Goal: Information Seeking & Learning: Find contact information

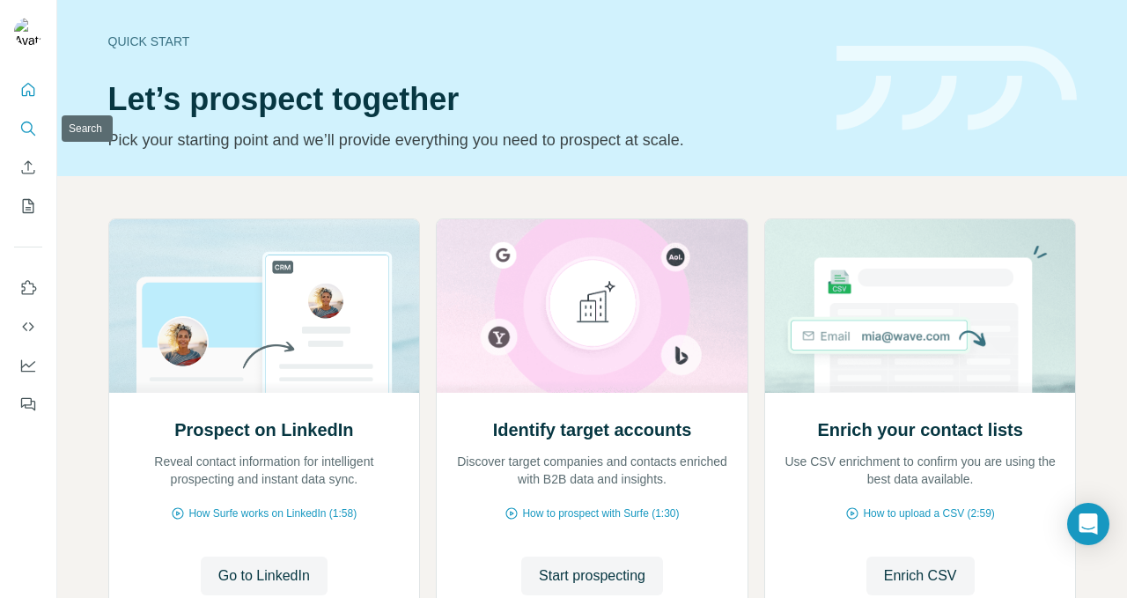
click at [24, 130] on icon "Search" at bounding box center [28, 129] width 18 height 18
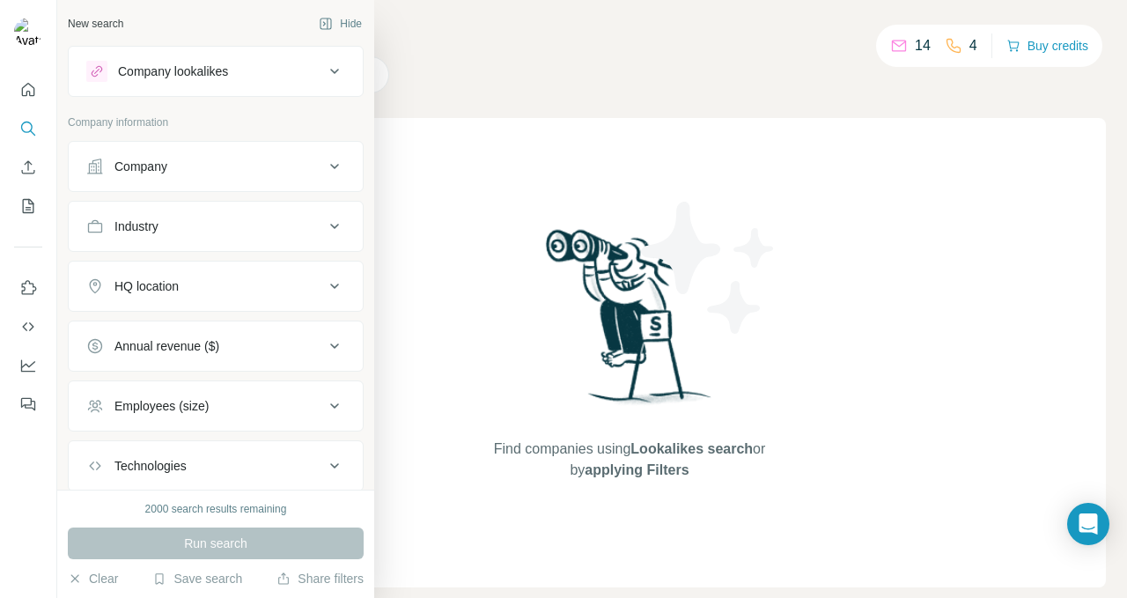
click at [197, 70] on div "Company lookalikes" at bounding box center [173, 72] width 110 height 18
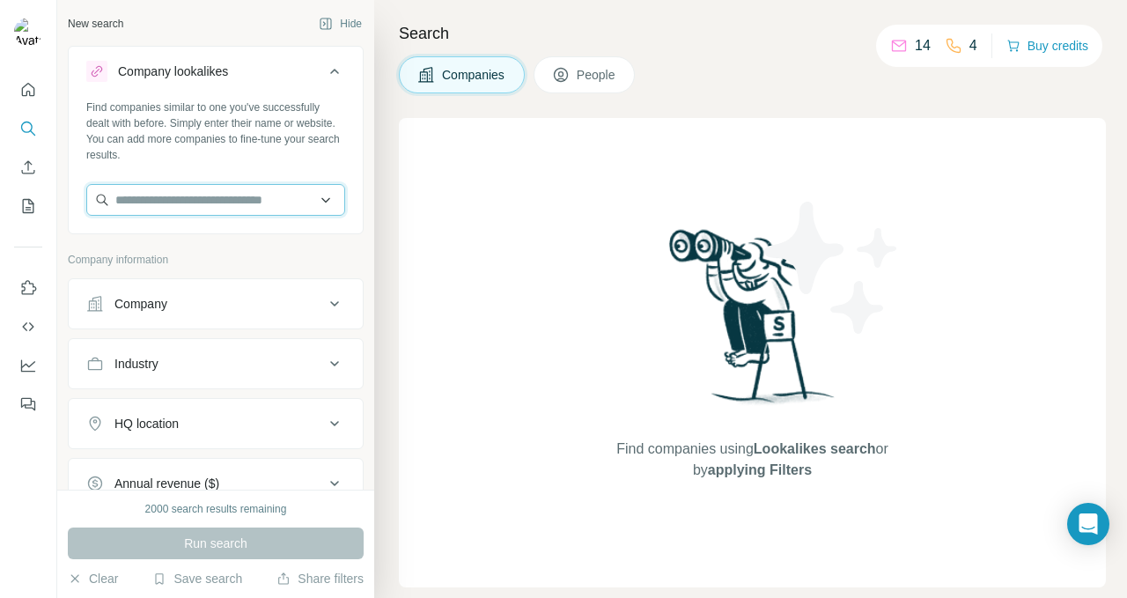
click at [183, 194] on input "text" at bounding box center [215, 200] width 259 height 32
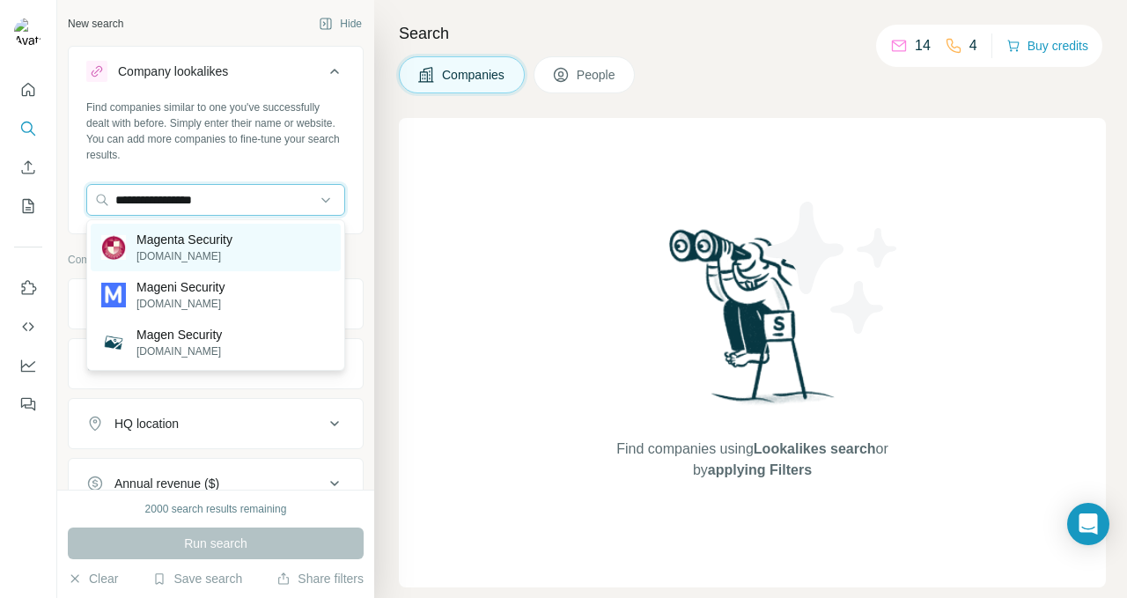
type input "**********"
click at [207, 248] on p "[DOMAIN_NAME]" at bounding box center [184, 256] width 96 height 16
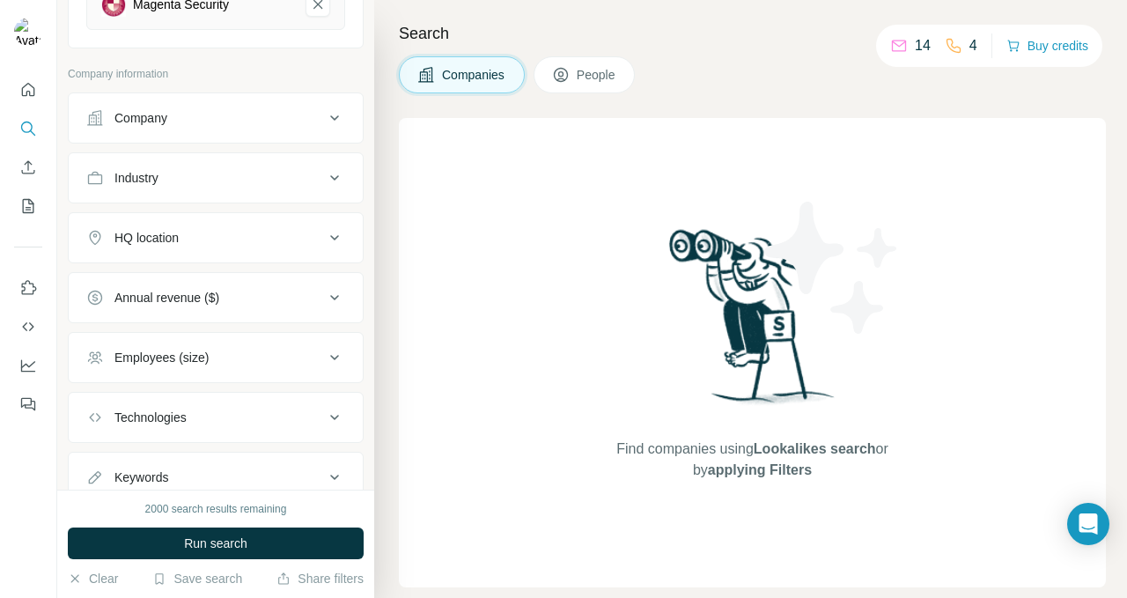
scroll to position [317, 0]
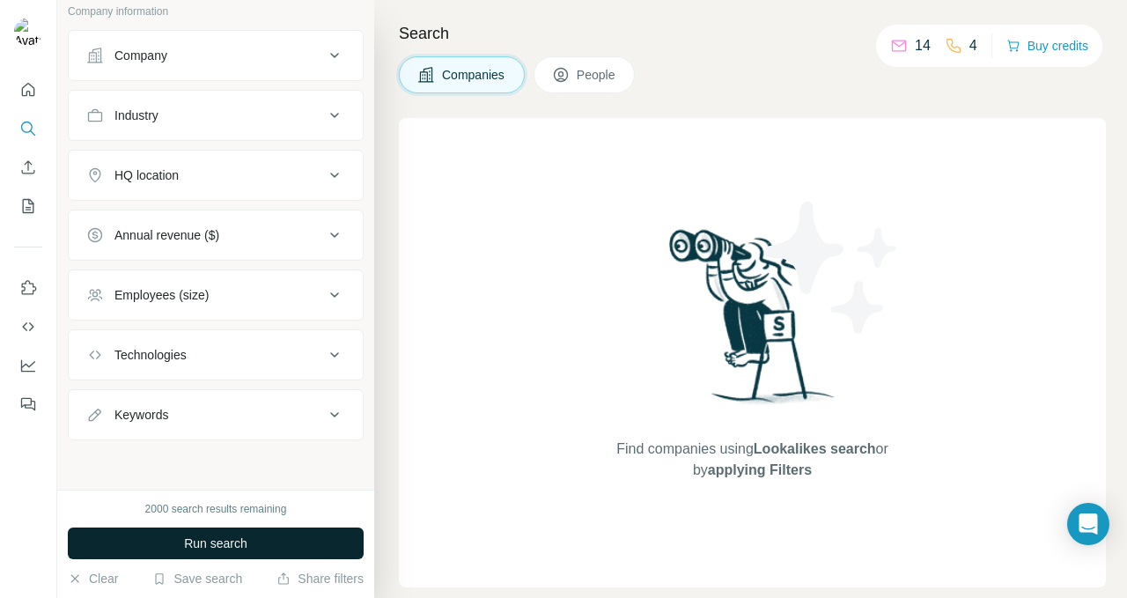
click at [220, 542] on span "Run search" at bounding box center [215, 543] width 63 height 18
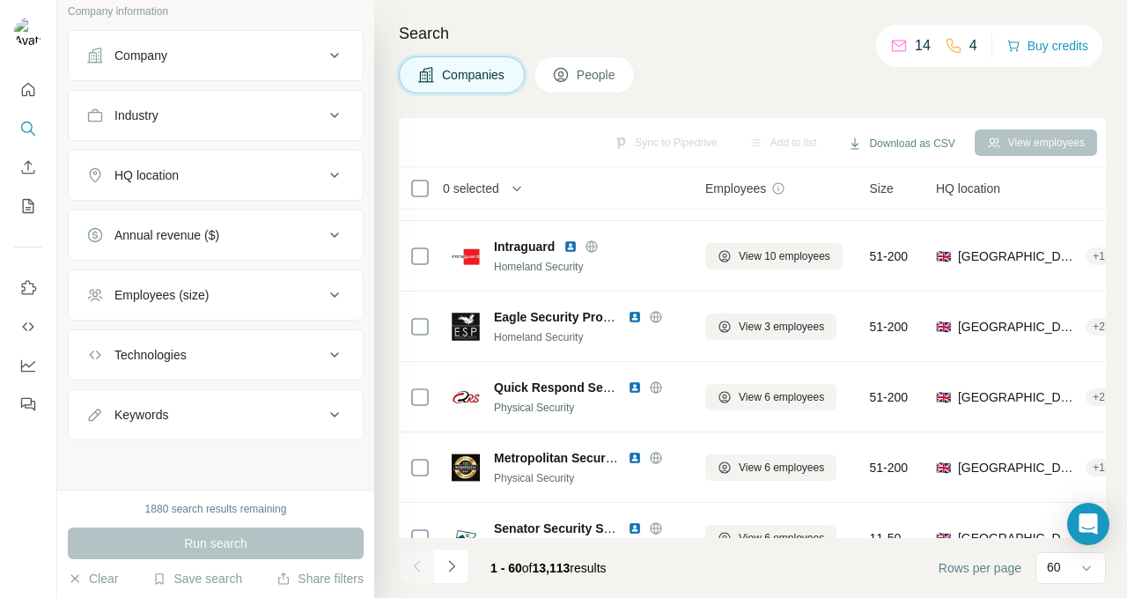
scroll to position [203, 0]
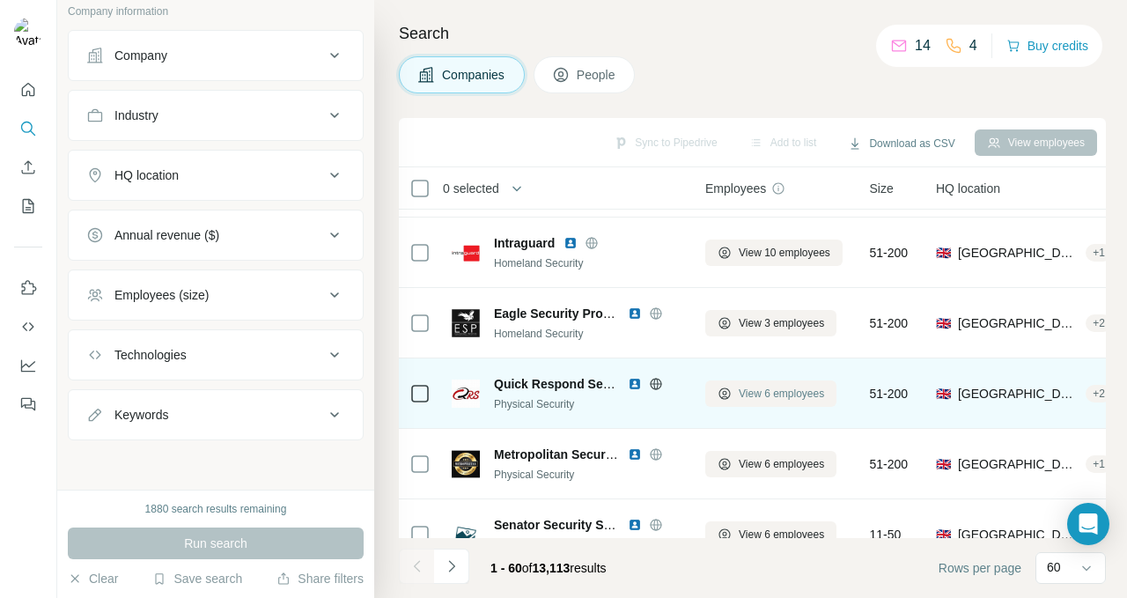
click at [751, 387] on span "View 6 employees" at bounding box center [781, 394] width 85 height 16
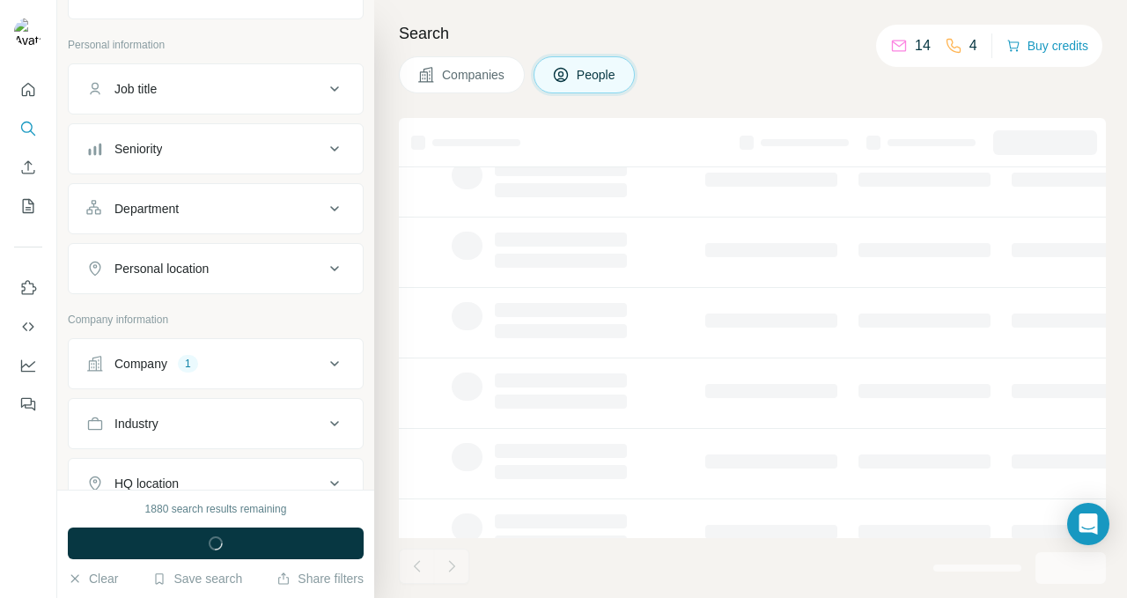
scroll to position [625, 0]
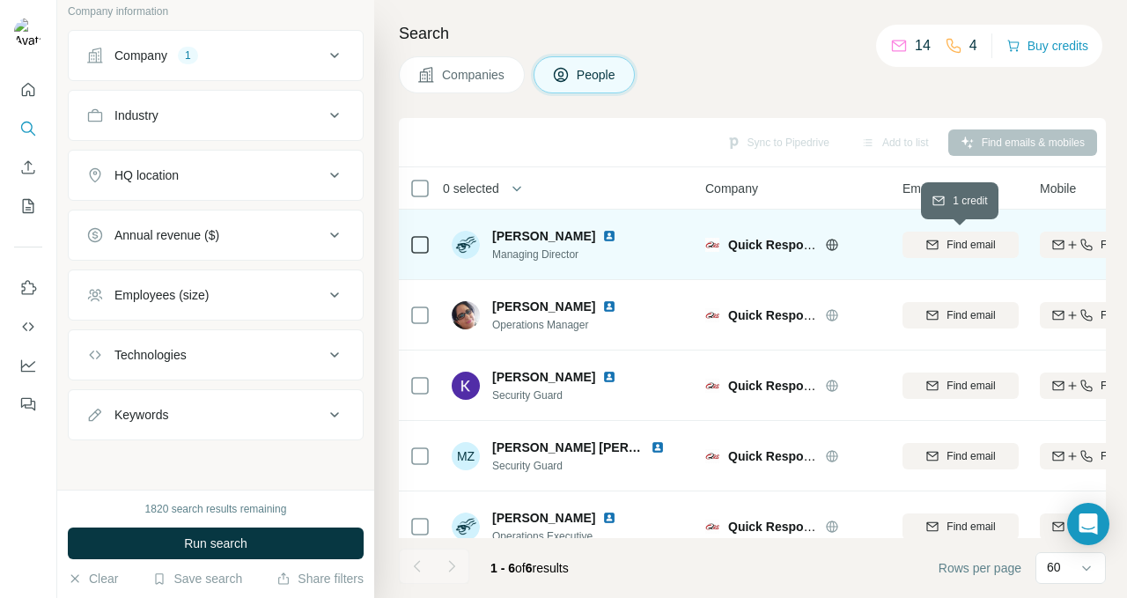
click at [952, 251] on span "Find email" at bounding box center [970, 245] width 48 height 16
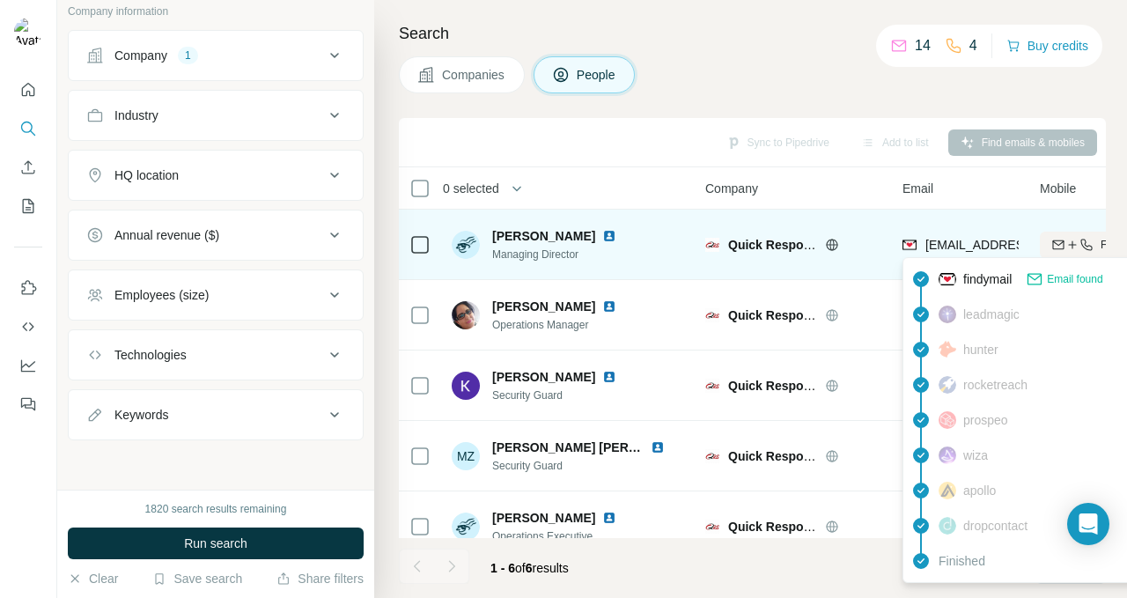
click at [961, 244] on span "[EMAIL_ADDRESS][DOMAIN_NAME]" at bounding box center [1029, 245] width 209 height 14
click at [940, 239] on span "[EMAIL_ADDRESS][DOMAIN_NAME]" at bounding box center [1029, 245] width 209 height 14
click at [923, 247] on div "[EMAIL_ADDRESS][DOMAIN_NAME]" at bounding box center [1010, 245] width 217 height 18
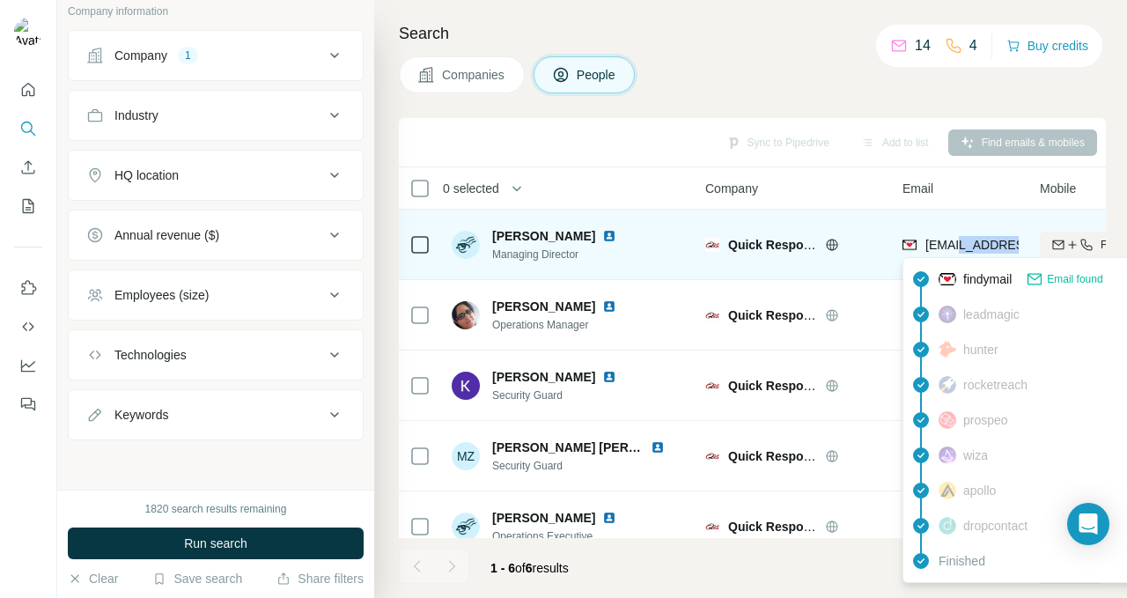
click at [939, 223] on div "[EMAIL_ADDRESS][DOMAIN_NAME]" at bounding box center [960, 244] width 116 height 48
click at [908, 239] on img at bounding box center [909, 245] width 14 height 18
click at [909, 248] on img at bounding box center [909, 245] width 14 height 18
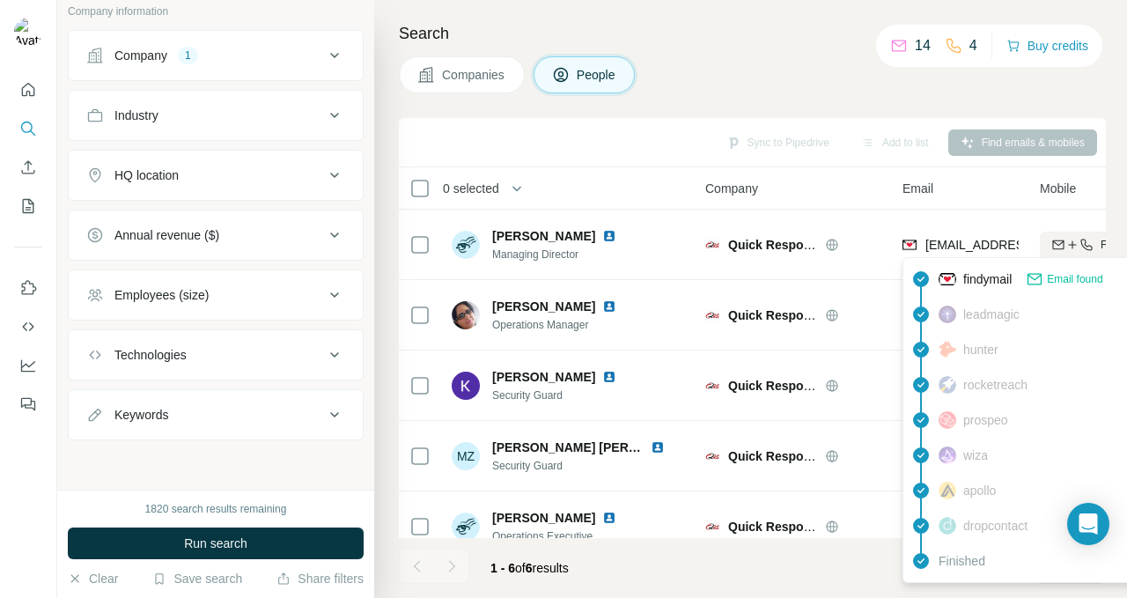
click at [1070, 276] on span "Email found" at bounding box center [1074, 279] width 55 height 16
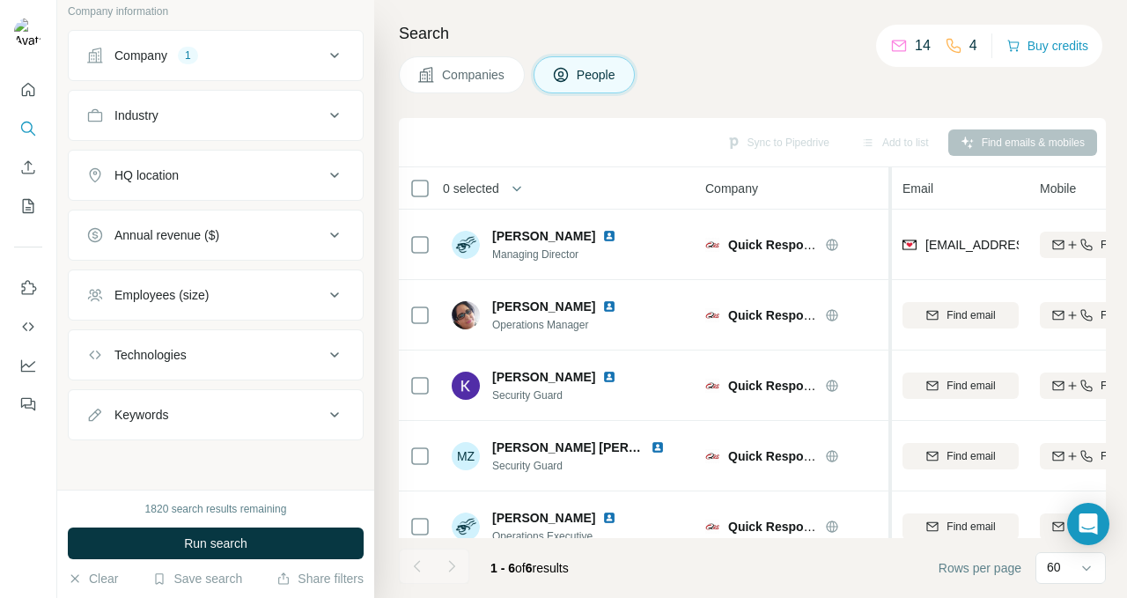
click at [885, 234] on div at bounding box center [888, 399] width 7 height 465
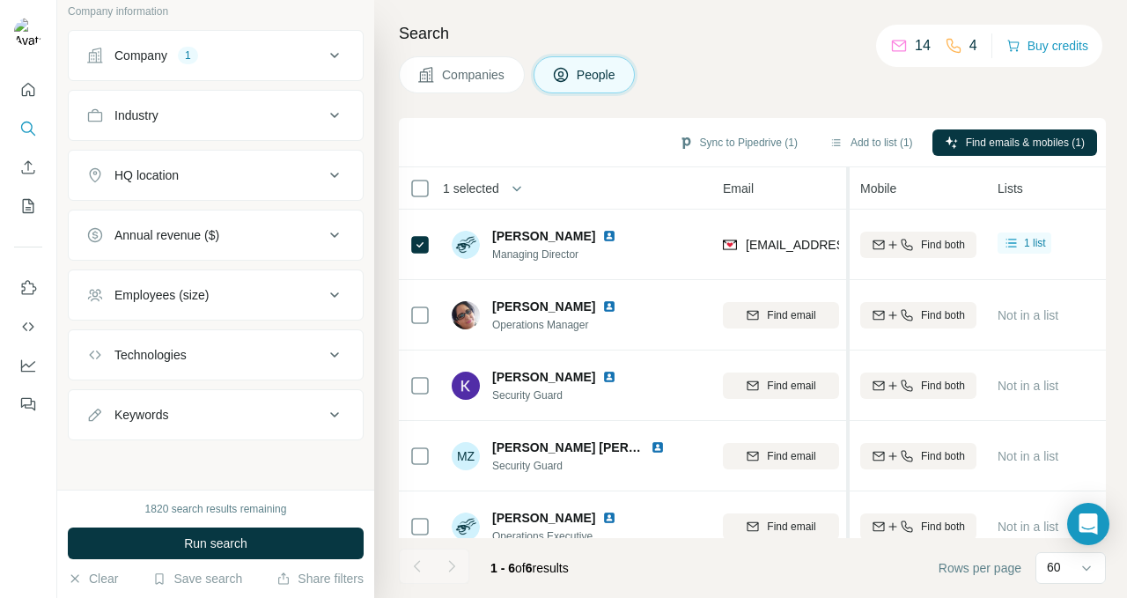
scroll to position [0, 180]
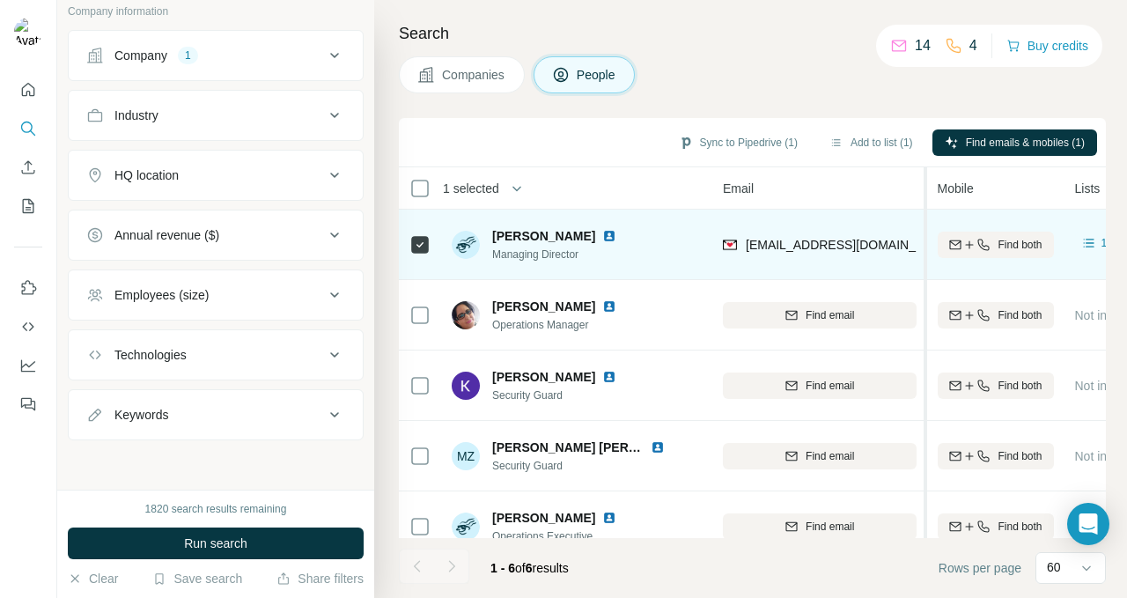
drag, startPoint x: 845, startPoint y: 253, endPoint x: 927, endPoint y: 254, distance: 81.9
click at [927, 254] on table "1 selected People Company Email Mobile Lists Personal location Seniority Depart…" at bounding box center [1015, 399] width 1592 height 465
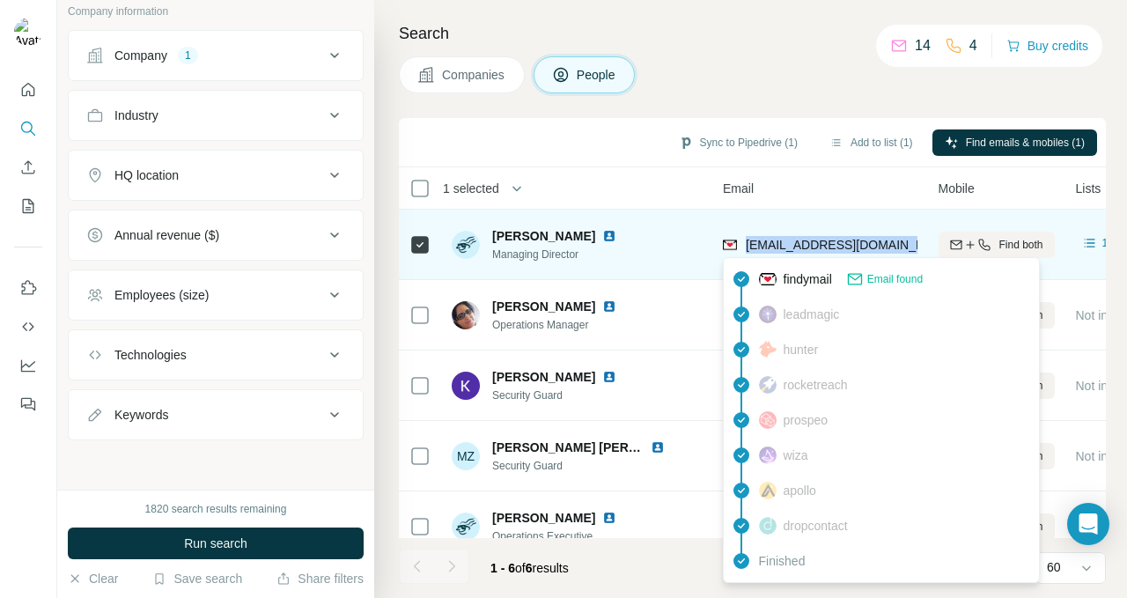
drag, startPoint x: 897, startPoint y: 245, endPoint x: 741, endPoint y: 248, distance: 155.9
click at [741, 248] on div "[EMAIL_ADDRESS][DOMAIN_NAME]" at bounding box center [820, 244] width 195 height 48
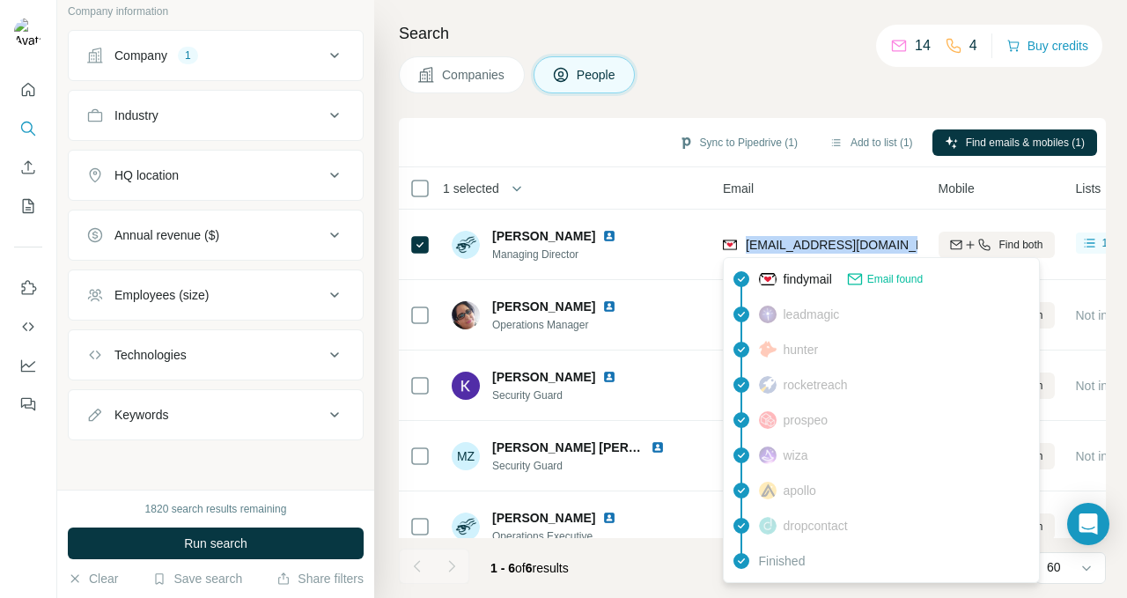
copy span "[EMAIL_ADDRESS][DOMAIN_NAME]"
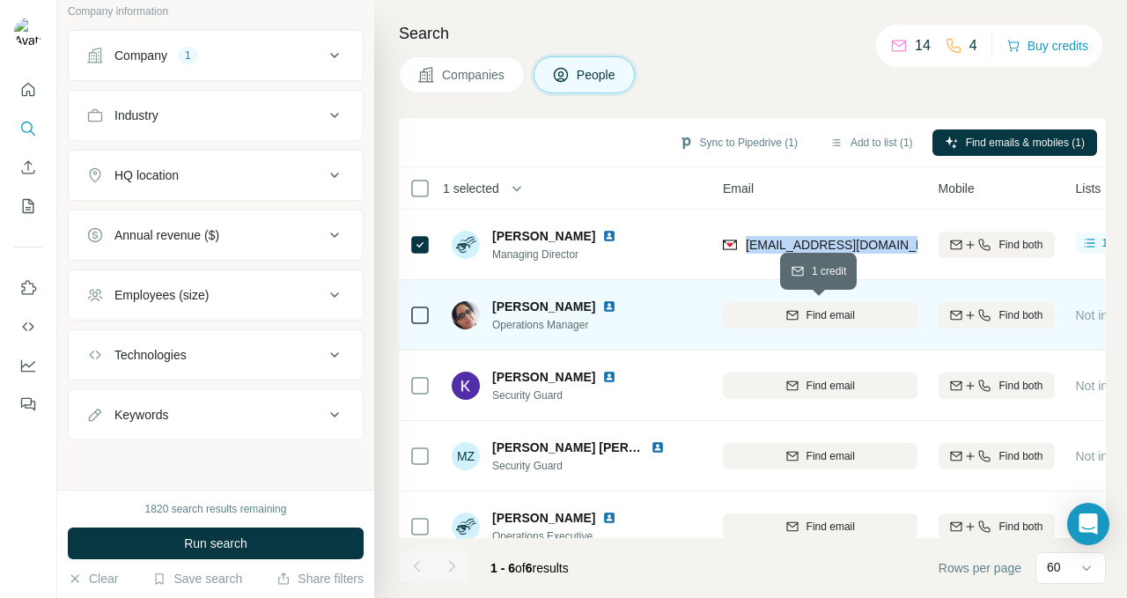
click at [844, 309] on span "Find email" at bounding box center [830, 315] width 48 height 16
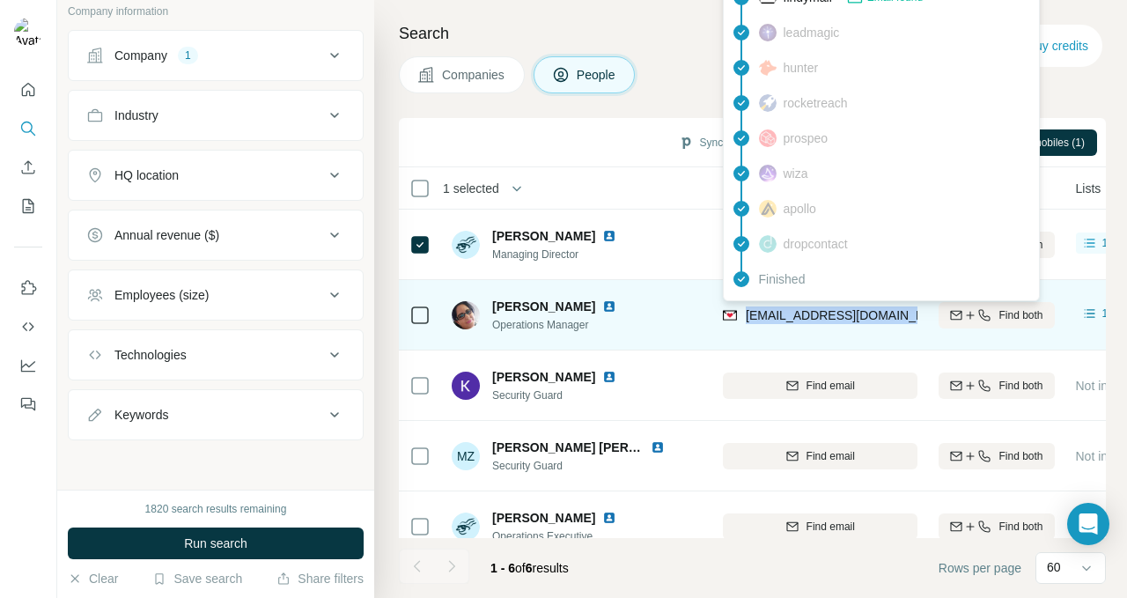
drag, startPoint x: 895, startPoint y: 314, endPoint x: 747, endPoint y: 313, distance: 147.0
click at [747, 313] on div "[EMAIL_ADDRESS][DOMAIN_NAME]" at bounding box center [820, 315] width 195 height 48
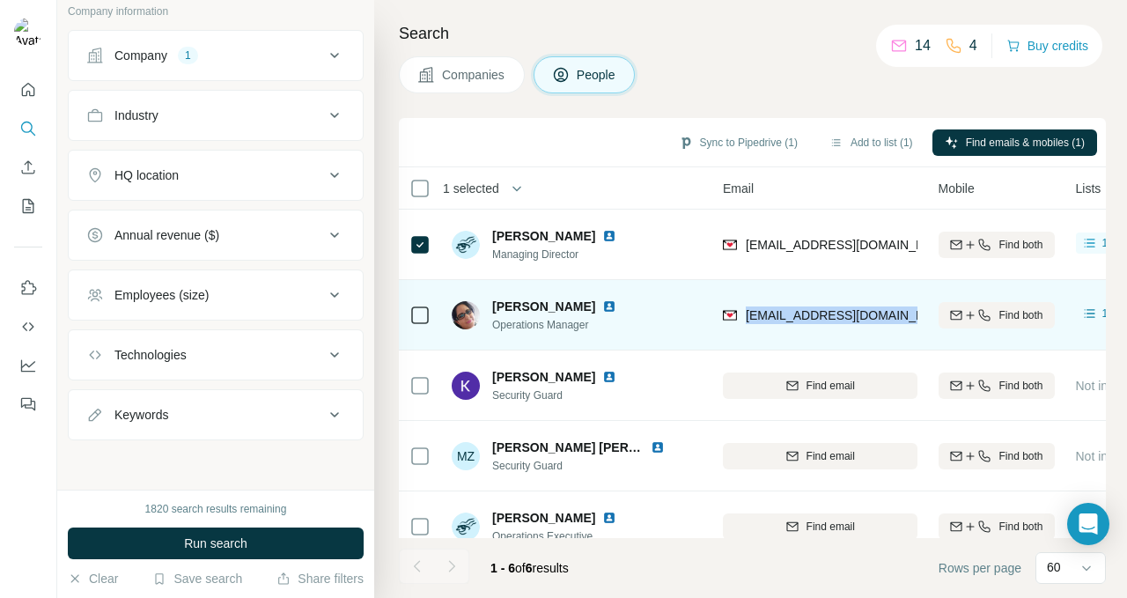
copy span "[EMAIL_ADDRESS][DOMAIN_NAME]"
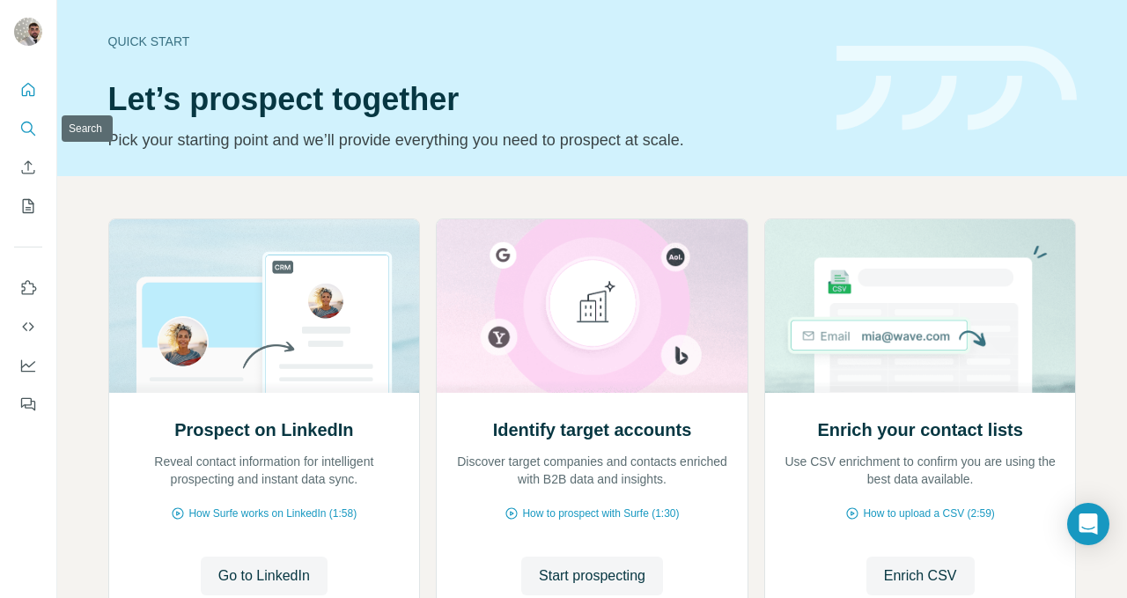
click at [41, 123] on button "Search" at bounding box center [28, 129] width 28 height 32
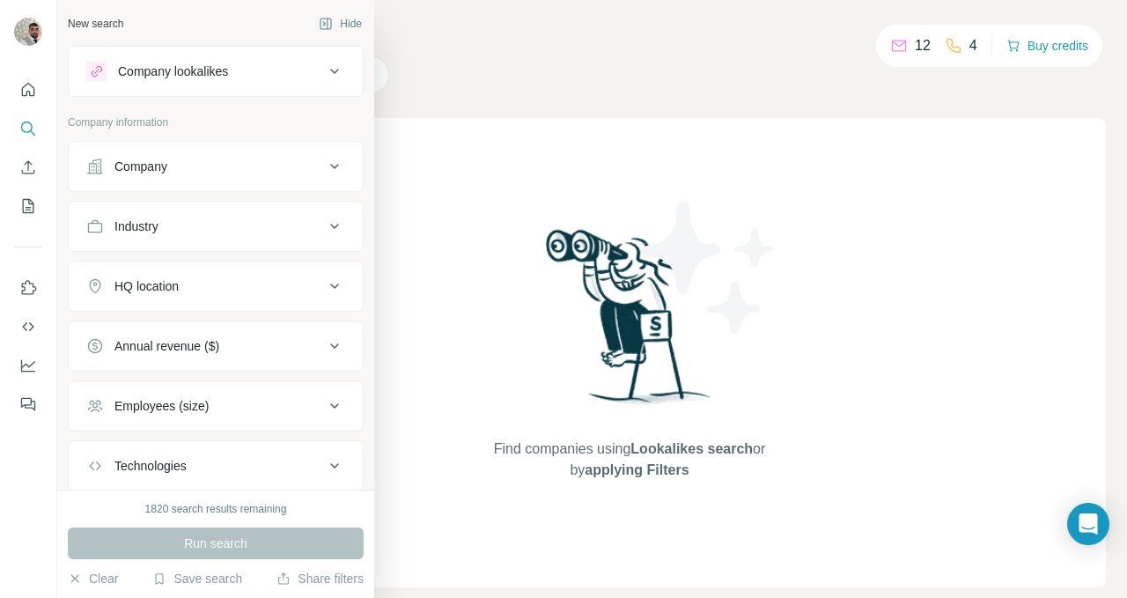
click at [103, 66] on icon at bounding box center [97, 71] width 14 height 14
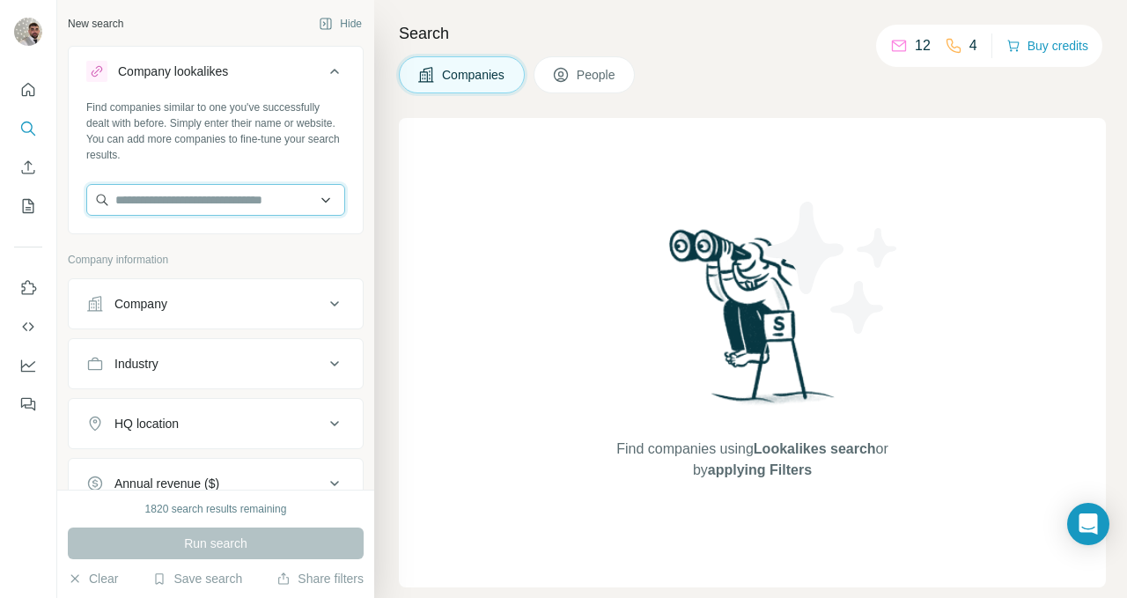
click at [165, 186] on input "text" at bounding box center [215, 200] width 259 height 32
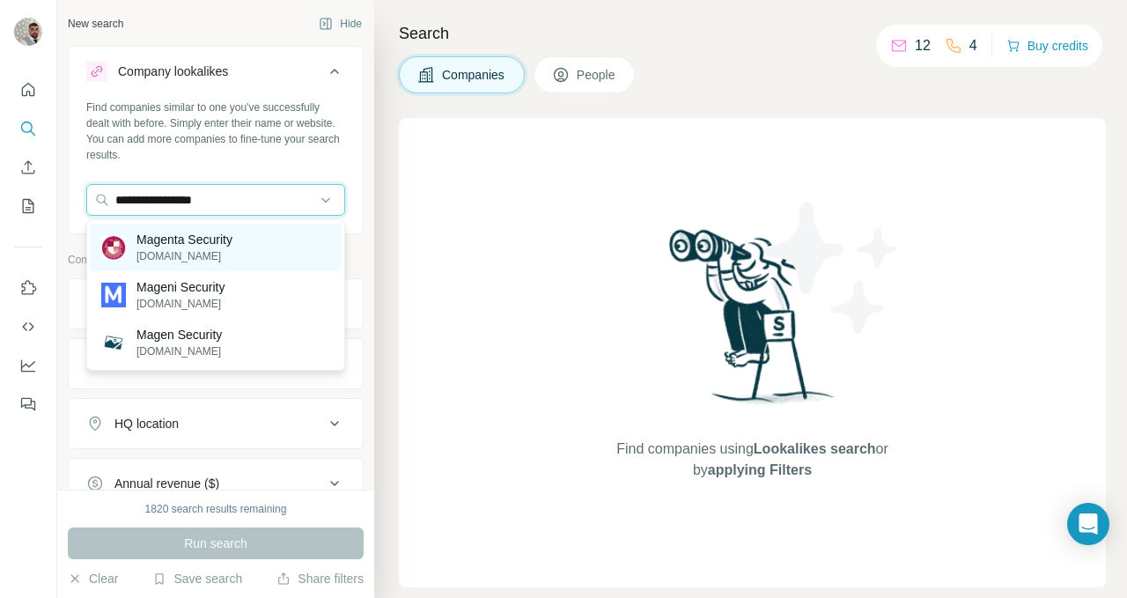
type input "**********"
click at [176, 258] on p "[DOMAIN_NAME]" at bounding box center [184, 256] width 96 height 16
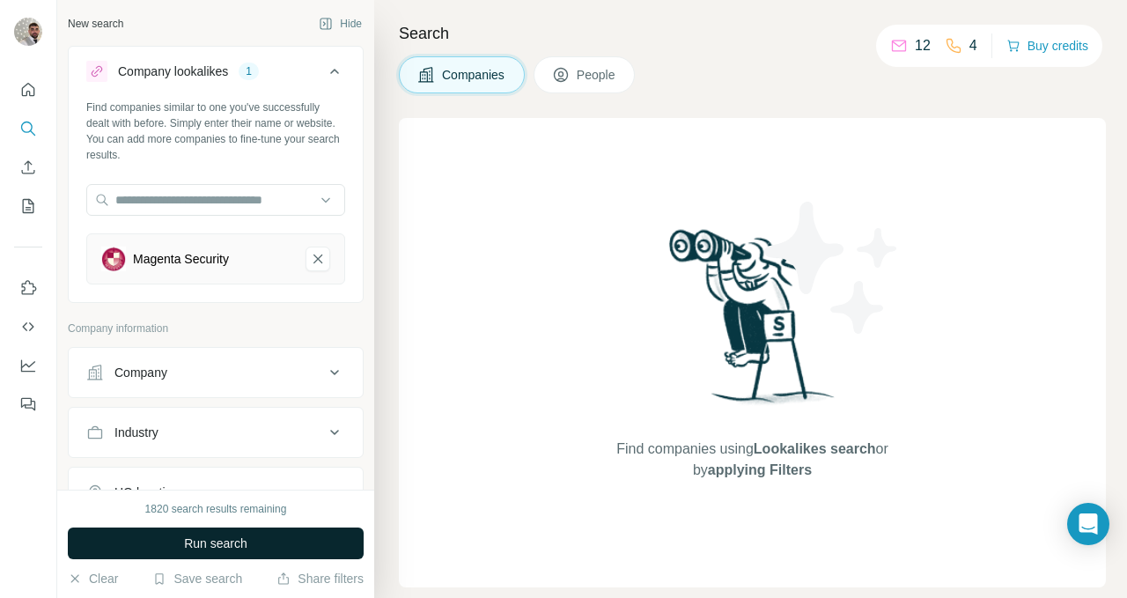
click at [250, 545] on button "Run search" at bounding box center [216, 543] width 296 height 32
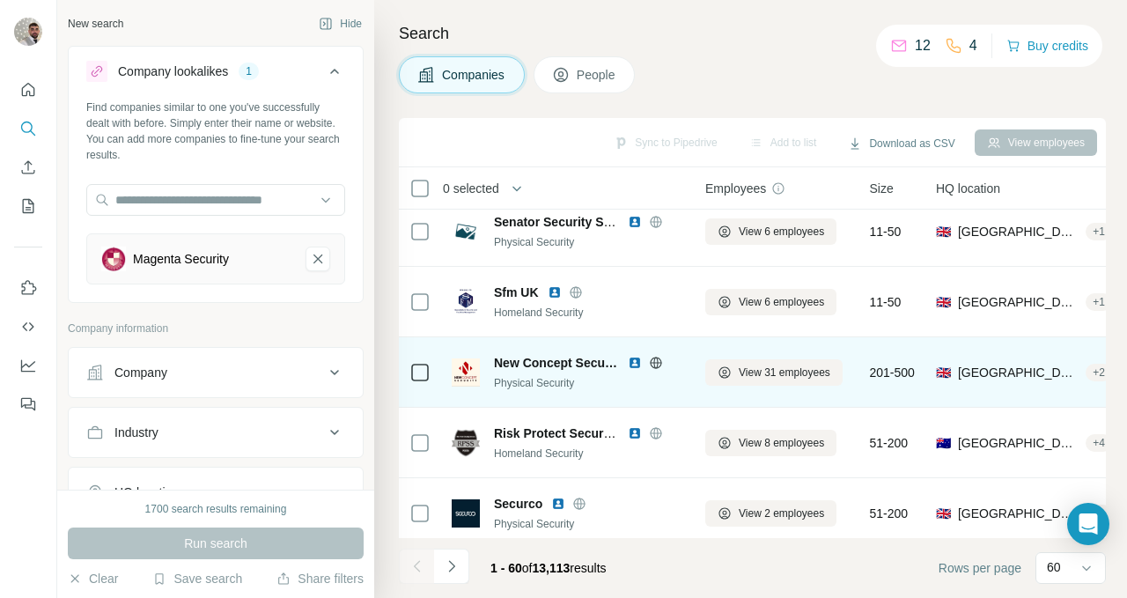
scroll to position [509, 0]
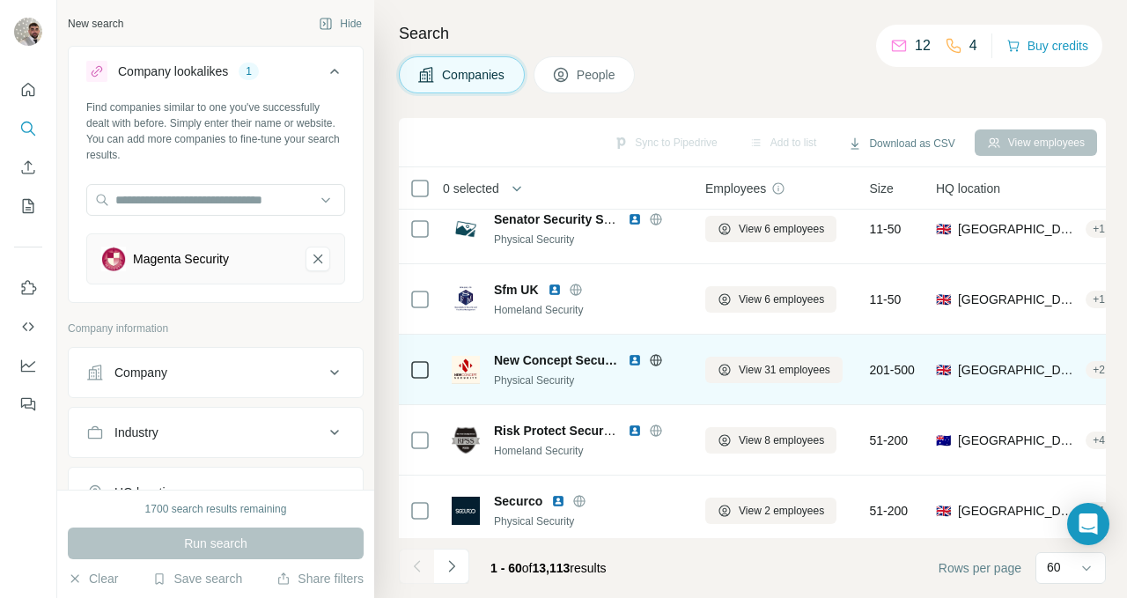
click at [540, 364] on span "New Concept Security" at bounding box center [556, 360] width 125 height 18
click at [719, 374] on icon at bounding box center [725, 370] width 14 height 14
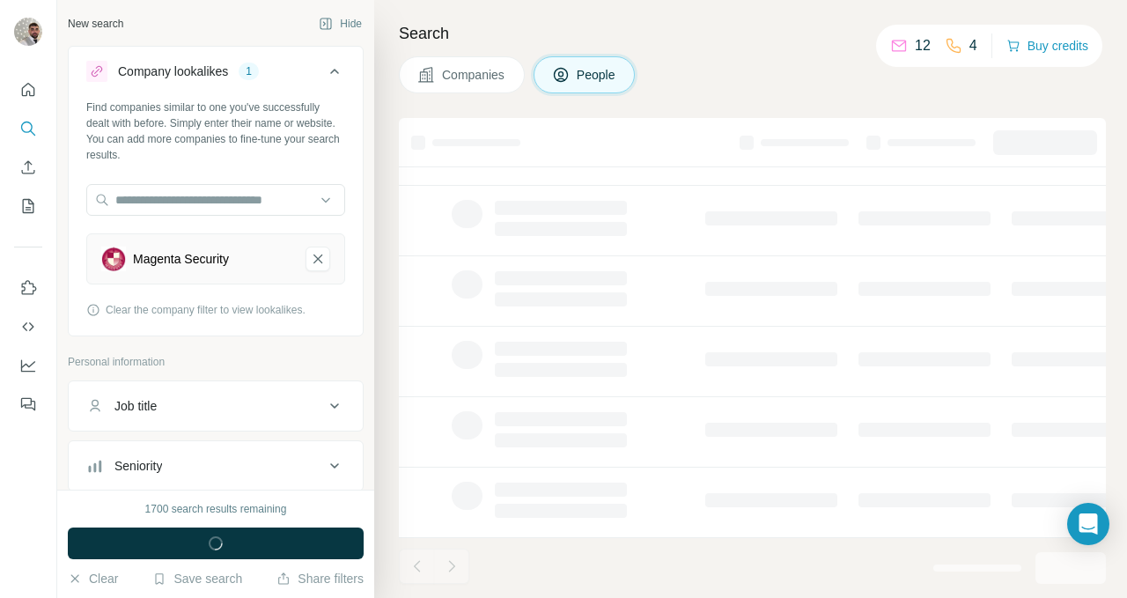
scroll to position [376, 0]
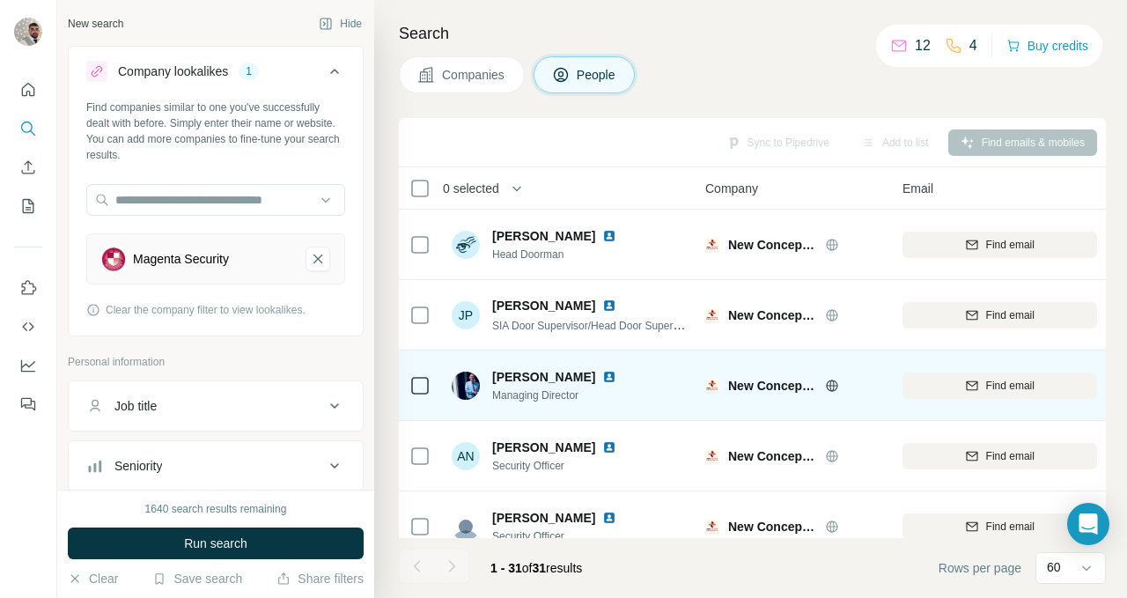
click at [943, 382] on div "Find email" at bounding box center [999, 386] width 195 height 16
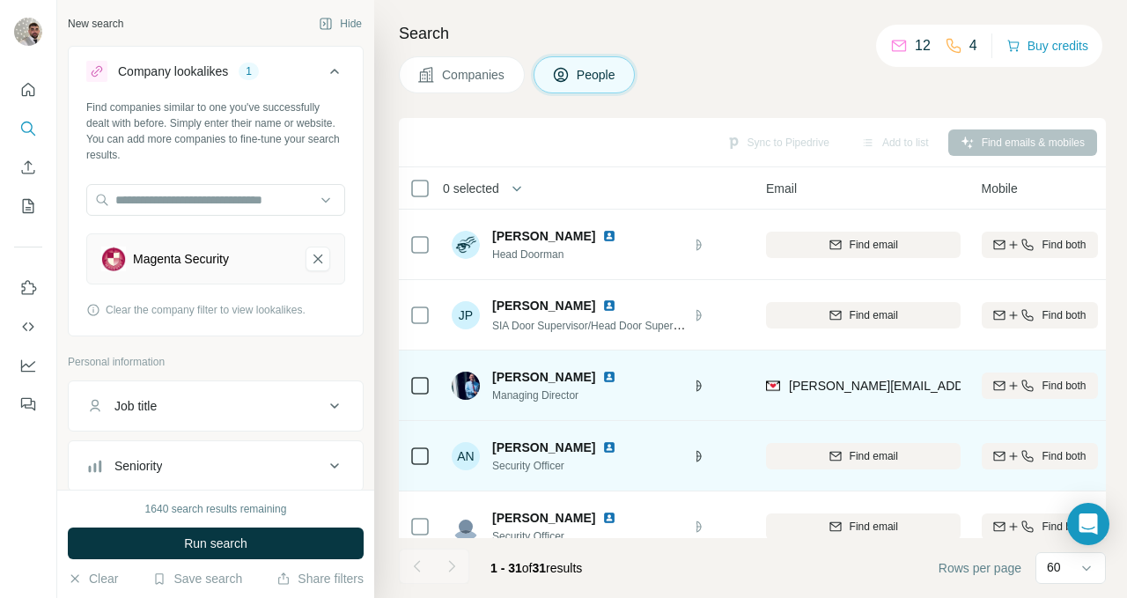
scroll to position [0, 148]
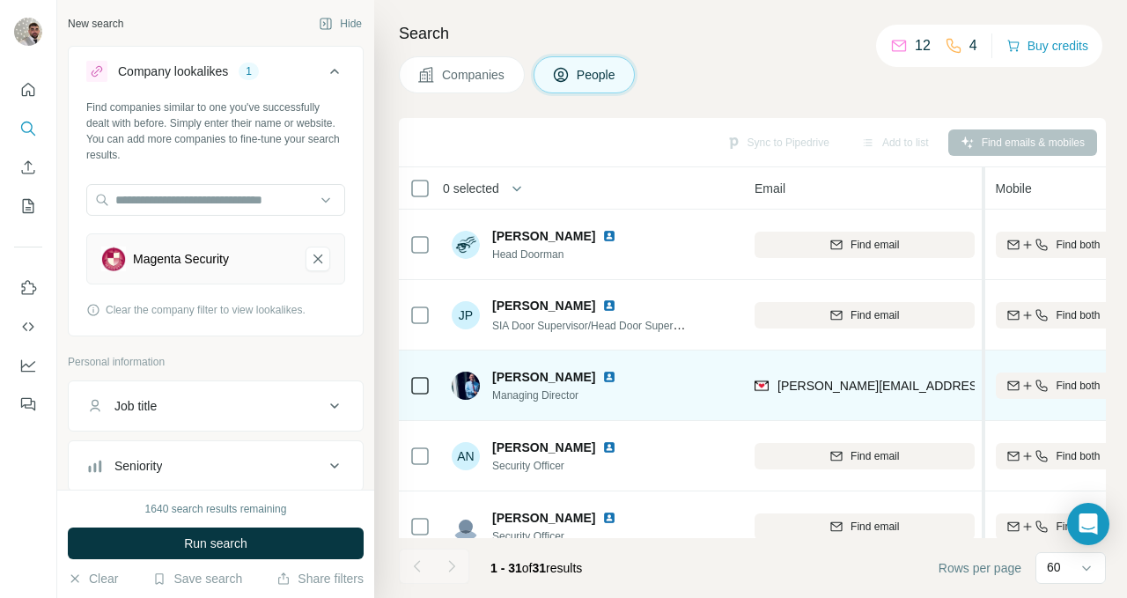
drag, startPoint x: 957, startPoint y: 189, endPoint x: 984, endPoint y: 189, distance: 27.3
click at [0, 0] on tr "0 selected People Company Email Mobile Lists Personal location Seniority Depart…" at bounding box center [0, 0] width 0 height 0
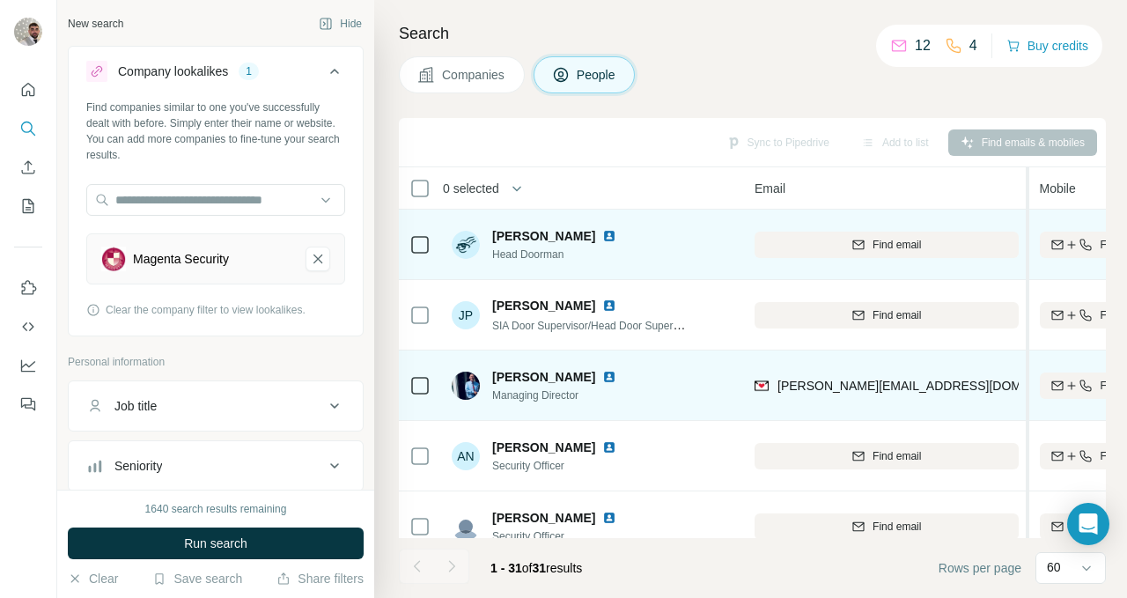
drag, startPoint x: 983, startPoint y: 218, endPoint x: 1028, endPoint y: 217, distance: 45.8
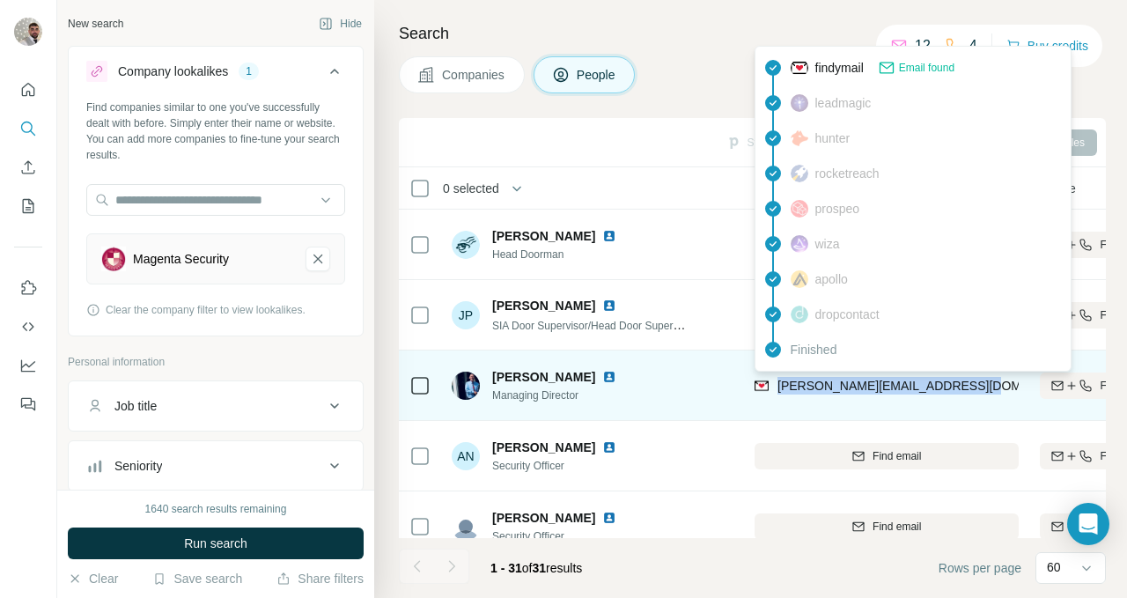
drag, startPoint x: 996, startPoint y: 385, endPoint x: 780, endPoint y: 395, distance: 216.0
click at [780, 395] on div "[PERSON_NAME][EMAIL_ADDRESS][DOMAIN_NAME]" at bounding box center [887, 385] width 264 height 48
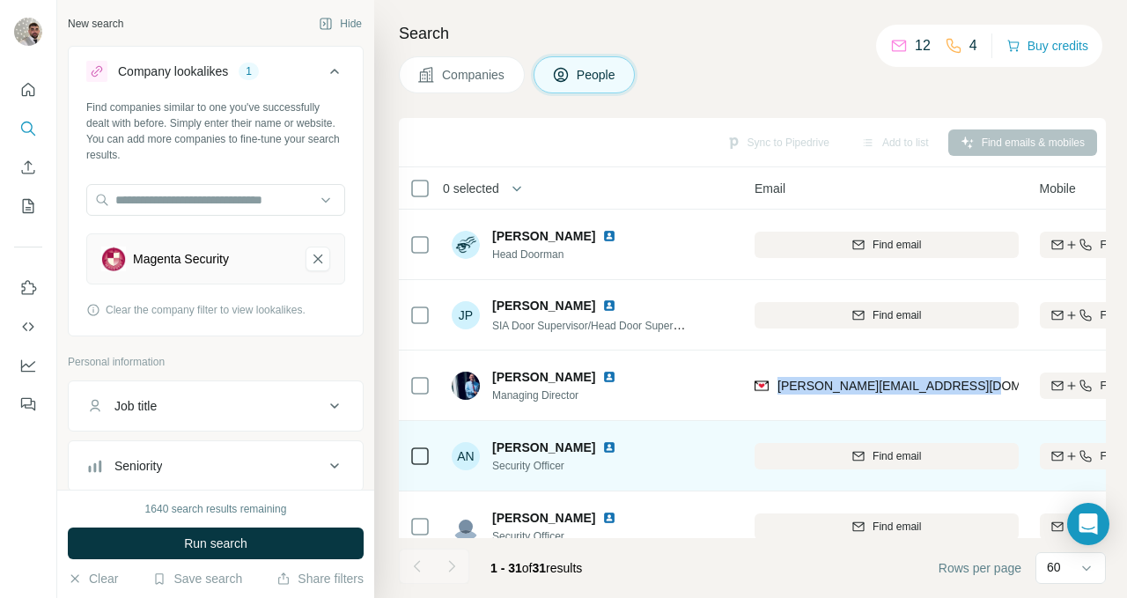
copy span "[PERSON_NAME][EMAIL_ADDRESS][DOMAIN_NAME]"
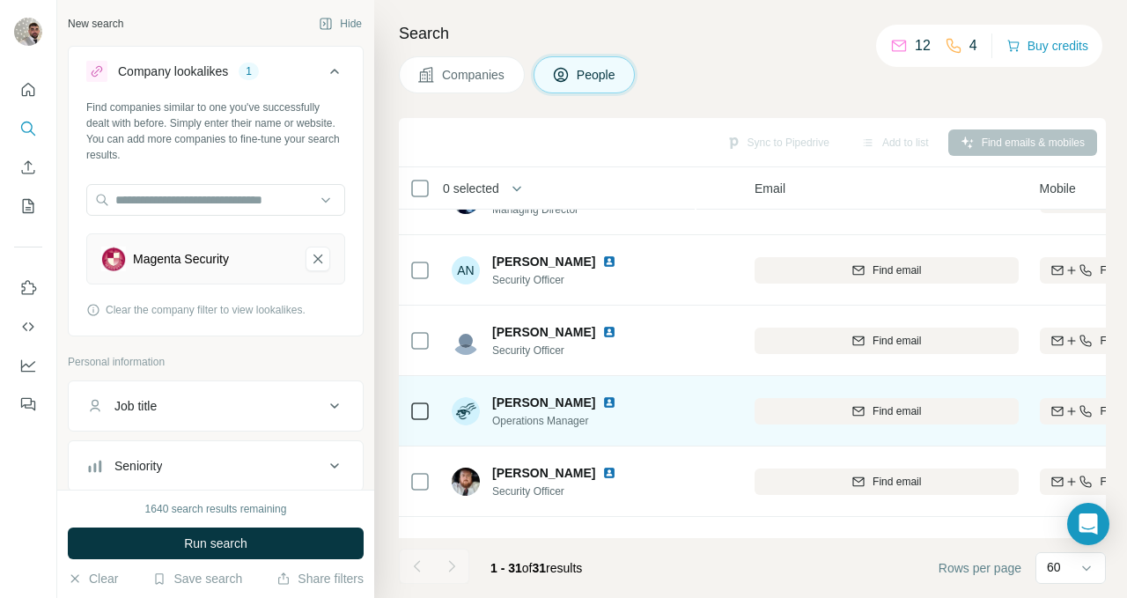
scroll to position [187, 148]
click at [846, 402] on div "Find email" at bounding box center [887, 410] width 264 height 16
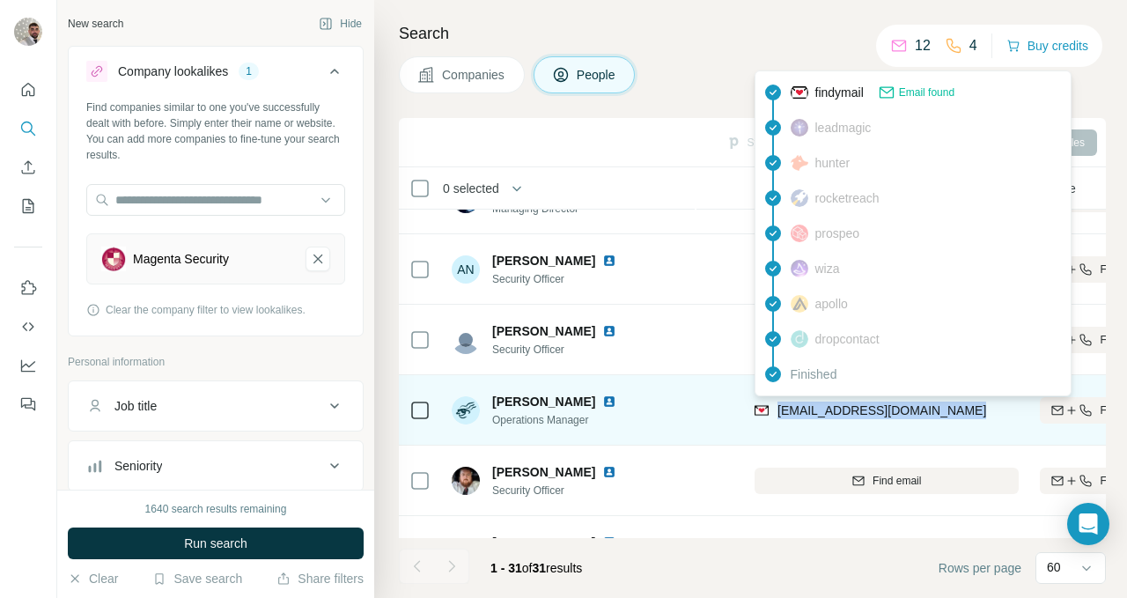
drag, startPoint x: 973, startPoint y: 408, endPoint x: 779, endPoint y: 413, distance: 193.8
click at [779, 413] on div "[EMAIL_ADDRESS][DOMAIN_NAME]" at bounding box center [887, 410] width 264 height 48
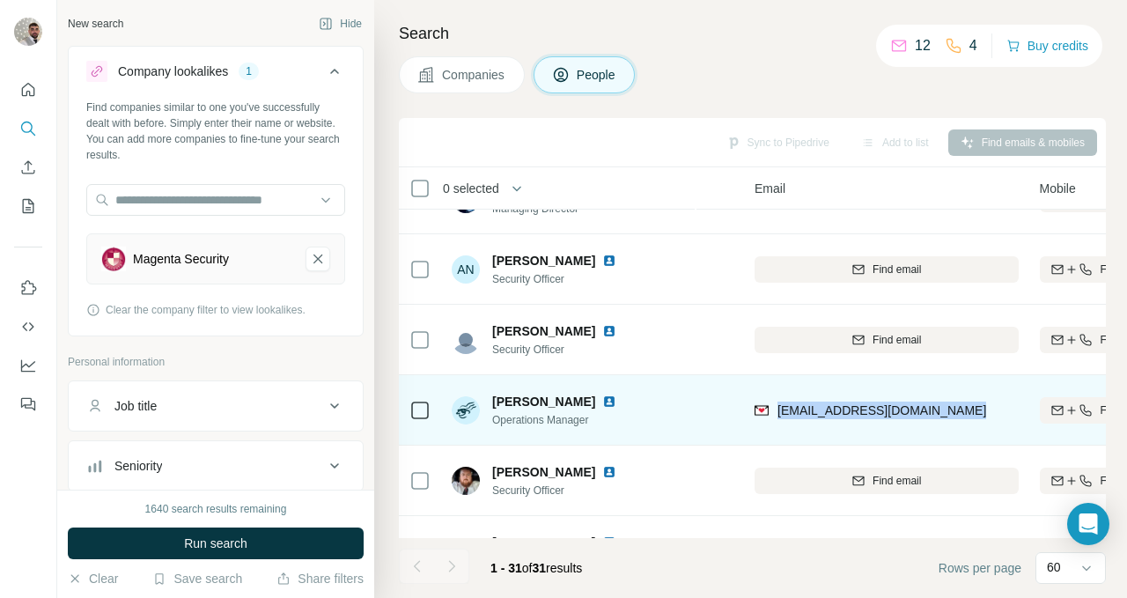
copy span "[EMAIL_ADDRESS][DOMAIN_NAME]"
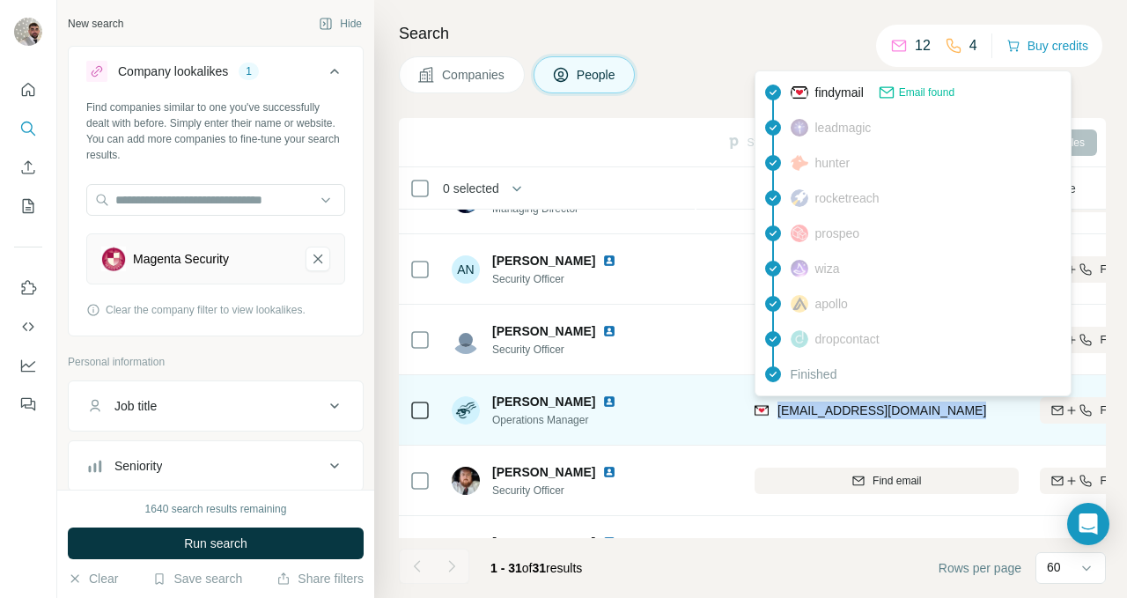
copy span "[EMAIL_ADDRESS][DOMAIN_NAME]"
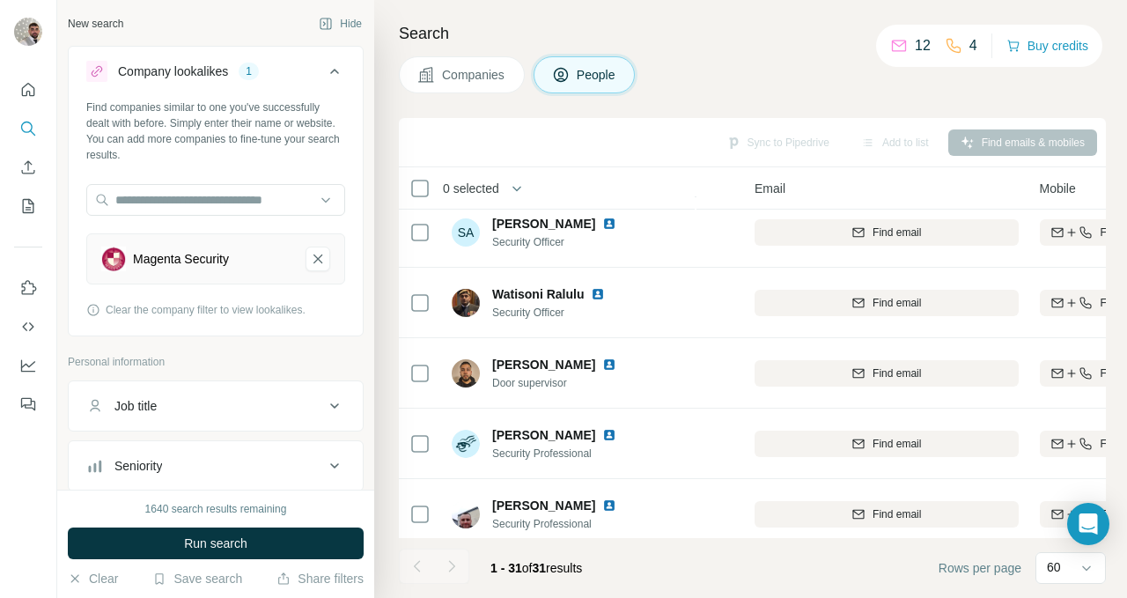
scroll to position [539, 148]
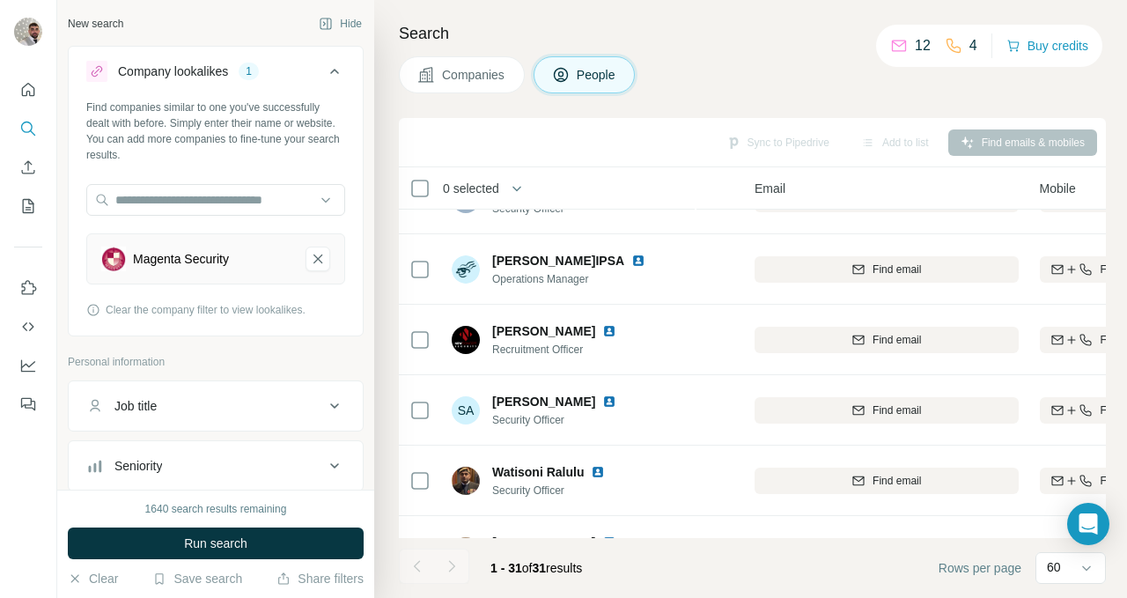
click at [478, 64] on button "Companies" at bounding box center [462, 74] width 126 height 37
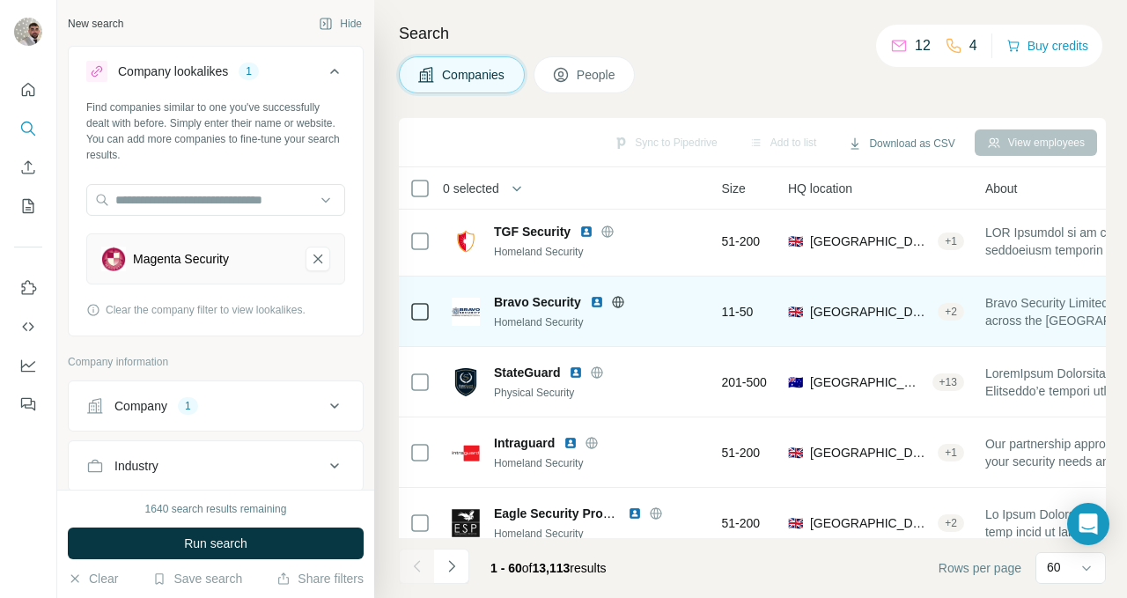
scroll to position [0, 148]
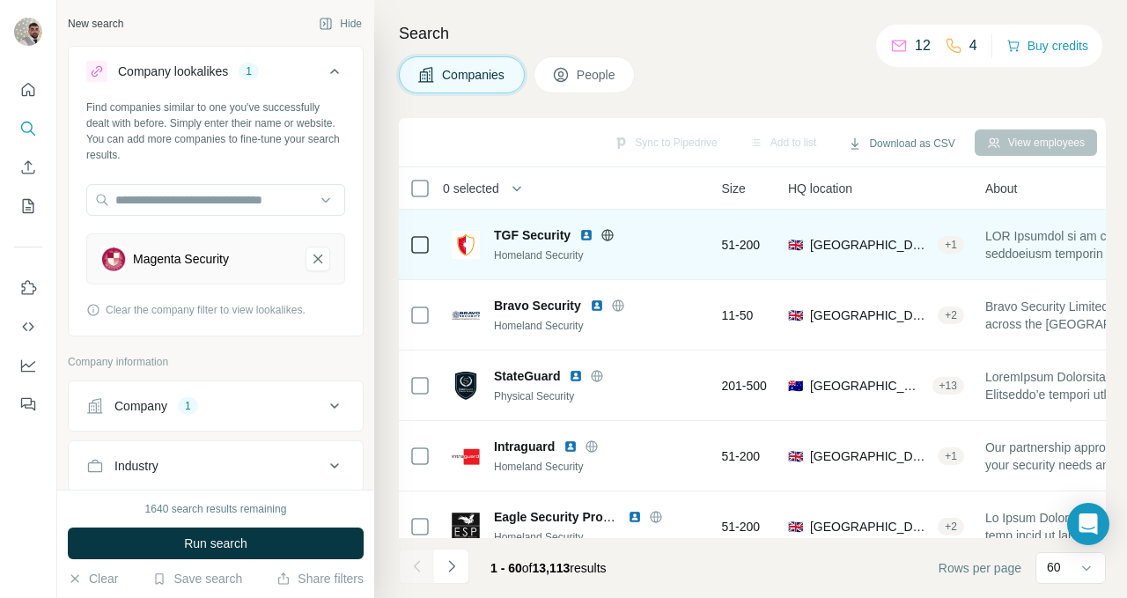
click at [964, 250] on div "+ 1" at bounding box center [951, 245] width 26 height 16
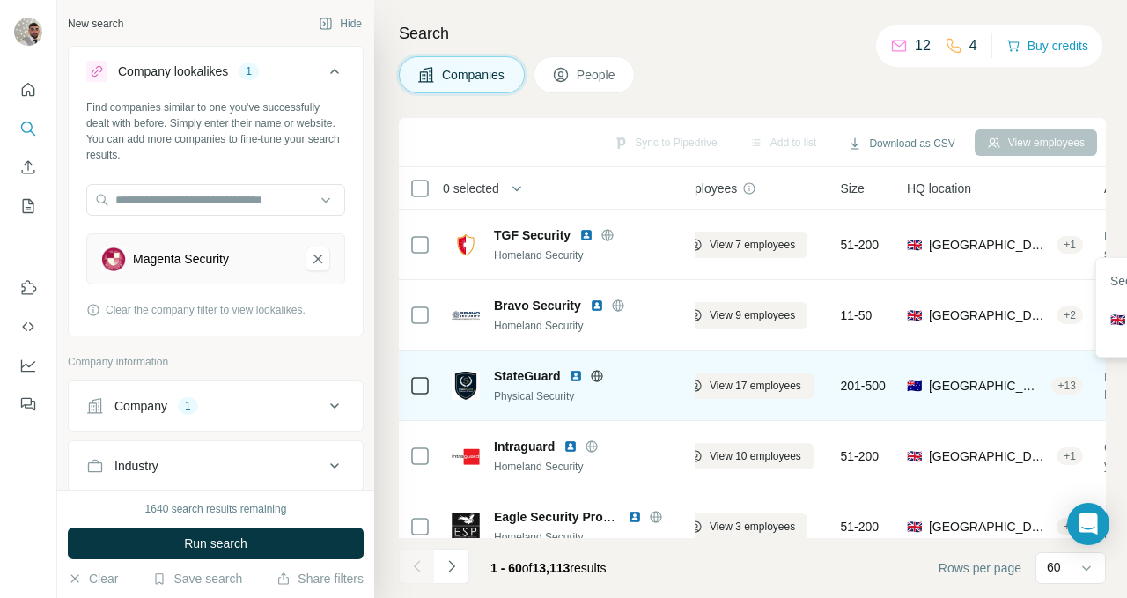
scroll to position [0, 0]
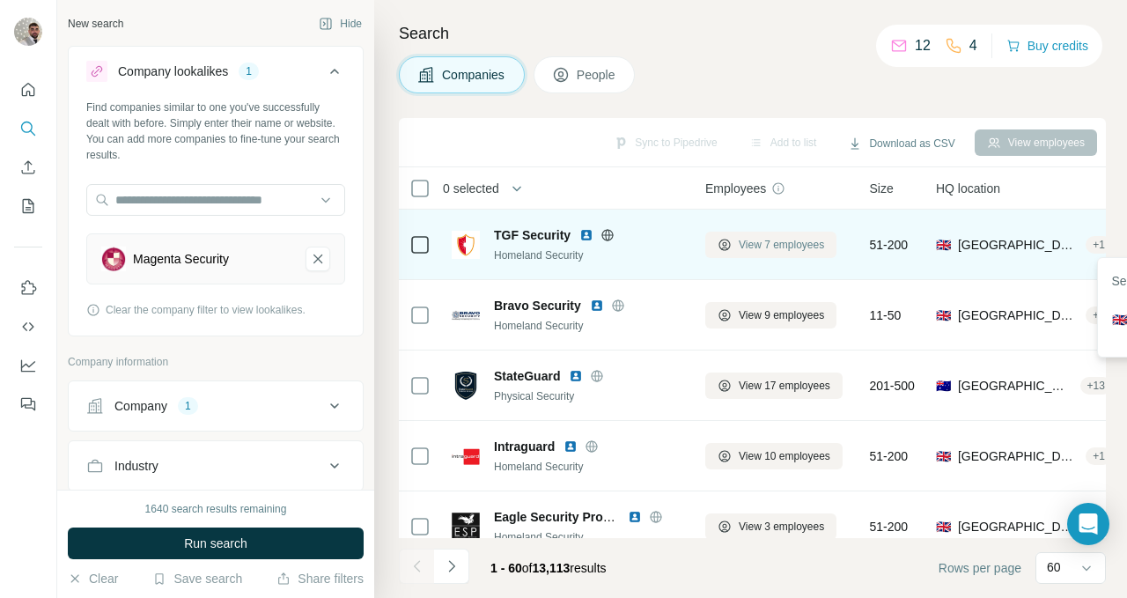
click at [799, 251] on span "View 7 employees" at bounding box center [781, 245] width 85 height 16
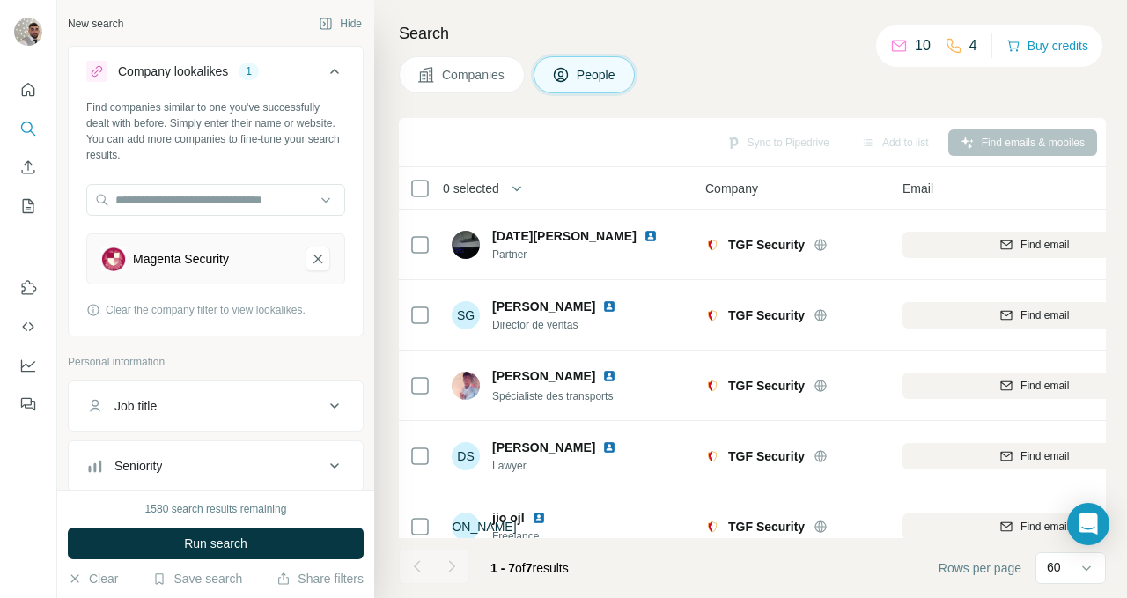
click at [461, 72] on span "Companies" at bounding box center [474, 75] width 64 height 18
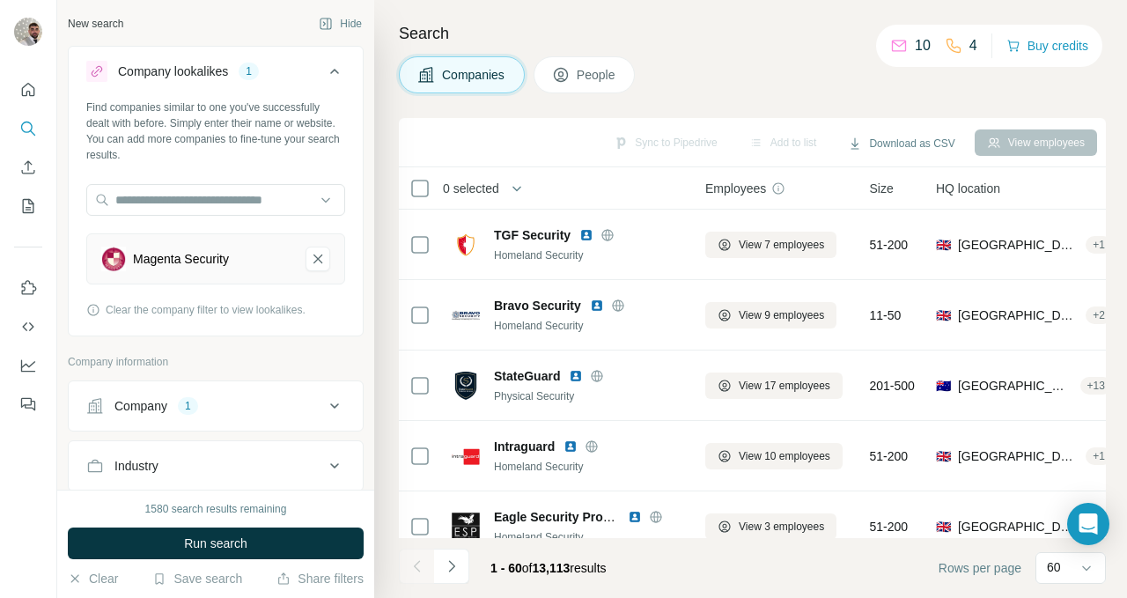
click at [574, 75] on button "People" at bounding box center [585, 74] width 102 height 37
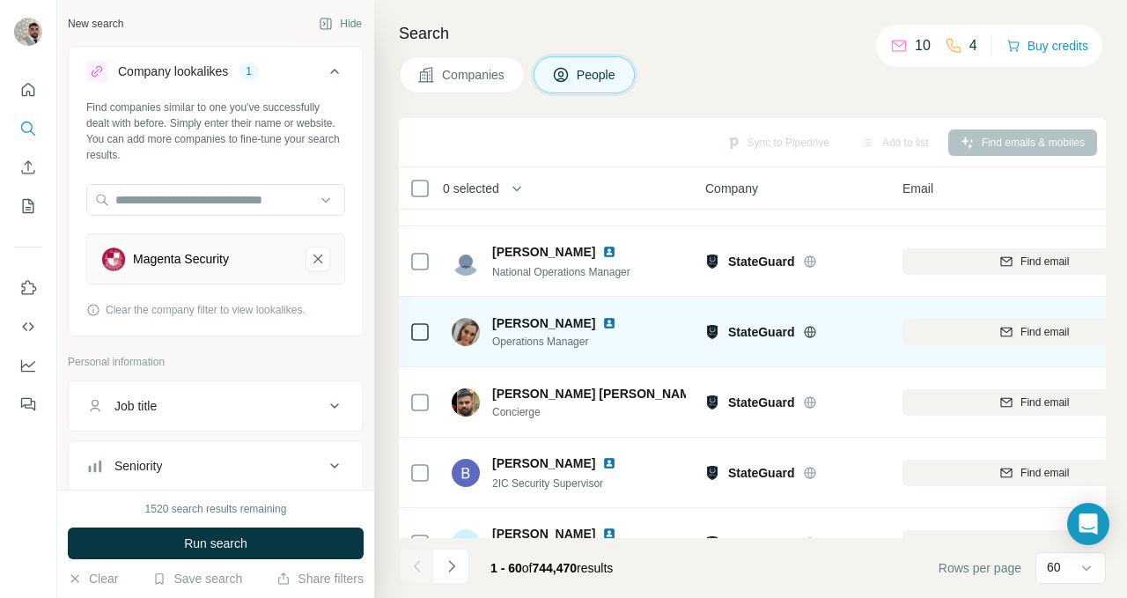
scroll to position [1647, 0]
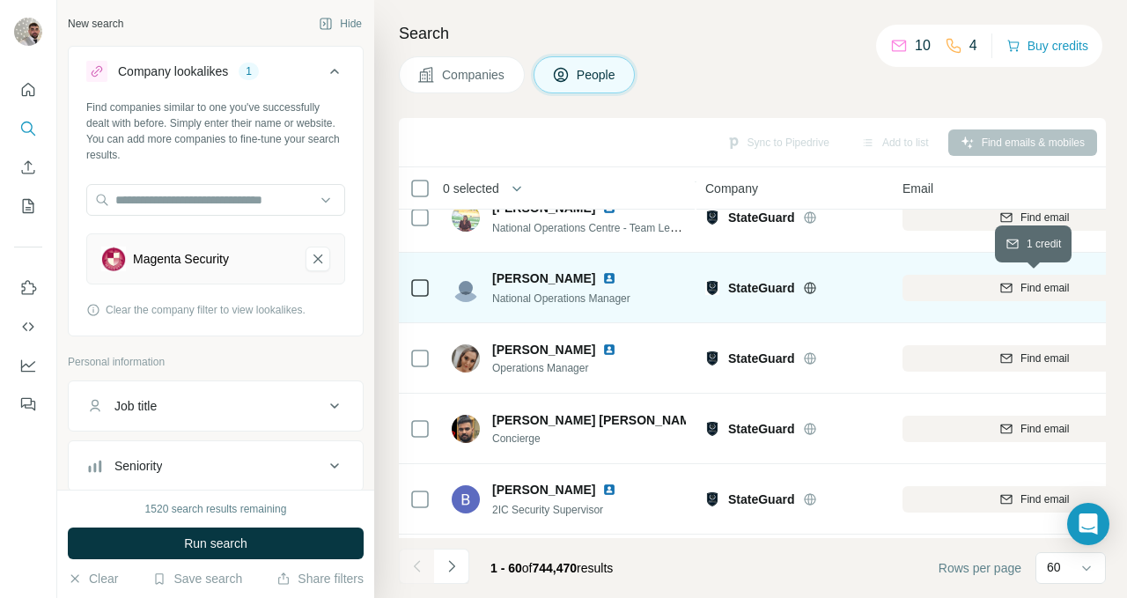
click at [922, 283] on div "Find email" at bounding box center [1034, 288] width 264 height 16
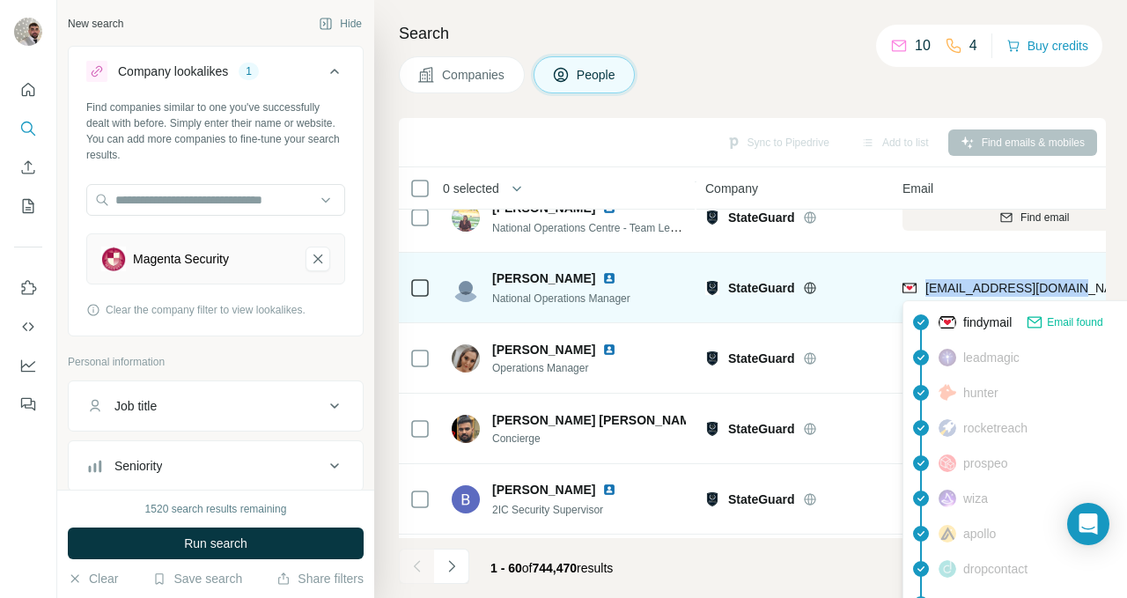
drag, startPoint x: 1074, startPoint y: 285, endPoint x: 922, endPoint y: 293, distance: 152.5
click at [922, 293] on div "[EMAIL_ADDRESS][DOMAIN_NAME]" at bounding box center [1034, 287] width 264 height 48
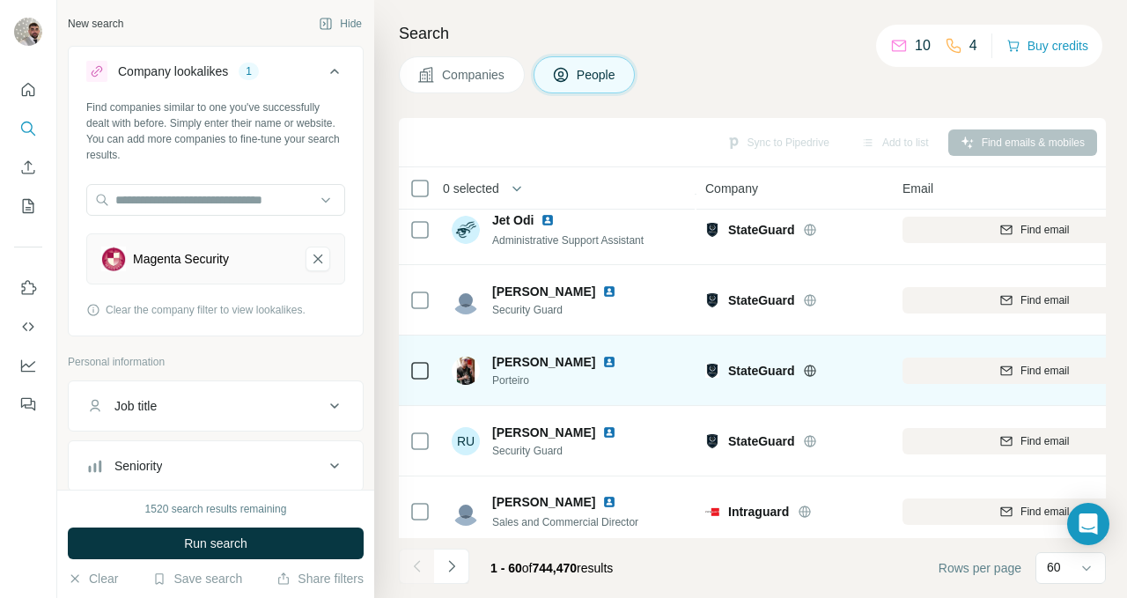
scroll to position [2251, 0]
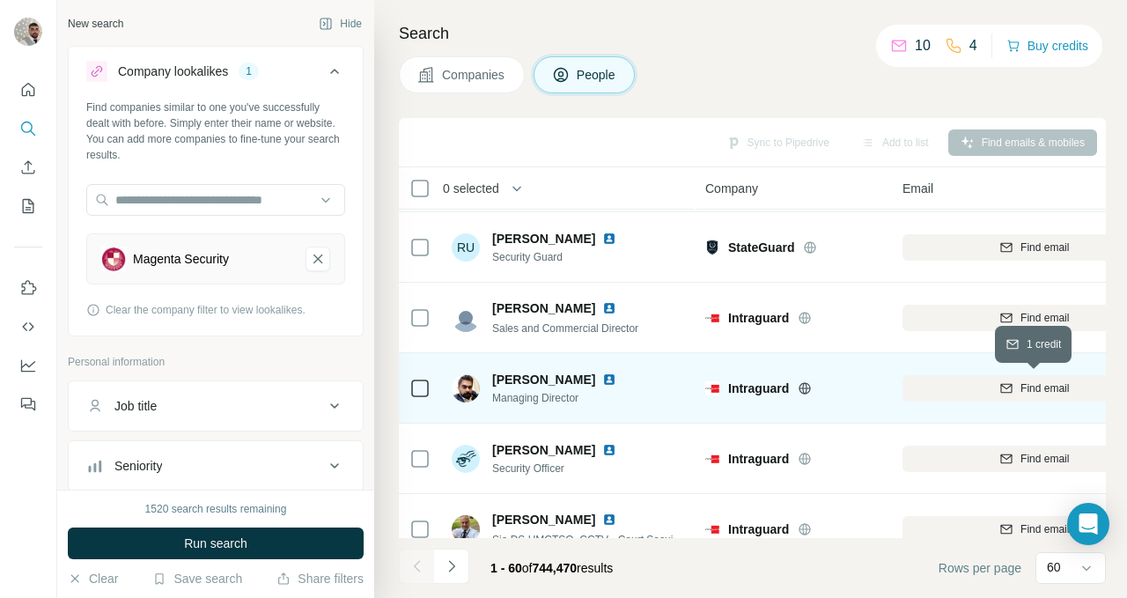
click at [1000, 388] on icon "button" at bounding box center [1006, 388] width 14 height 14
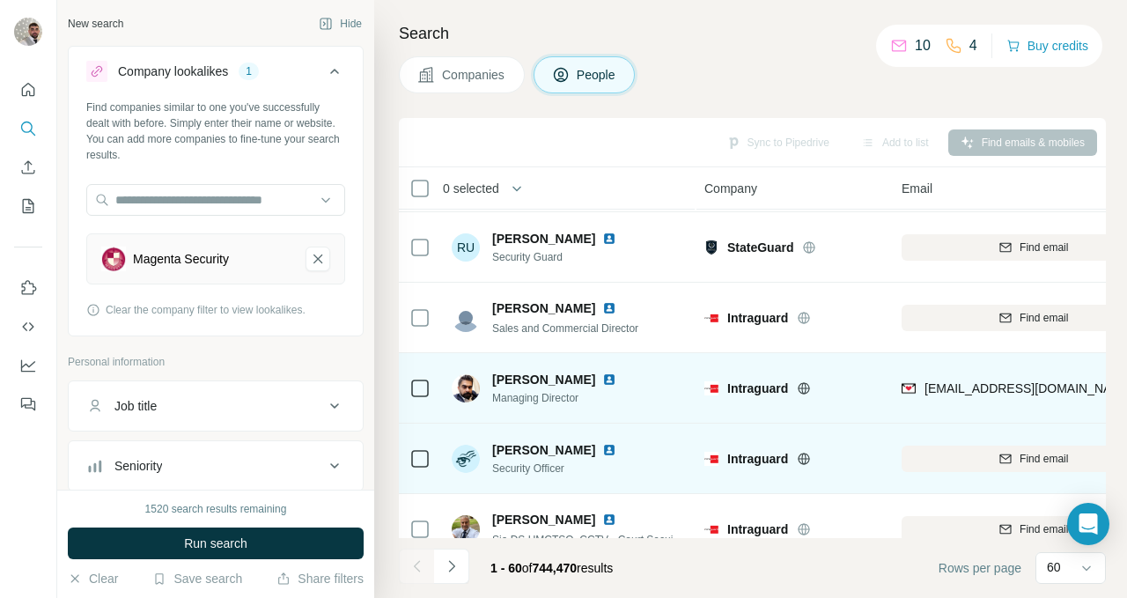
scroll to position [2251, 1]
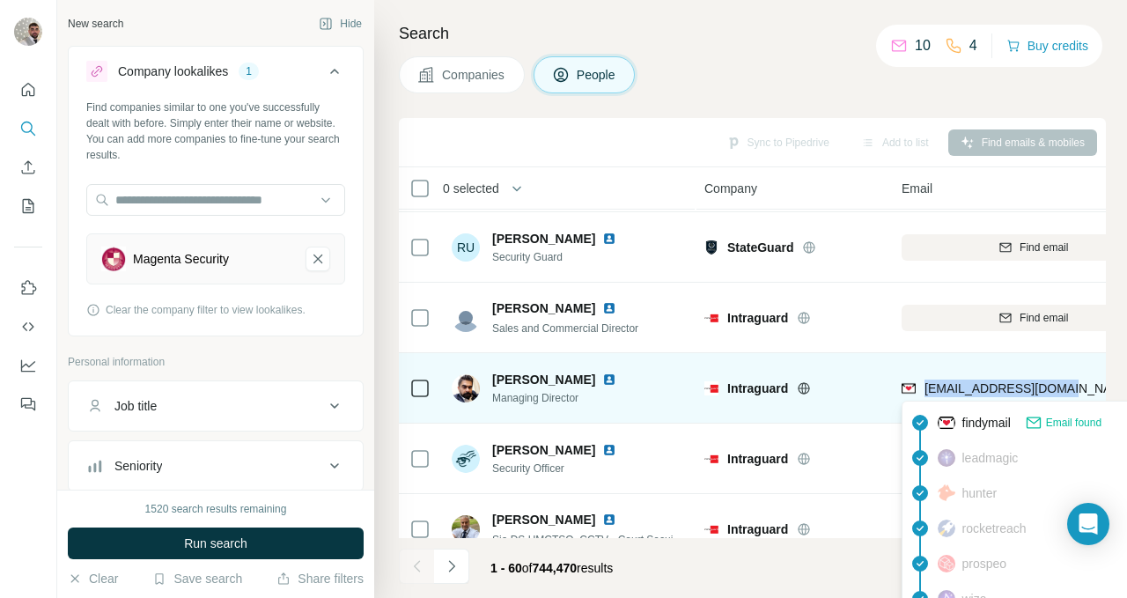
drag, startPoint x: 1079, startPoint y: 393, endPoint x: 924, endPoint y: 398, distance: 155.9
click at [924, 398] on div "[EMAIL_ADDRESS][DOMAIN_NAME]" at bounding box center [1034, 388] width 264 height 48
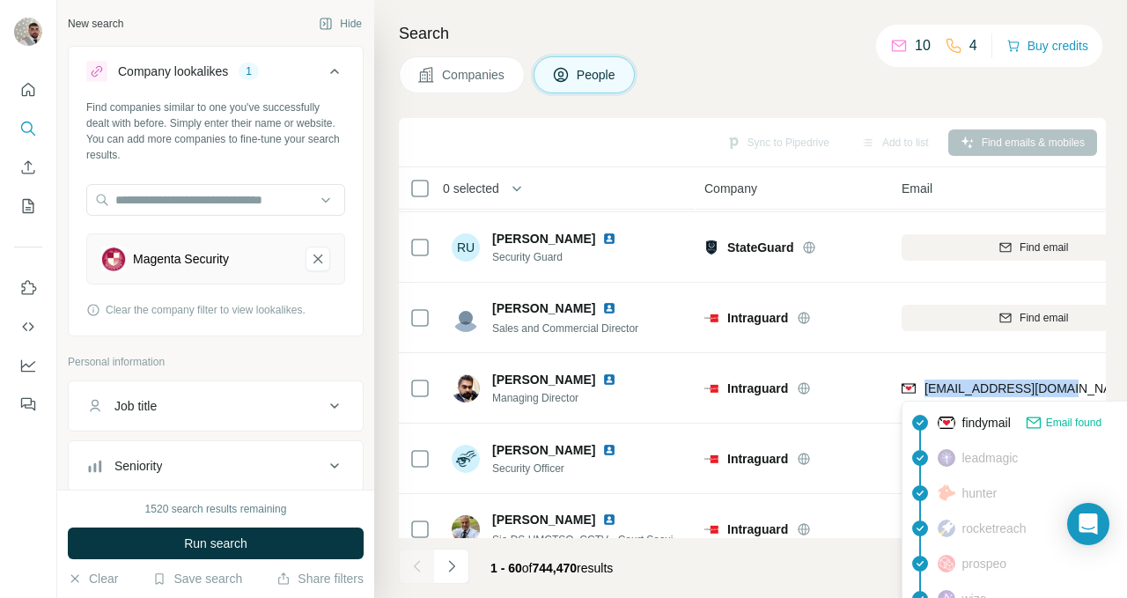
copy span "[EMAIL_ADDRESS][DOMAIN_NAME]"
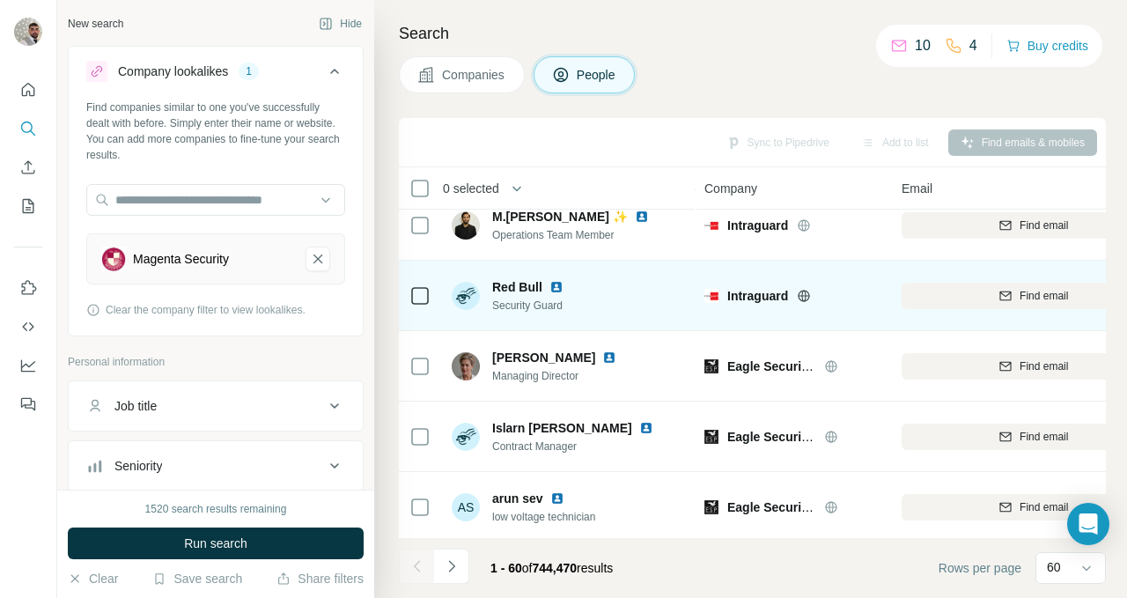
scroll to position [2912, 1]
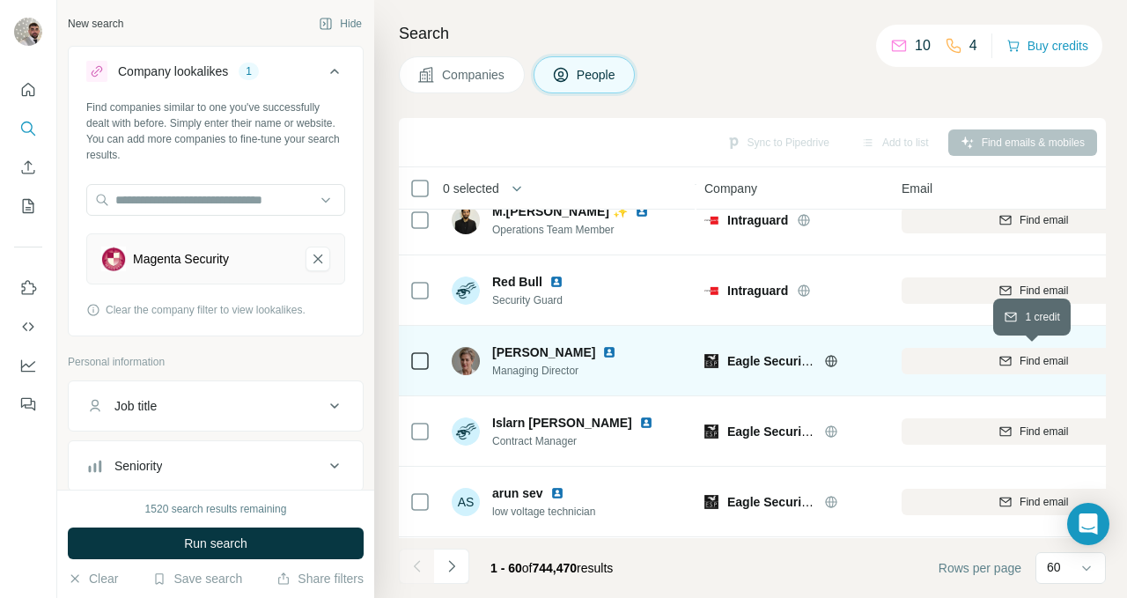
click at [1011, 354] on icon "button" at bounding box center [1005, 361] width 14 height 14
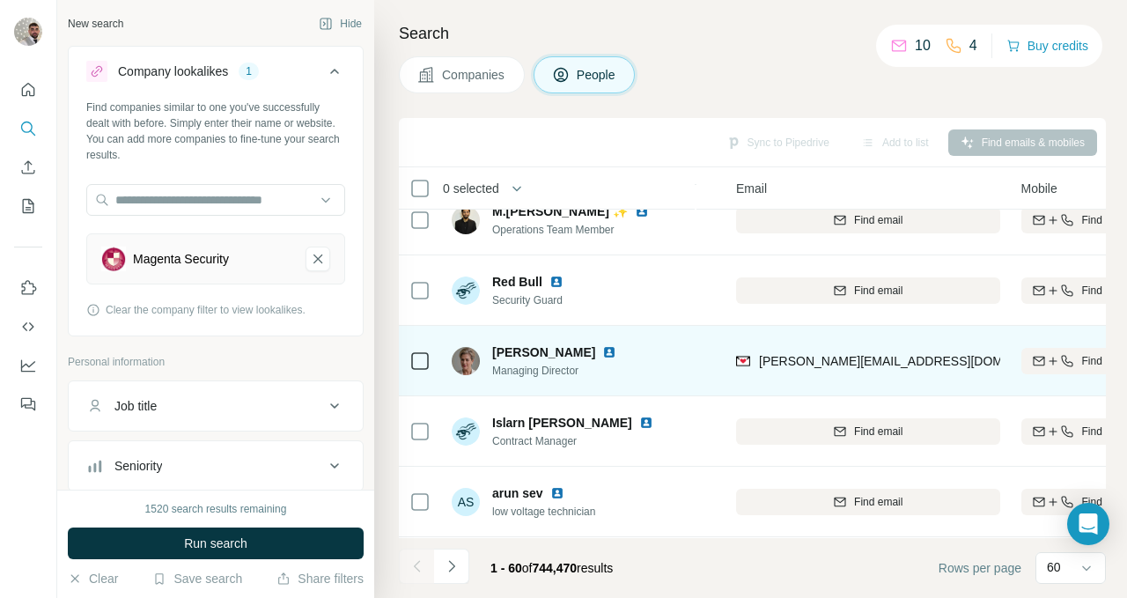
scroll to position [2912, 174]
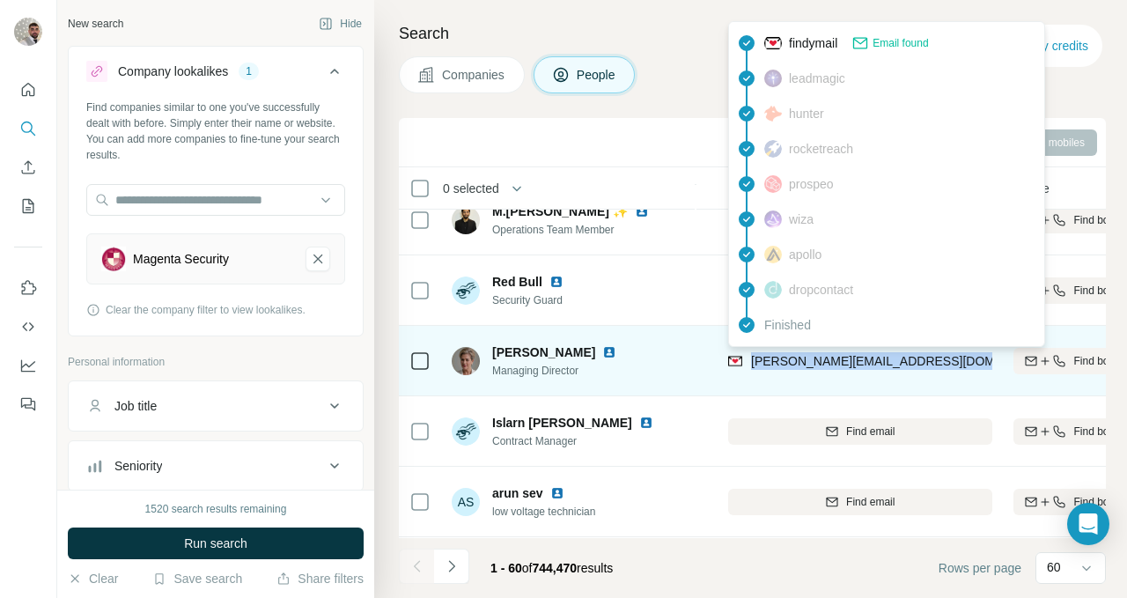
drag, startPoint x: 976, startPoint y: 364, endPoint x: 749, endPoint y: 372, distance: 227.3
click at [749, 372] on div "[PERSON_NAME][EMAIL_ADDRESS][DOMAIN_NAME]" at bounding box center [860, 360] width 264 height 48
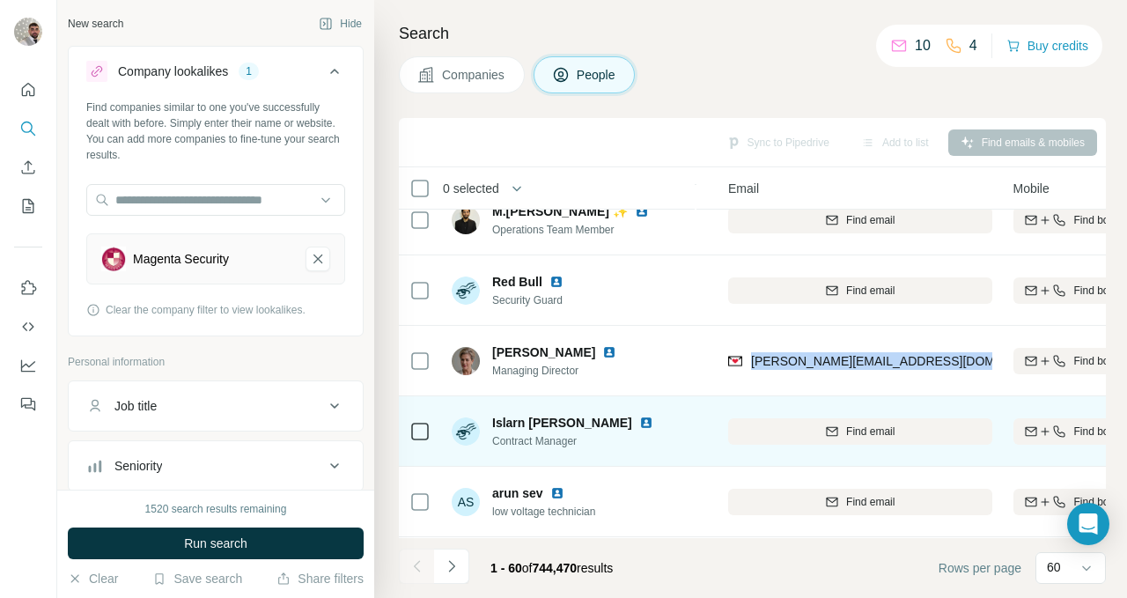
copy span "[PERSON_NAME][EMAIL_ADDRESS][DOMAIN_NAME]"
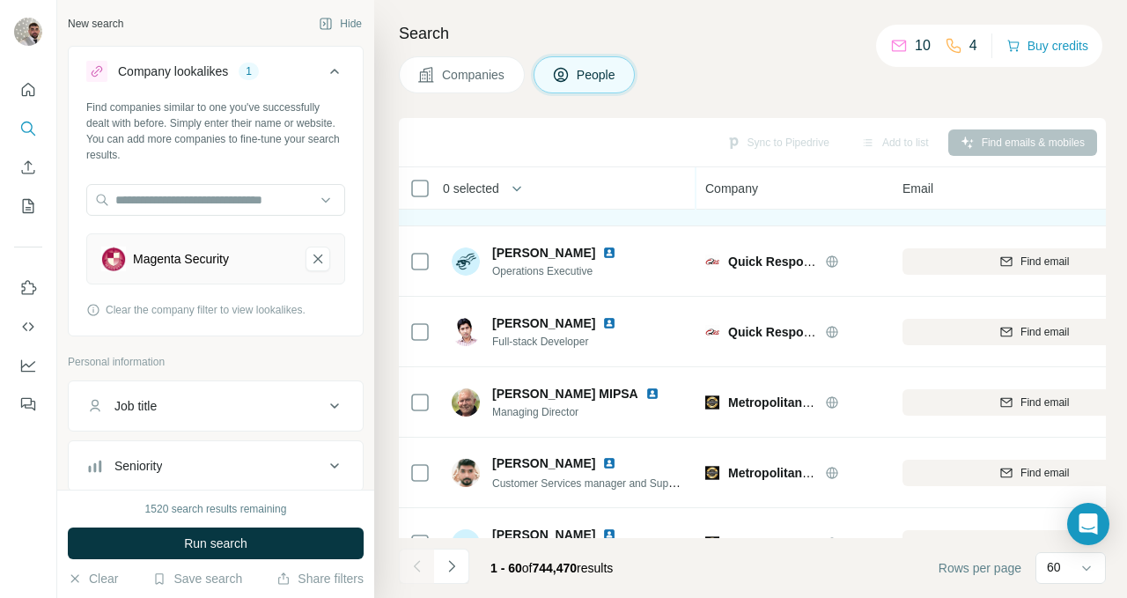
scroll to position [3505, 1]
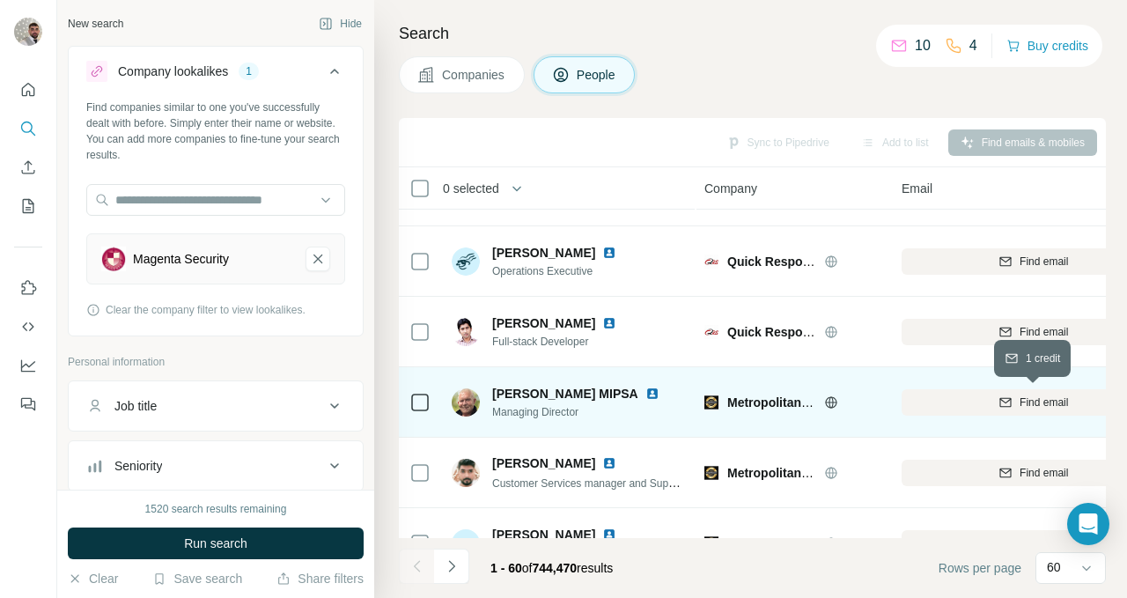
click at [970, 397] on div "Find email" at bounding box center [1034, 402] width 264 height 16
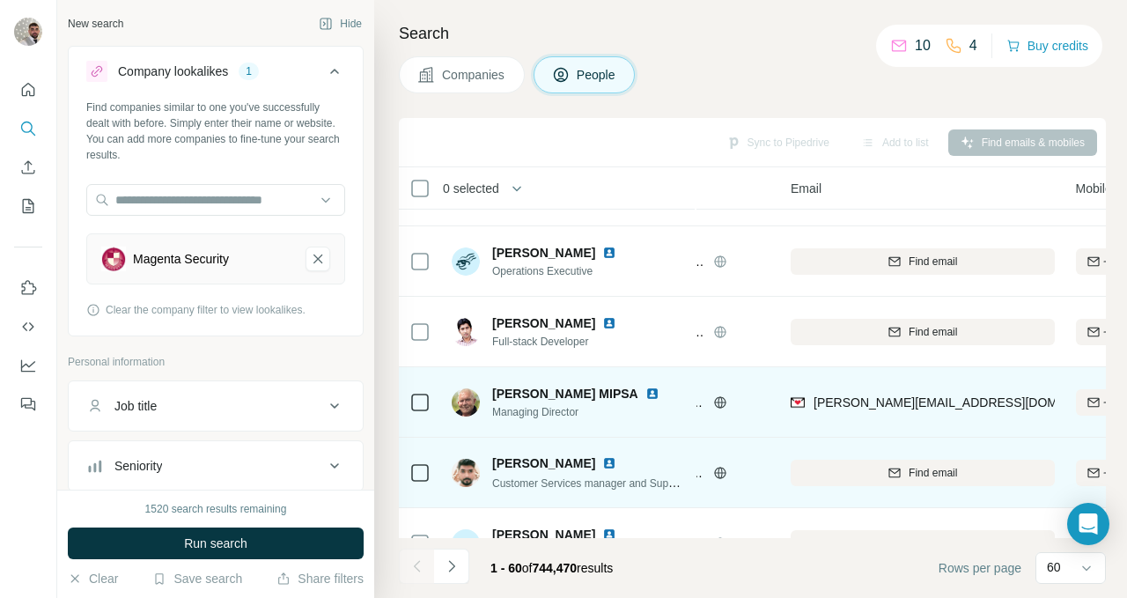
scroll to position [3505, 143]
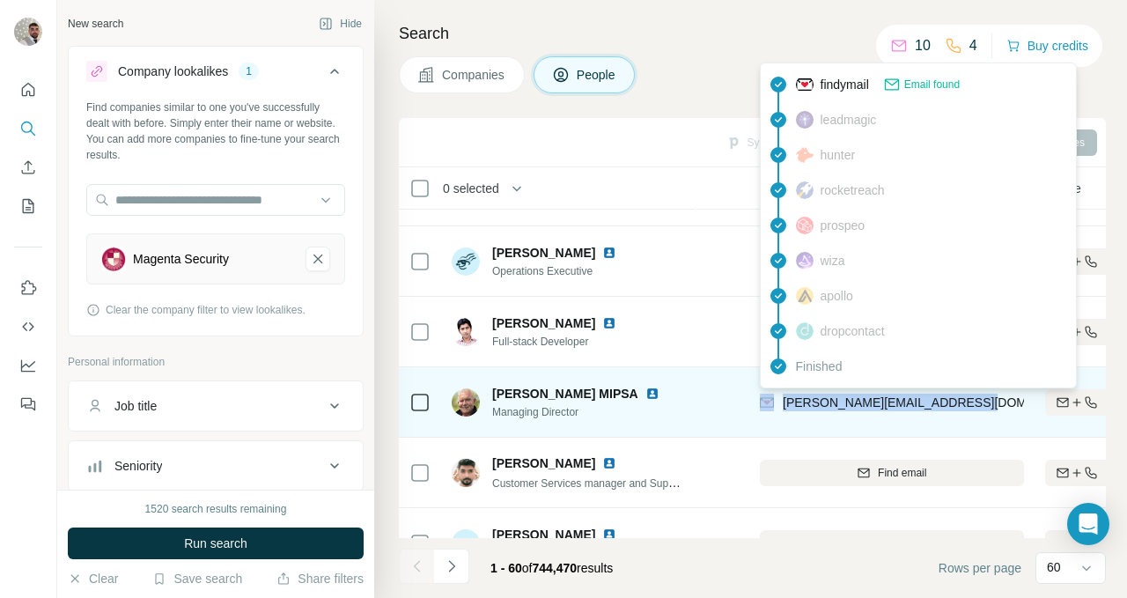
drag, startPoint x: 976, startPoint y: 403, endPoint x: 777, endPoint y: 411, distance: 198.3
click at [777, 411] on div "[PERSON_NAME][EMAIL_ADDRESS][DOMAIN_NAME]" at bounding box center [892, 402] width 264 height 48
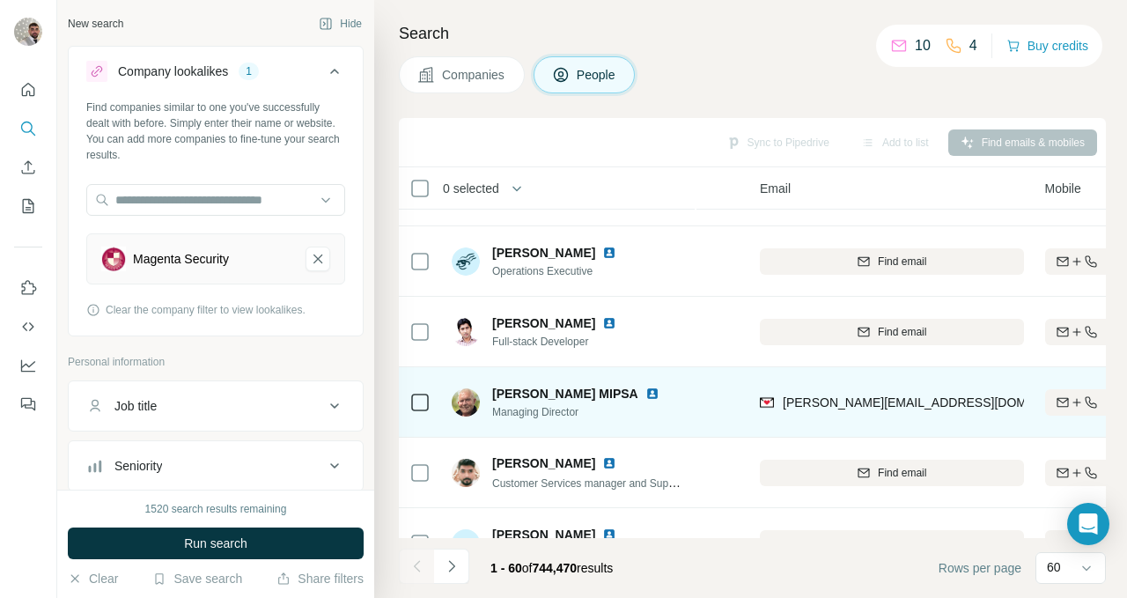
click at [708, 420] on div "Metropolitan Security Services Ltd" at bounding box center [651, 402] width 176 height 48
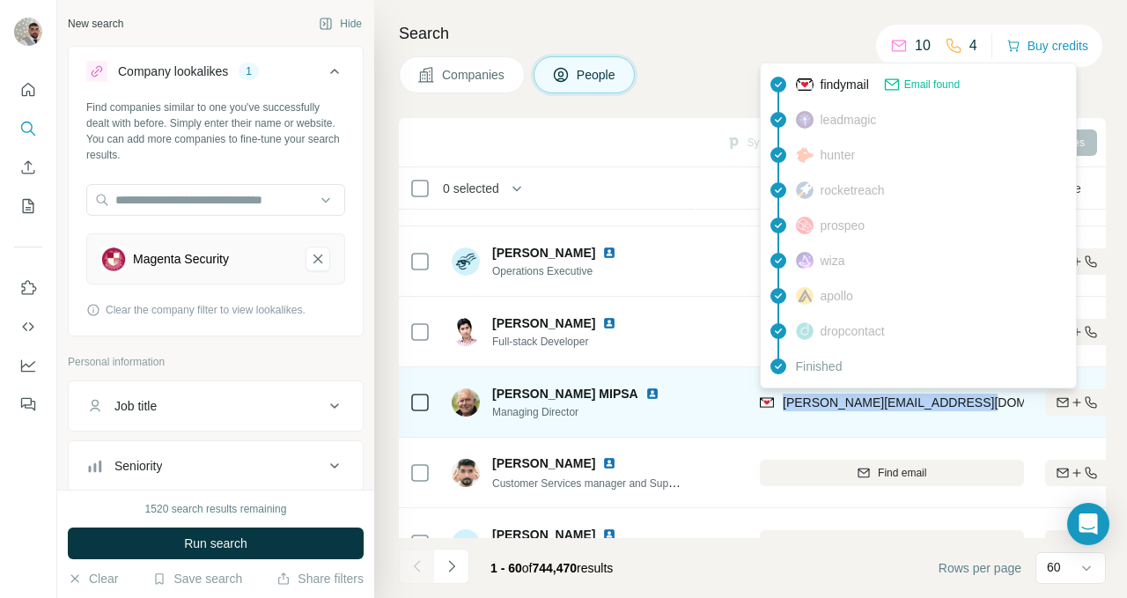
drag, startPoint x: 964, startPoint y: 401, endPoint x: 780, endPoint y: 408, distance: 184.1
click at [780, 408] on div "[PERSON_NAME][EMAIL_ADDRESS][DOMAIN_NAME]" at bounding box center [892, 402] width 264 height 48
copy span "[PERSON_NAME][EMAIL_ADDRESS][DOMAIN_NAME]"
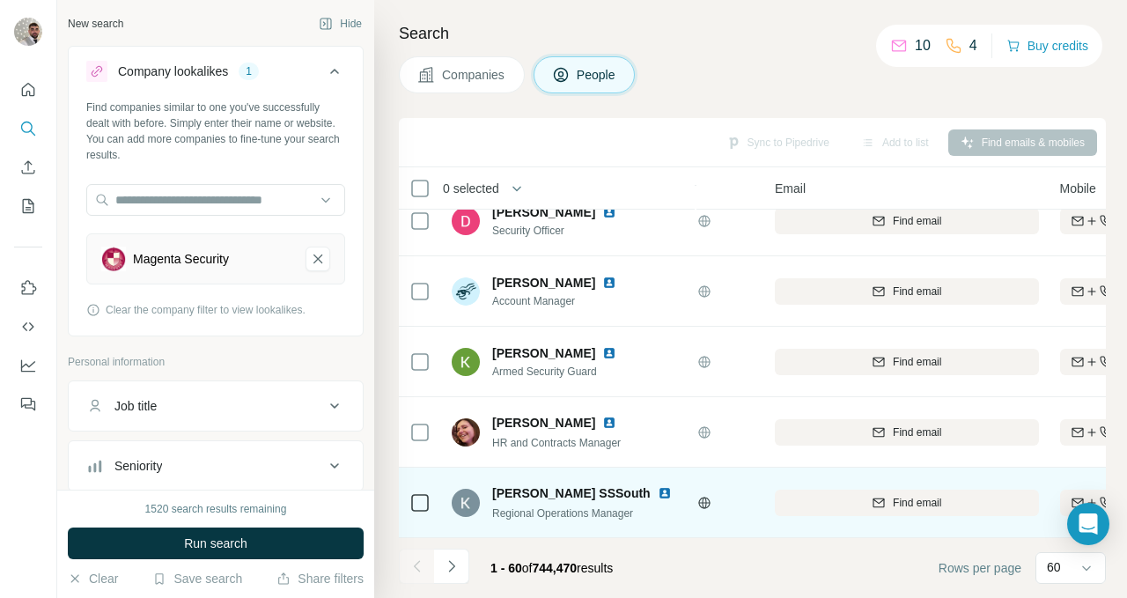
scroll to position [3898, 0]
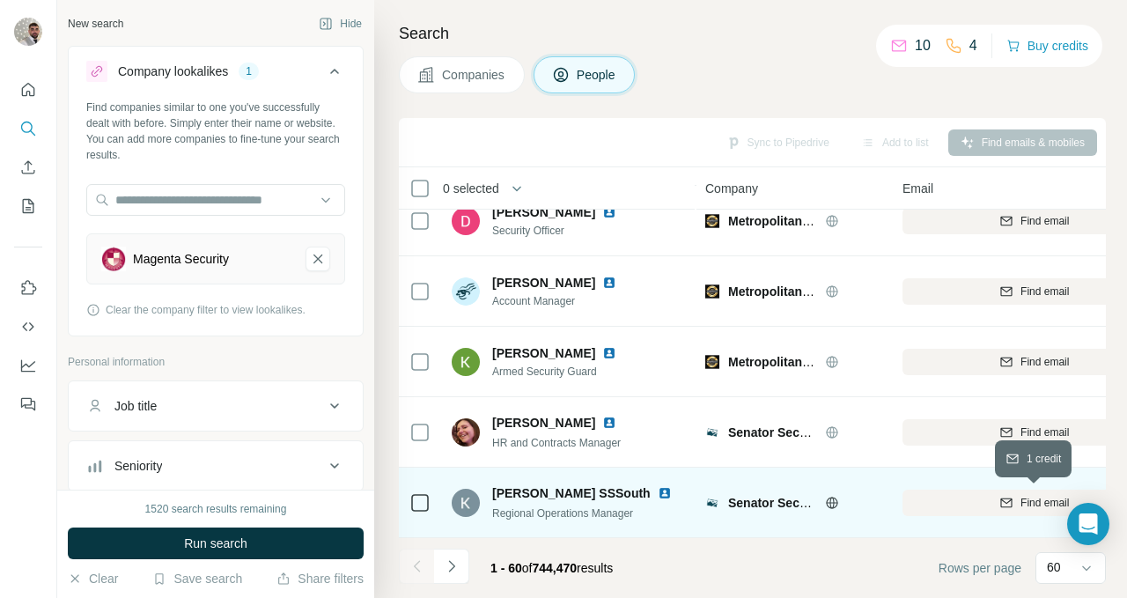
click at [955, 504] on div "Find email" at bounding box center [1034, 503] width 264 height 16
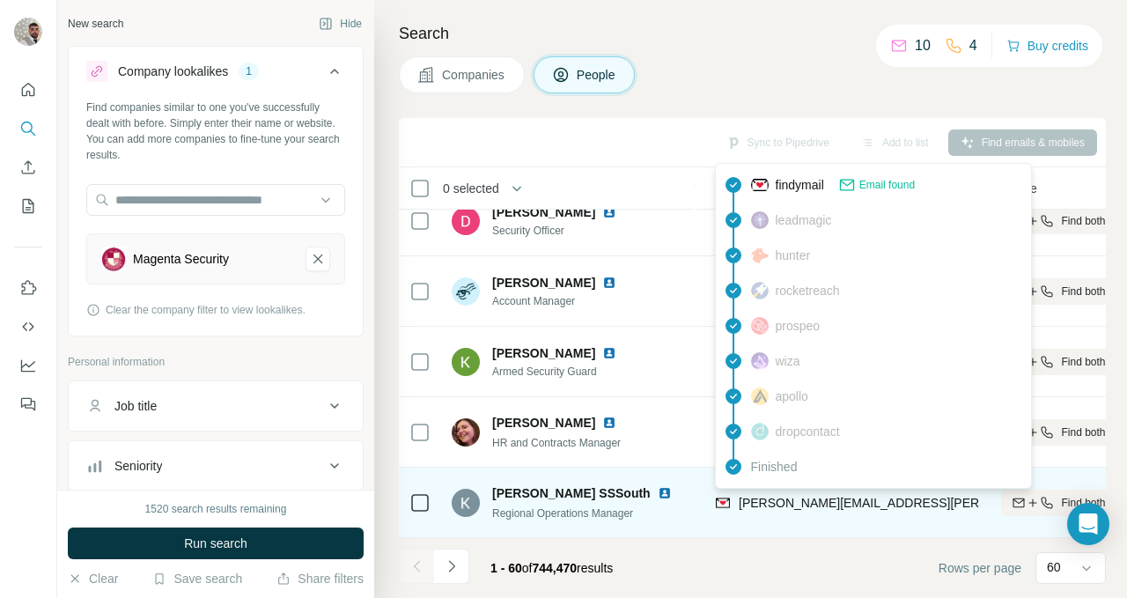
scroll to position [3898, 188]
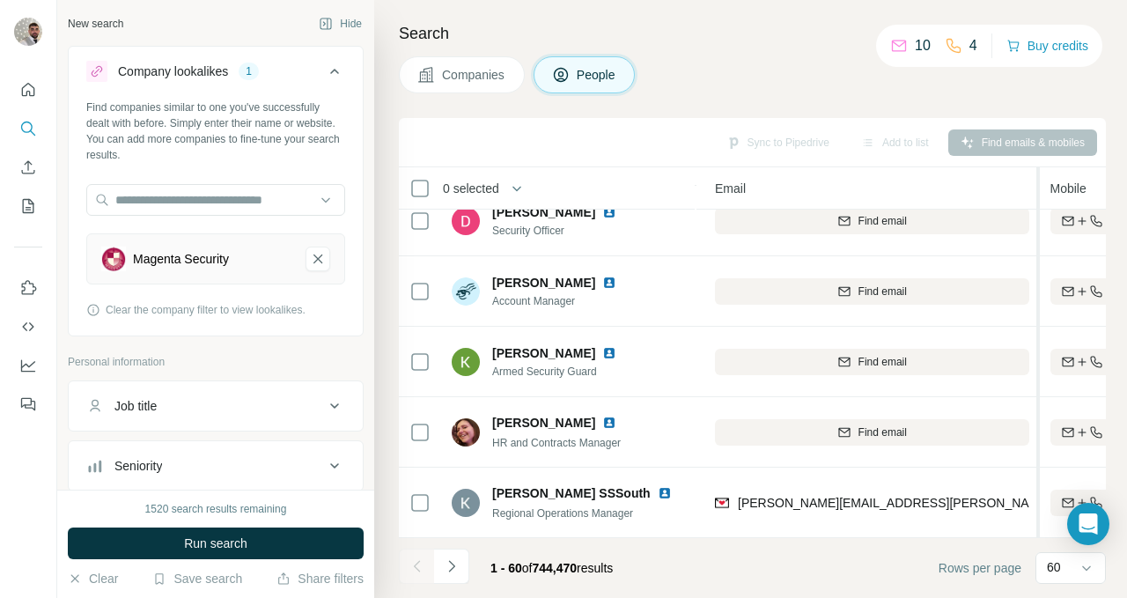
drag, startPoint x: 984, startPoint y: 186, endPoint x: 1039, endPoint y: 182, distance: 54.7
click at [0, 0] on tr "0 selected People Company Email Mobile Lists Personal location Seniority Depart…" at bounding box center [0, 0] width 0 height 0
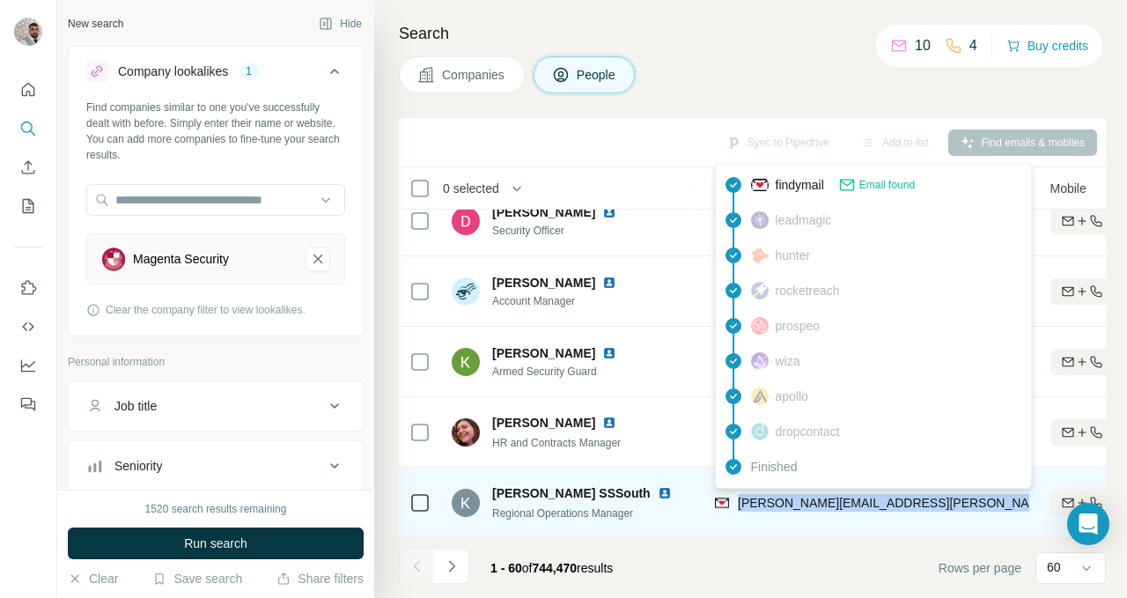
drag, startPoint x: 999, startPoint y: 497, endPoint x: 740, endPoint y: 511, distance: 260.1
click at [740, 511] on div "[PERSON_NAME][EMAIL_ADDRESS][PERSON_NAME][DOMAIN_NAME]" at bounding box center [872, 502] width 314 height 48
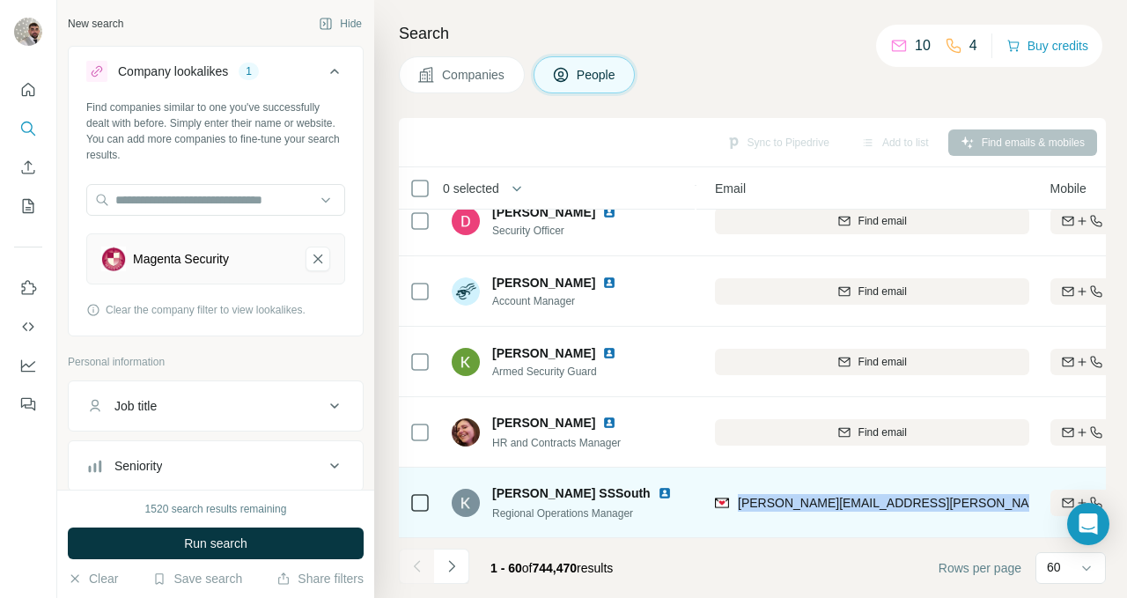
copy span "[PERSON_NAME][EMAIL_ADDRESS][PERSON_NAME][DOMAIN_NAME]"
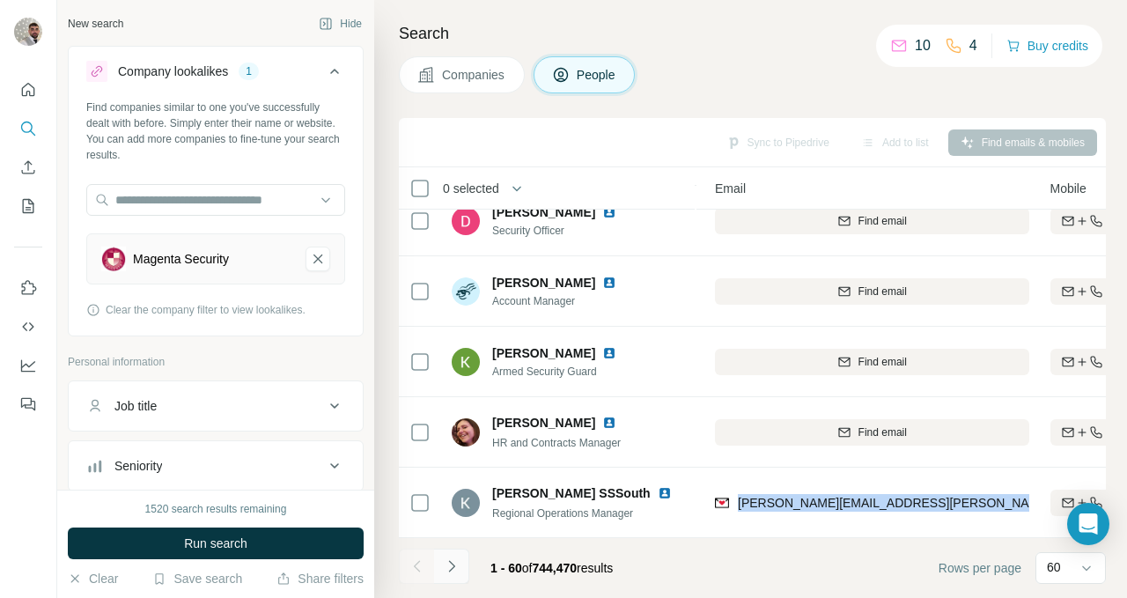
click at [457, 572] on icon "Navigate to next page" at bounding box center [452, 566] width 18 height 18
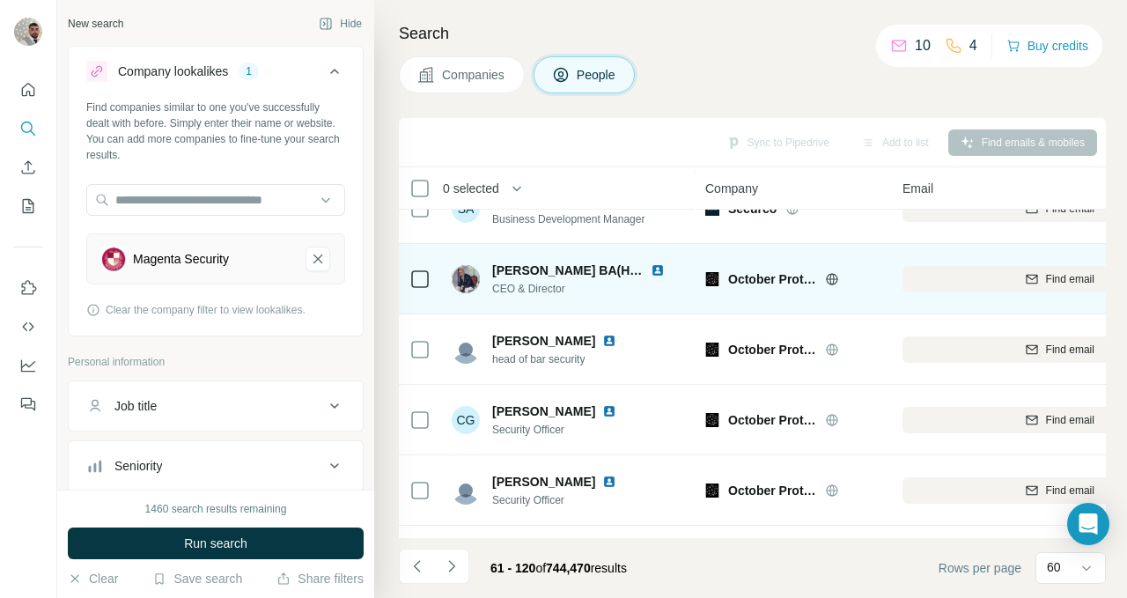
scroll to position [3557, 0]
click at [946, 289] on button "Find email" at bounding box center [1059, 280] width 314 height 26
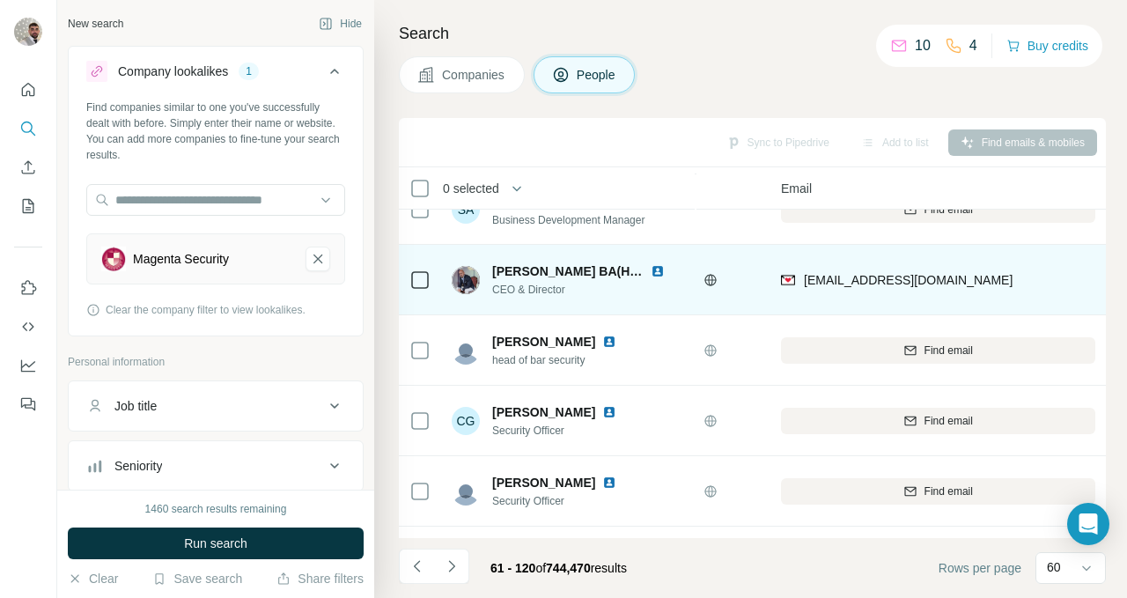
scroll to position [3557, 116]
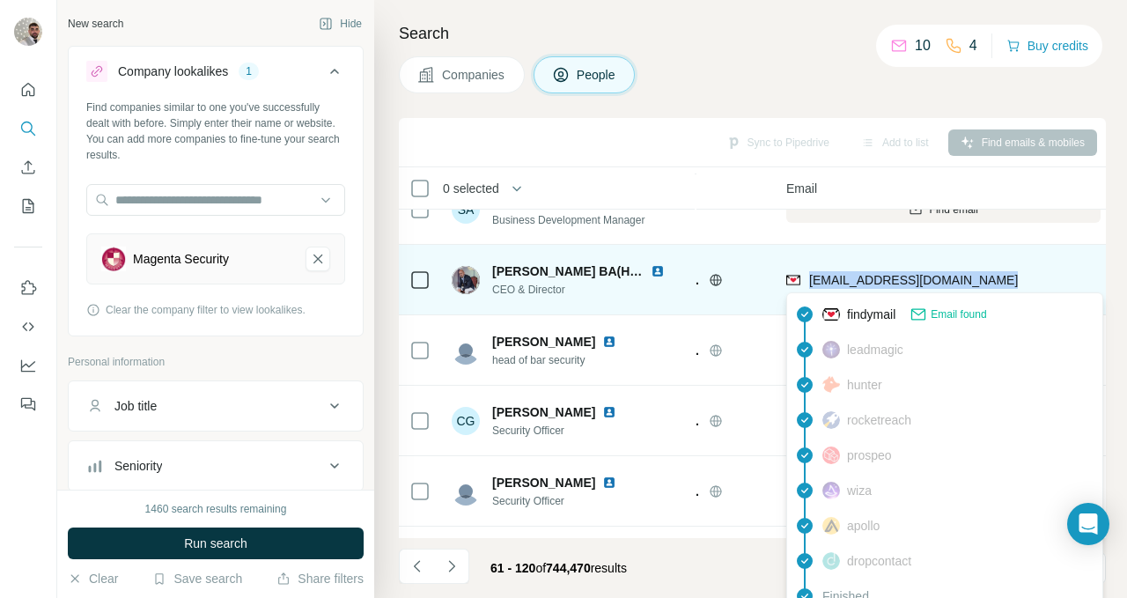
drag, startPoint x: 1000, startPoint y: 282, endPoint x: 811, endPoint y: 289, distance: 189.4
click at [811, 289] on div "[EMAIL_ADDRESS][DOMAIN_NAME]" at bounding box center [943, 279] width 314 height 48
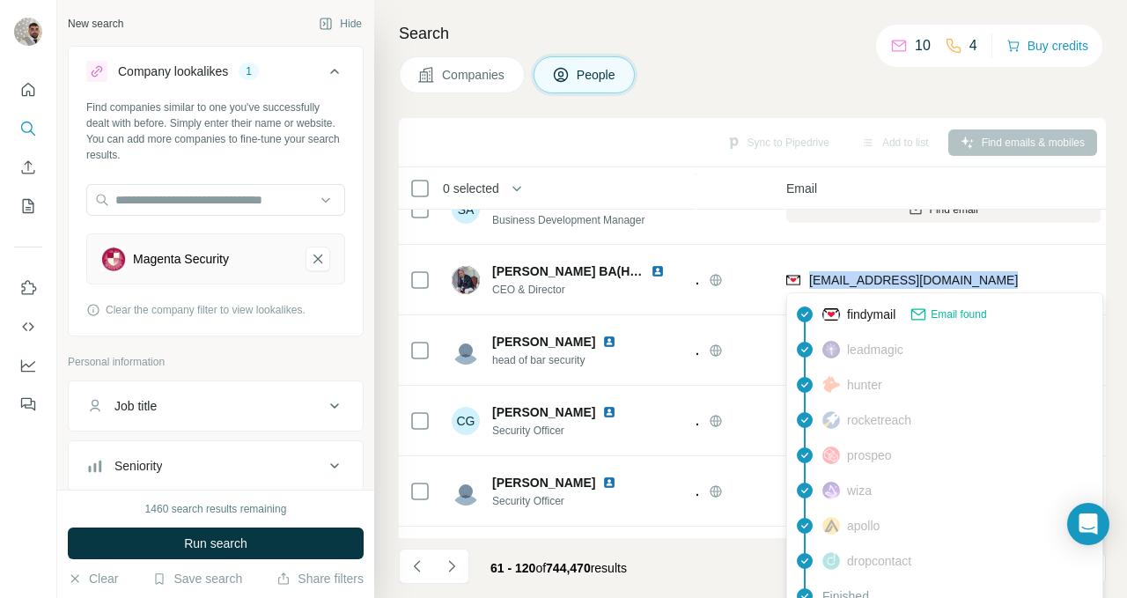
copy span "[EMAIL_ADDRESS][DOMAIN_NAME]"
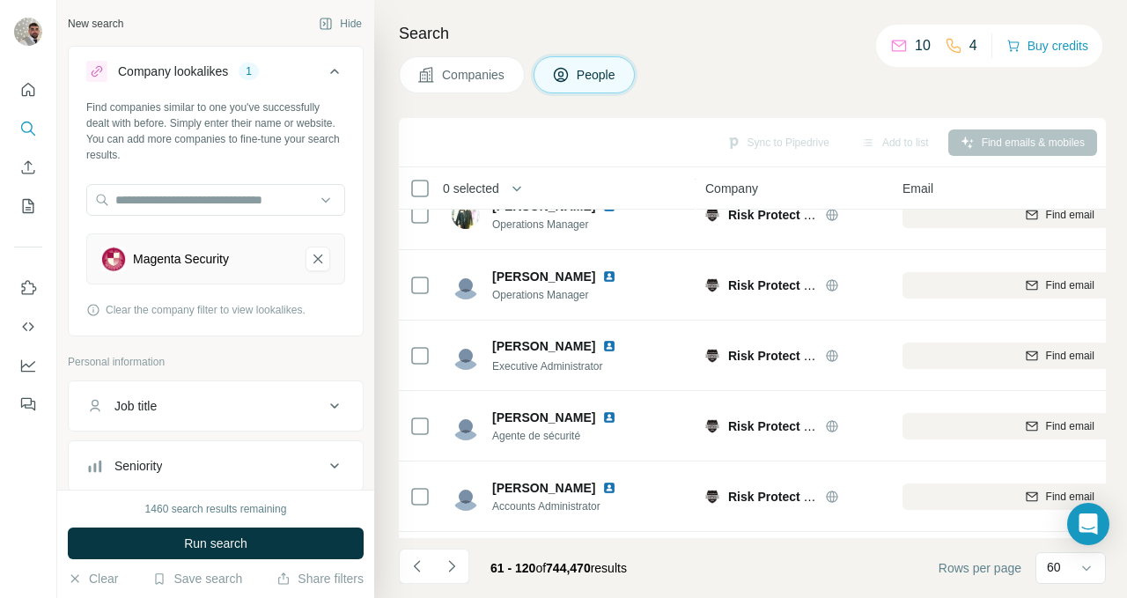
scroll to position [3898, 0]
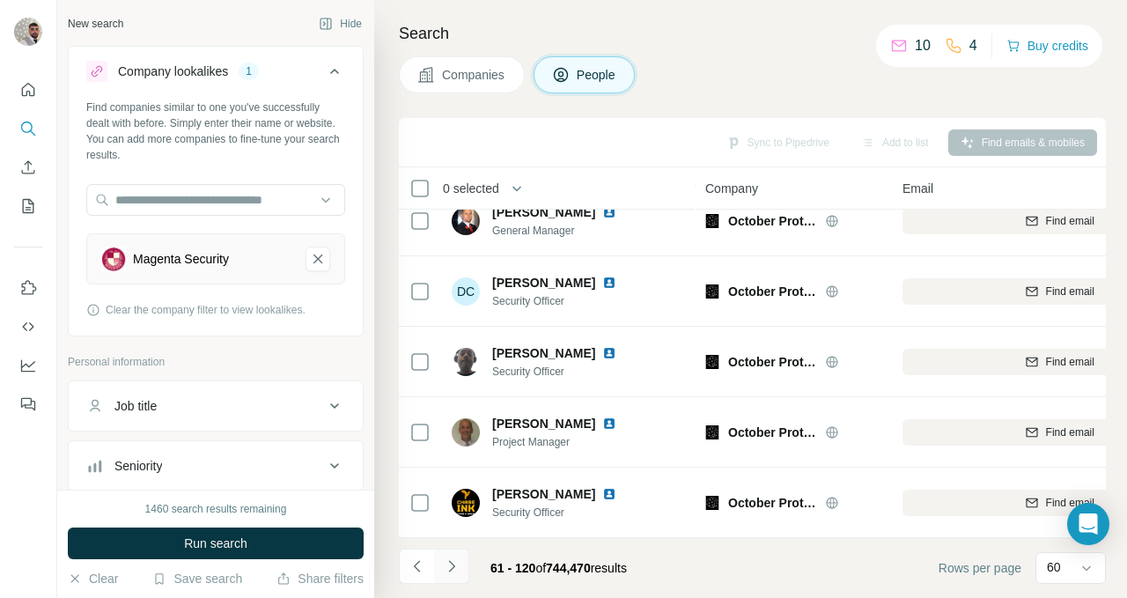
click at [449, 574] on icon "Navigate to next page" at bounding box center [452, 566] width 18 height 18
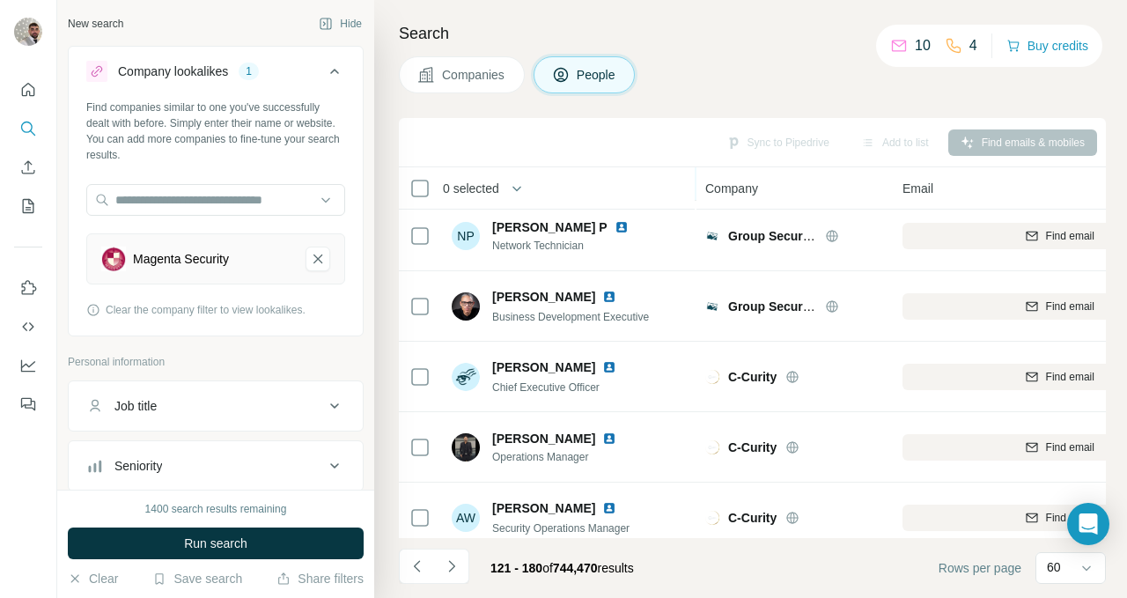
scroll to position [2625, 0]
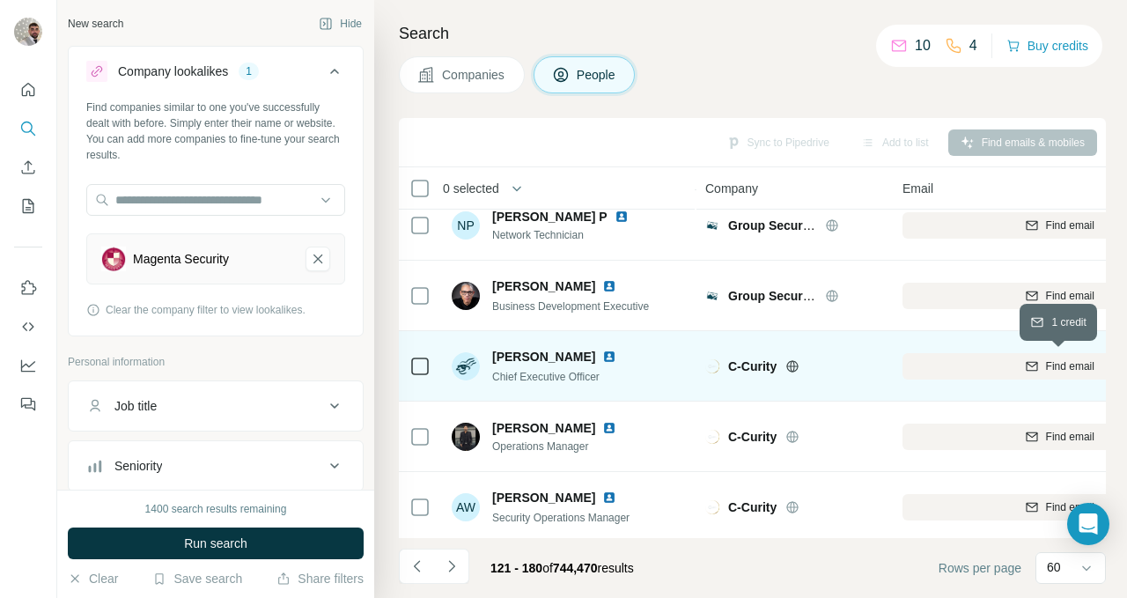
click at [969, 364] on div "Find email" at bounding box center [1059, 366] width 314 height 16
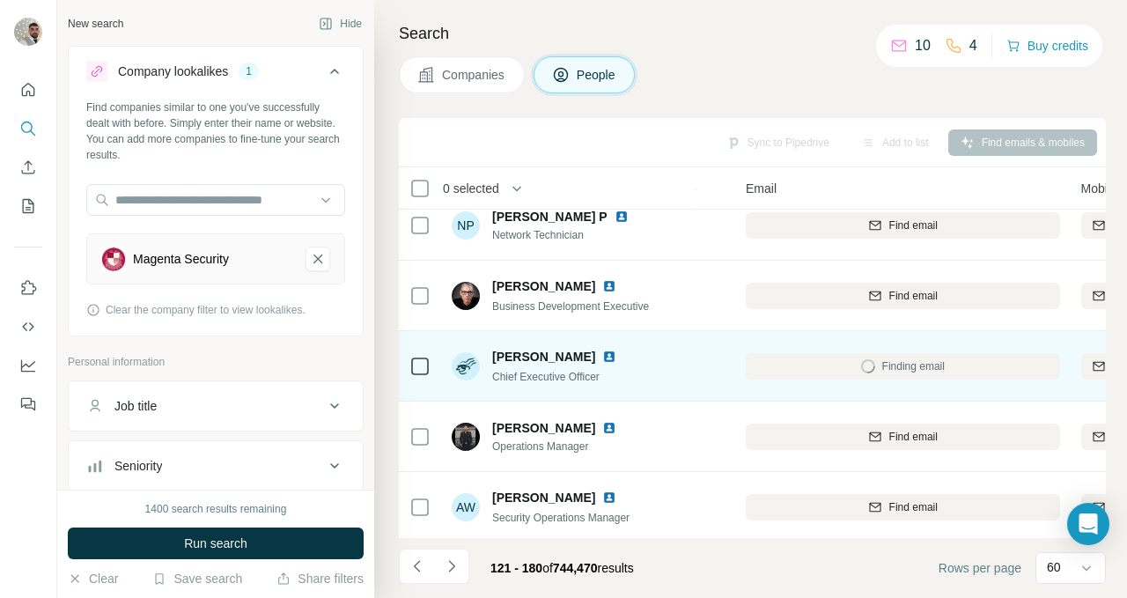
scroll to position [2625, 156]
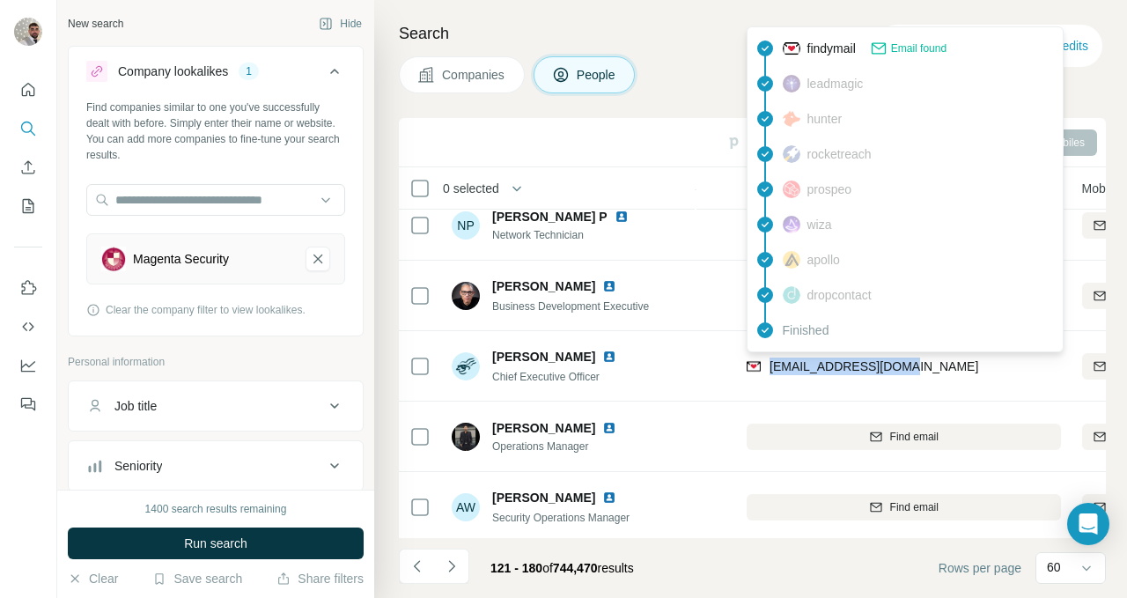
drag, startPoint x: 937, startPoint y: 358, endPoint x: 765, endPoint y: 368, distance: 172.0
click at [765, 368] on div "[EMAIL_ADDRESS][DOMAIN_NAME]" at bounding box center [904, 366] width 314 height 48
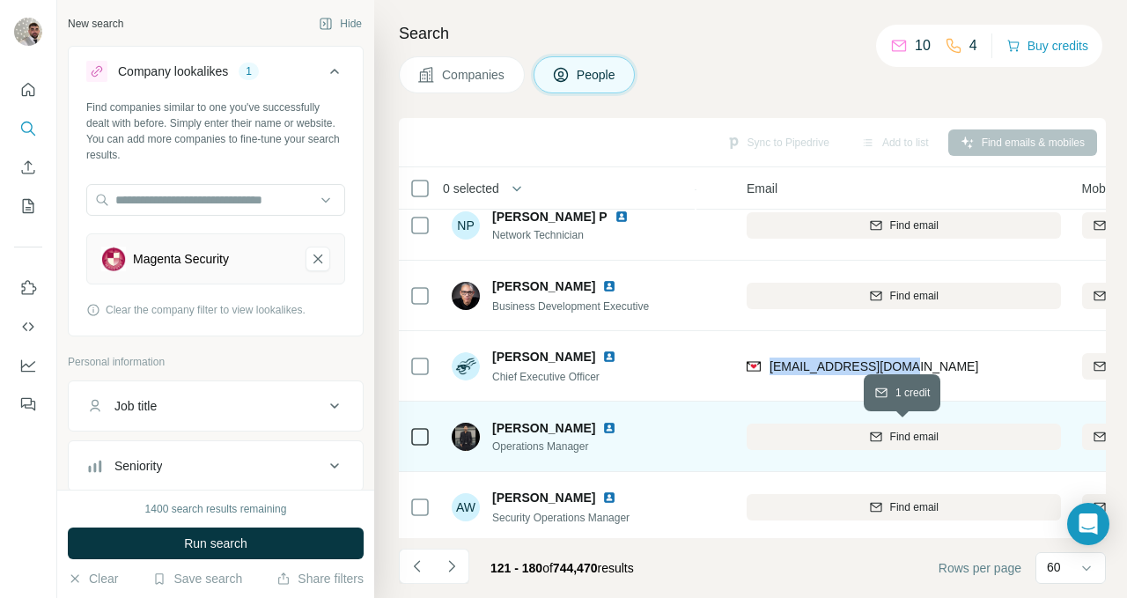
click at [887, 433] on div "Find email" at bounding box center [904, 437] width 314 height 16
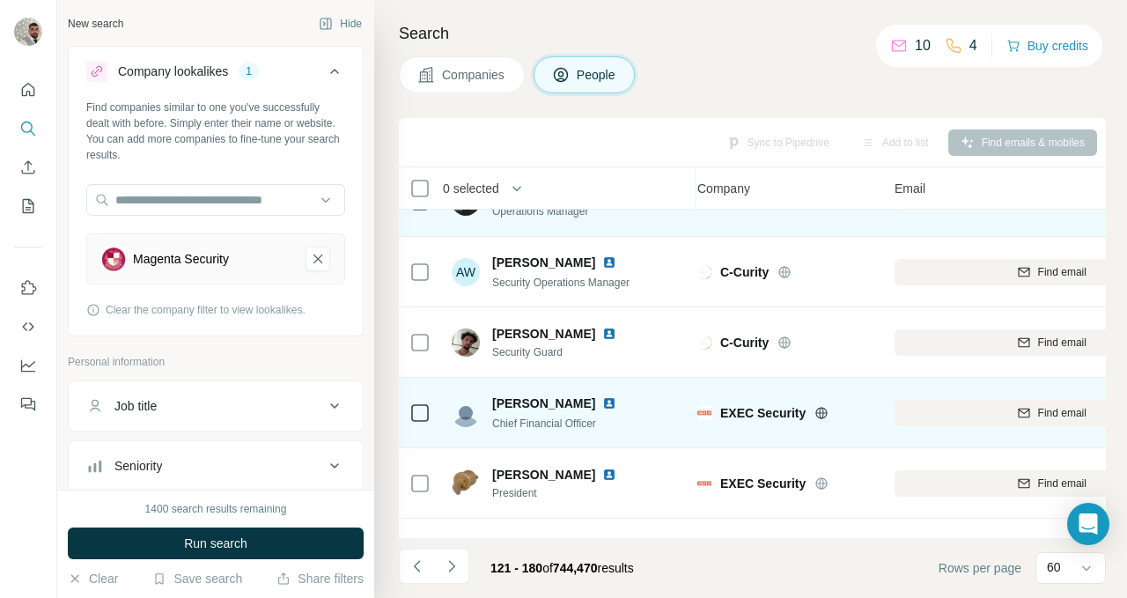
scroll to position [2861, 0]
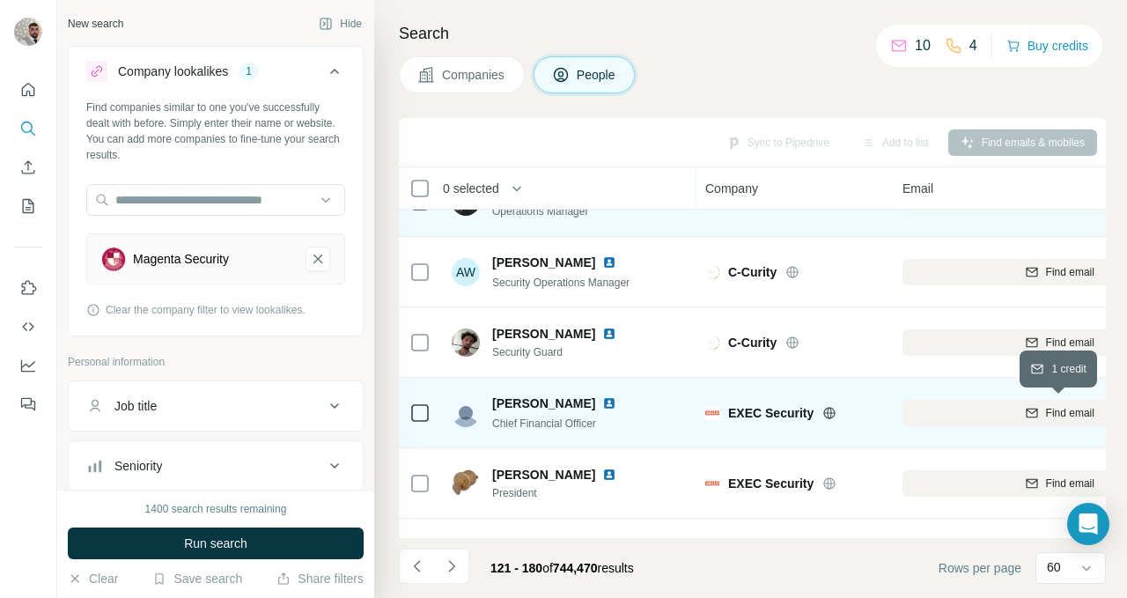
click at [986, 409] on div "Find email" at bounding box center [1059, 413] width 314 height 16
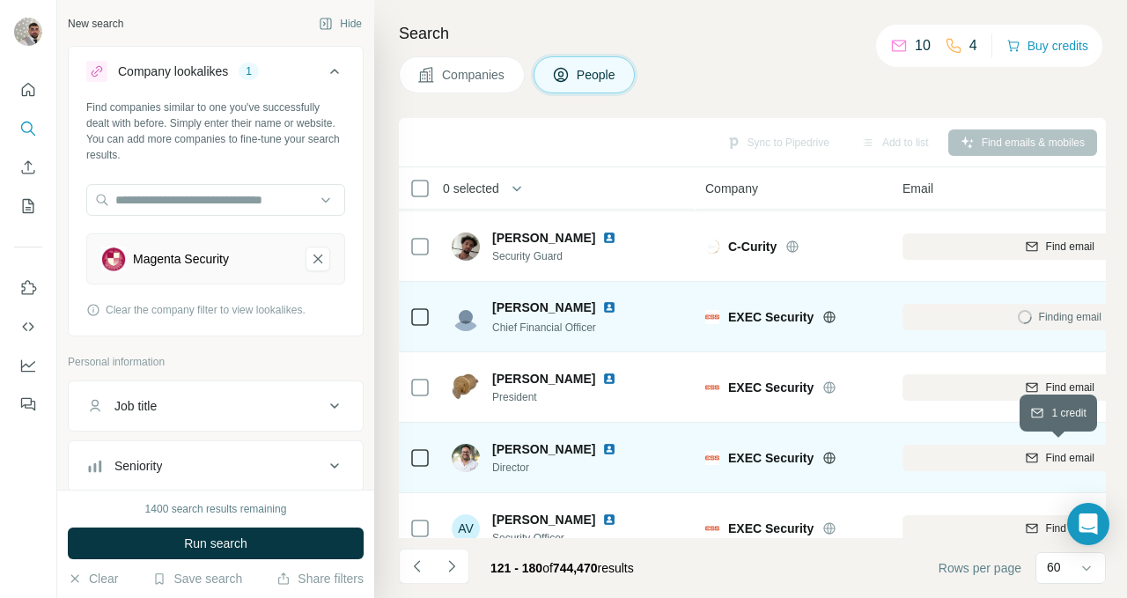
scroll to position [2957, 0]
click at [967, 458] on div "Find email" at bounding box center [1059, 457] width 314 height 16
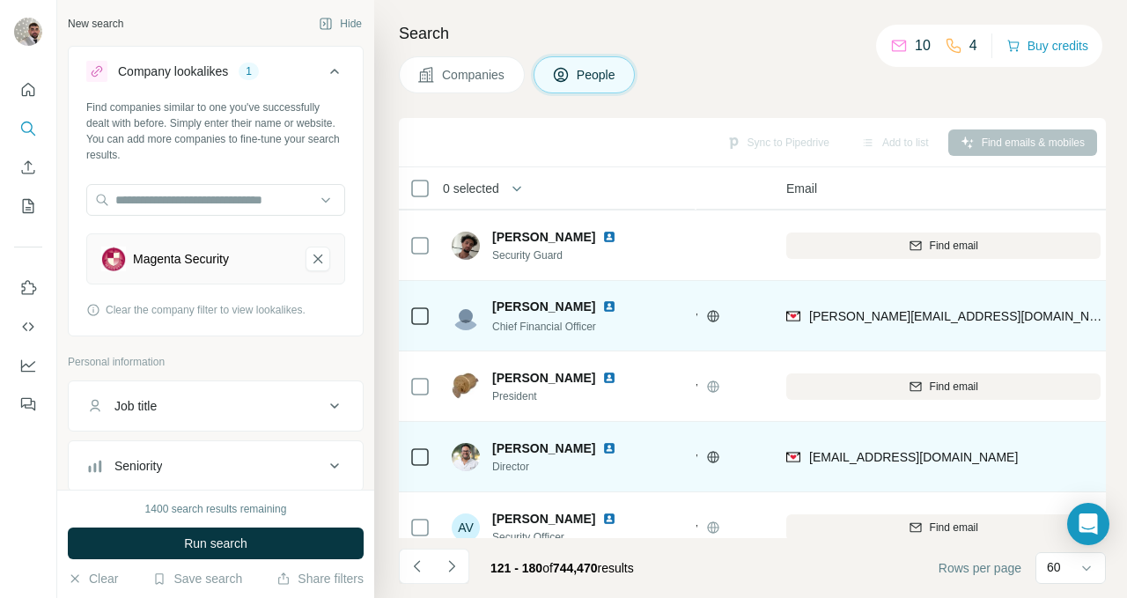
scroll to position [2957, 120]
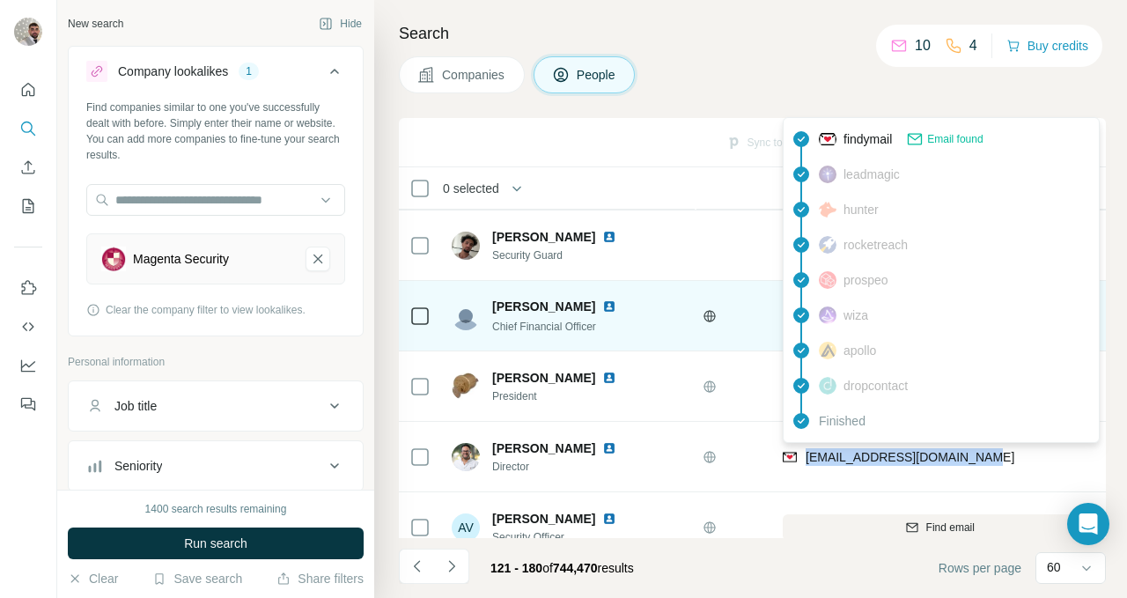
drag, startPoint x: 997, startPoint y: 468, endPoint x: 808, endPoint y: 464, distance: 188.4
click at [808, 464] on div "[EMAIL_ADDRESS][DOMAIN_NAME]" at bounding box center [940, 456] width 314 height 48
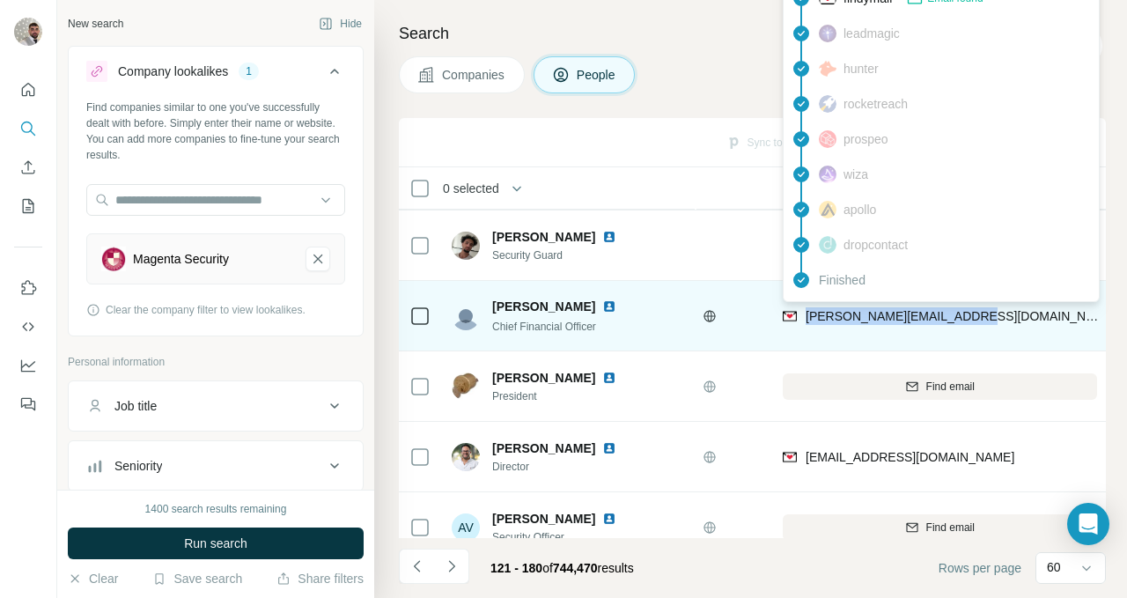
drag, startPoint x: 984, startPoint y: 312, endPoint x: 807, endPoint y: 316, distance: 177.0
click at [807, 316] on div "[PERSON_NAME][EMAIL_ADDRESS][DOMAIN_NAME]" at bounding box center [940, 315] width 314 height 48
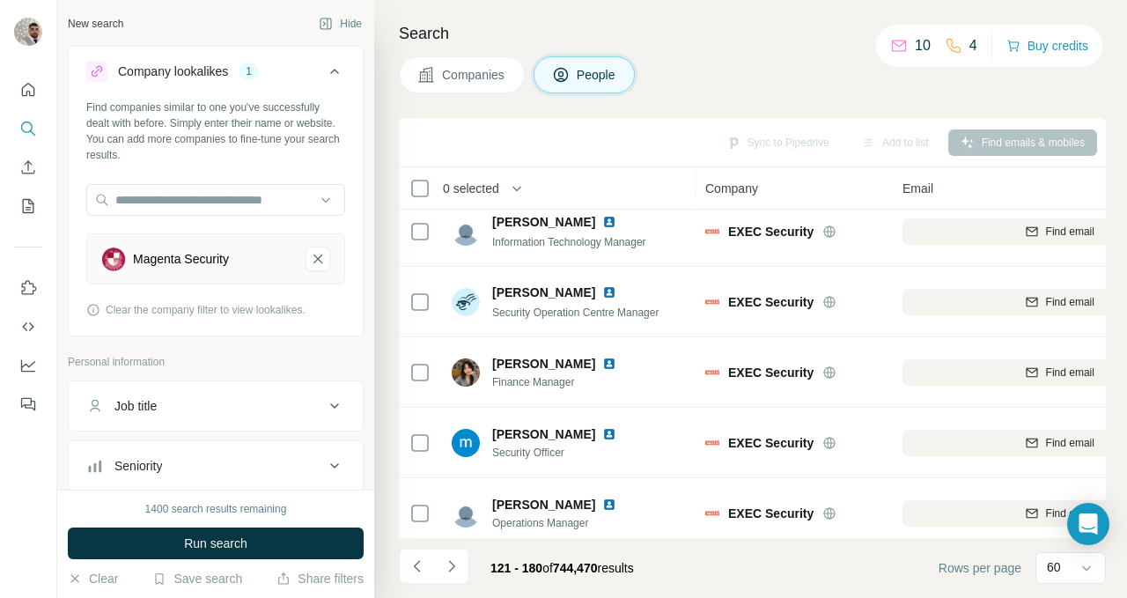
scroll to position [3898, 0]
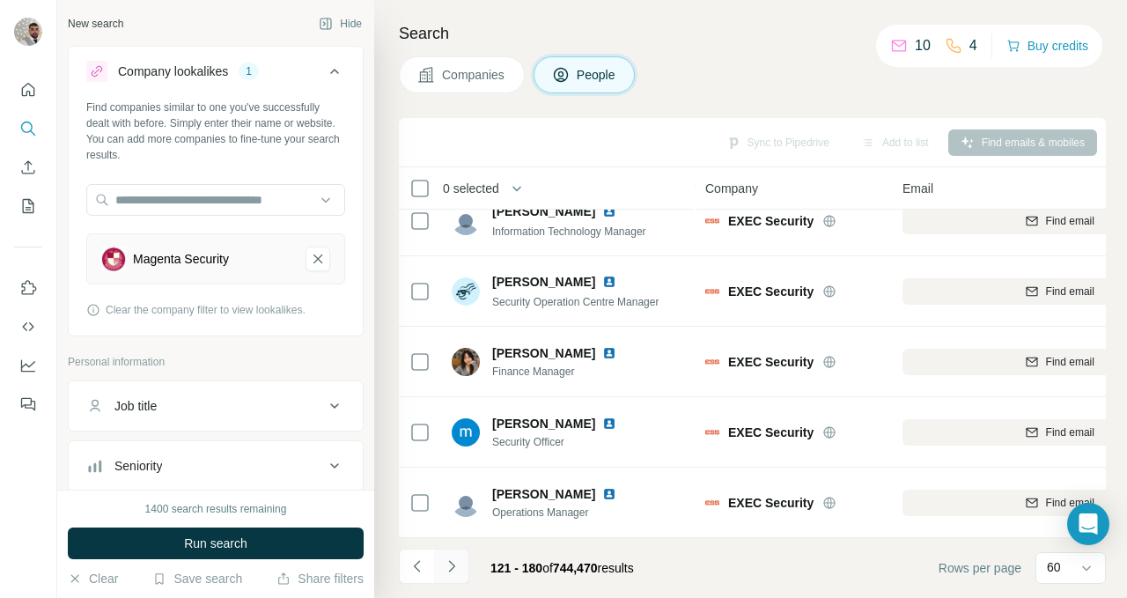
click at [448, 571] on icon "Navigate to next page" at bounding box center [452, 566] width 18 height 18
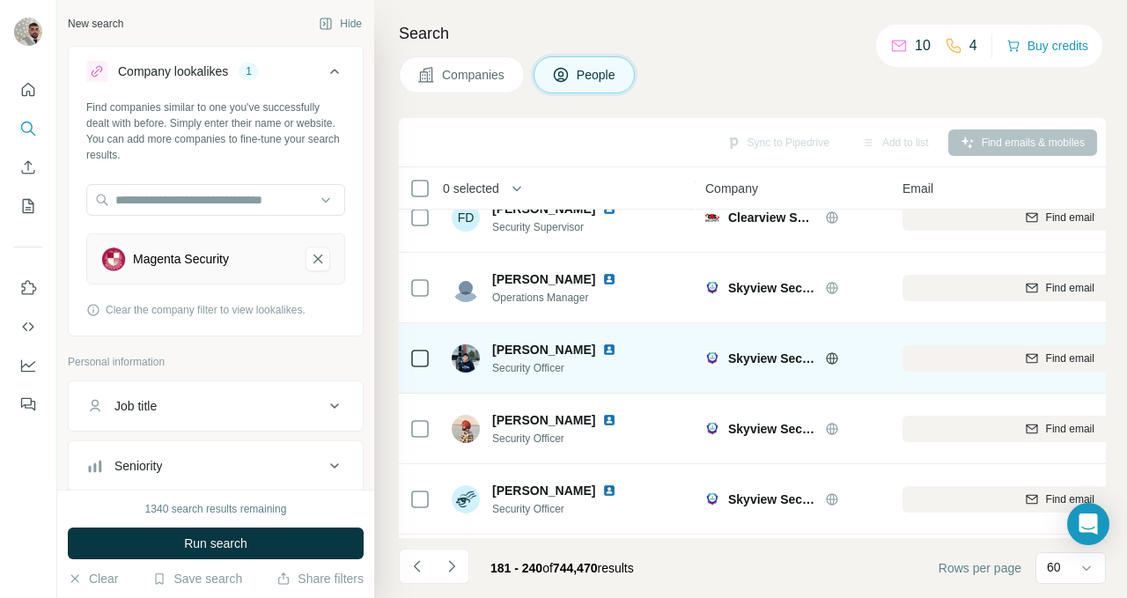
scroll to position [1872, 0]
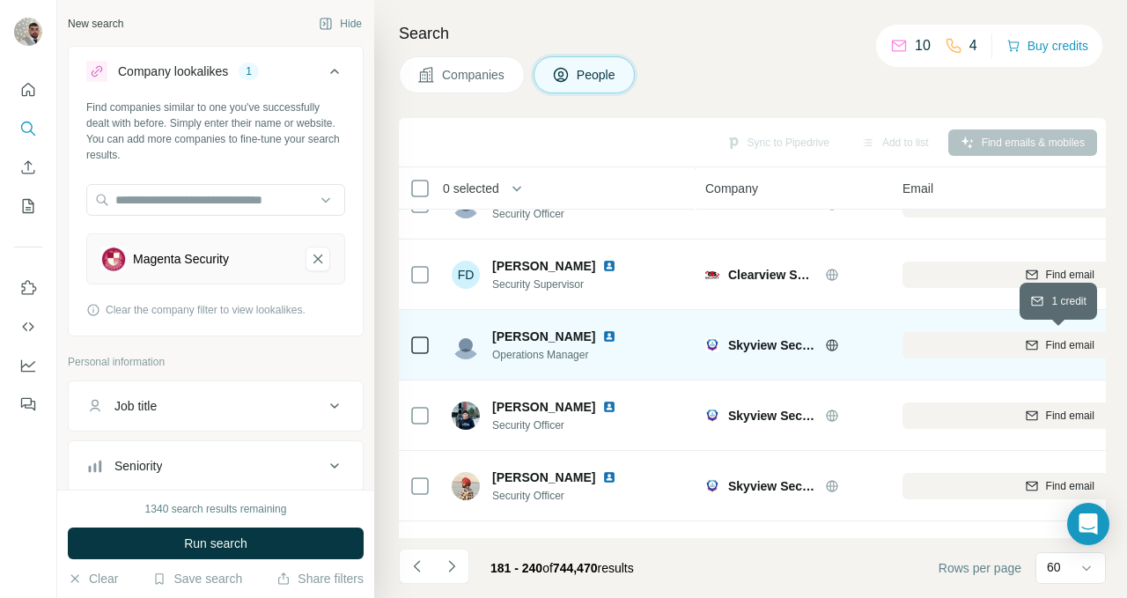
click at [1009, 345] on div "Find email" at bounding box center [1059, 345] width 314 height 16
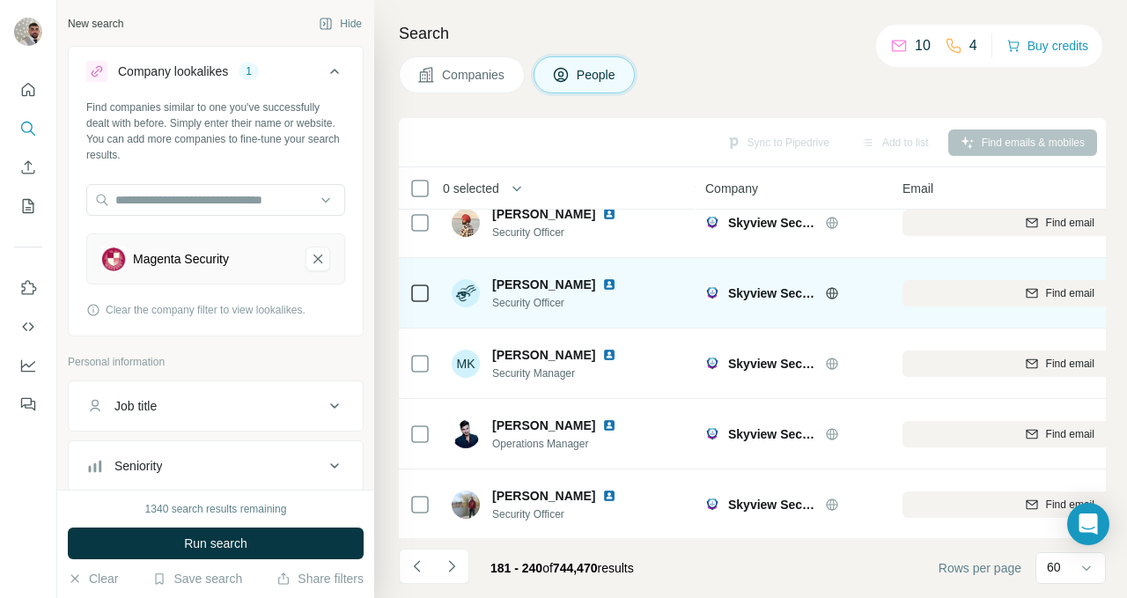
scroll to position [2138, 0]
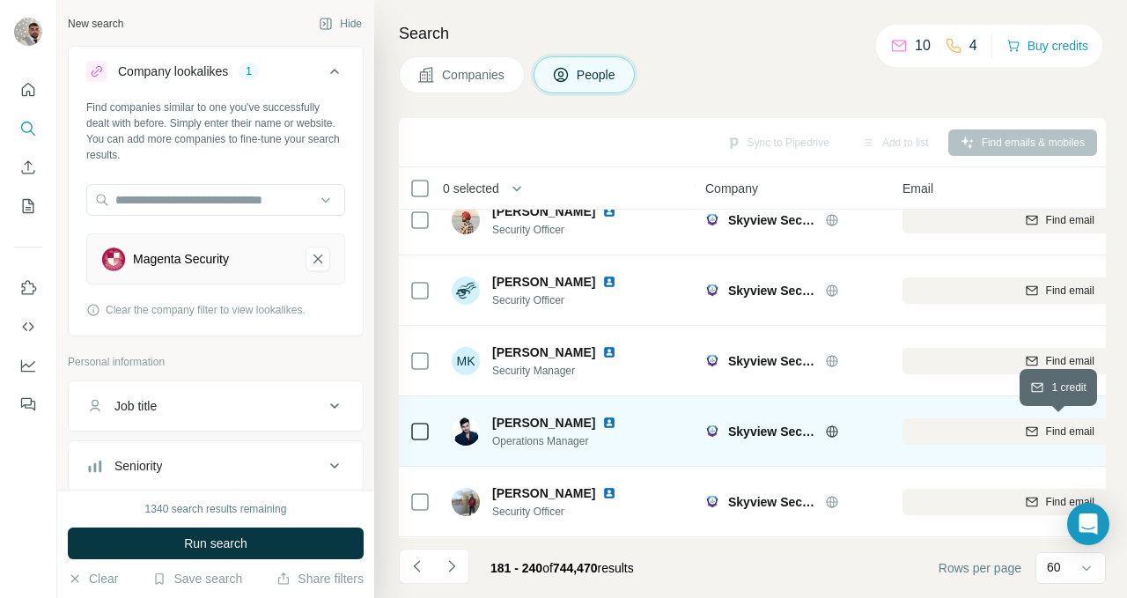
click at [951, 426] on div "Find email" at bounding box center [1059, 431] width 314 height 16
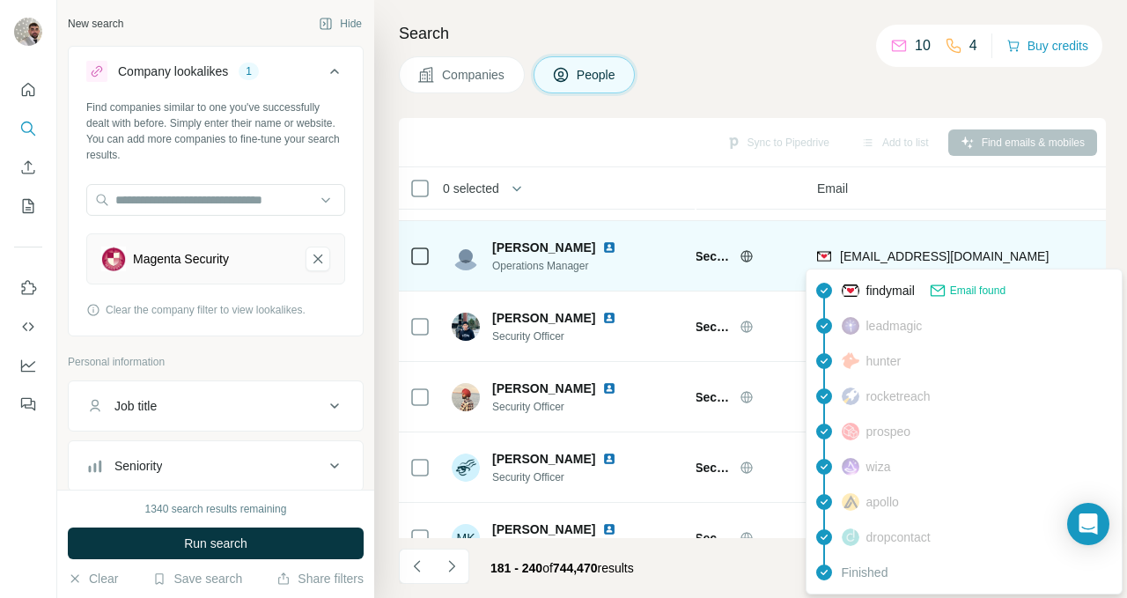
scroll to position [1961, 77]
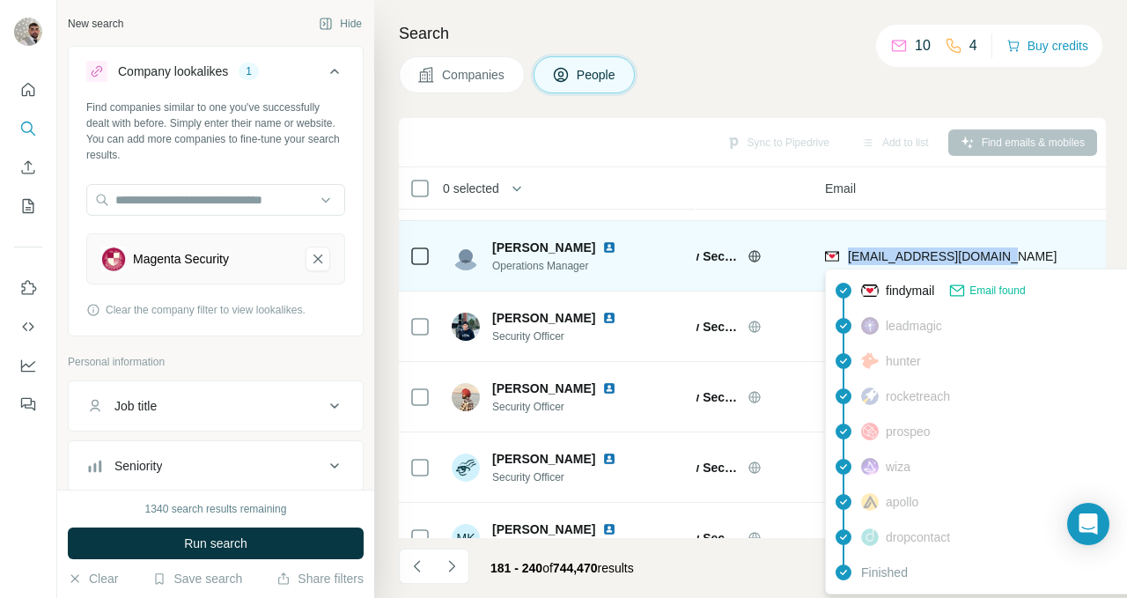
drag, startPoint x: 1028, startPoint y: 261, endPoint x: 847, endPoint y: 263, distance: 181.4
click at [847, 263] on div "[EMAIL_ADDRESS][DOMAIN_NAME]" at bounding box center [982, 256] width 314 height 48
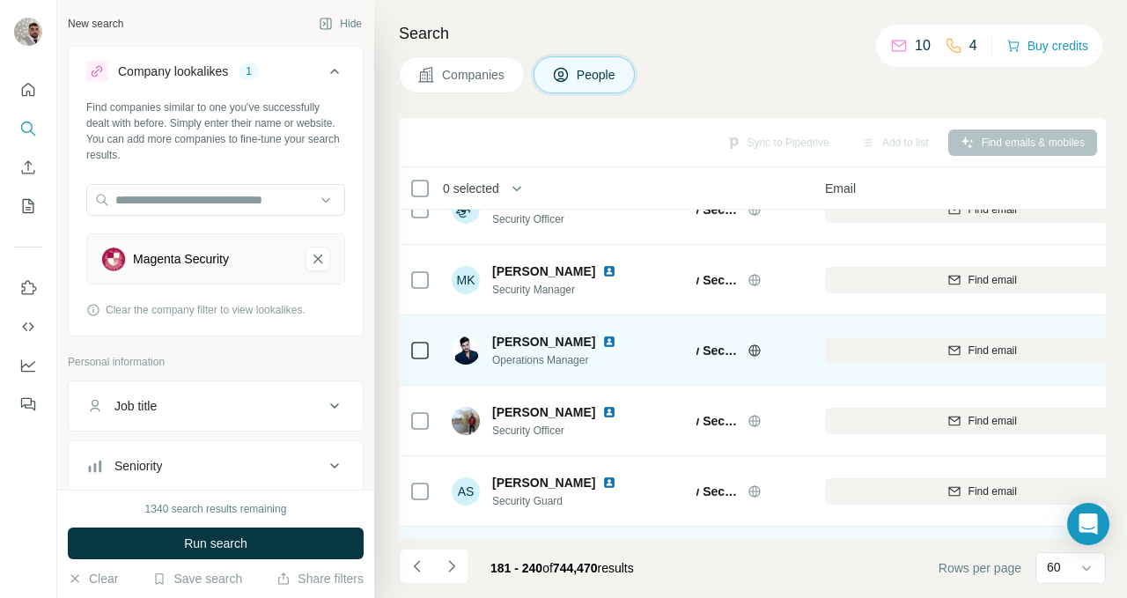
scroll to position [2213, 77]
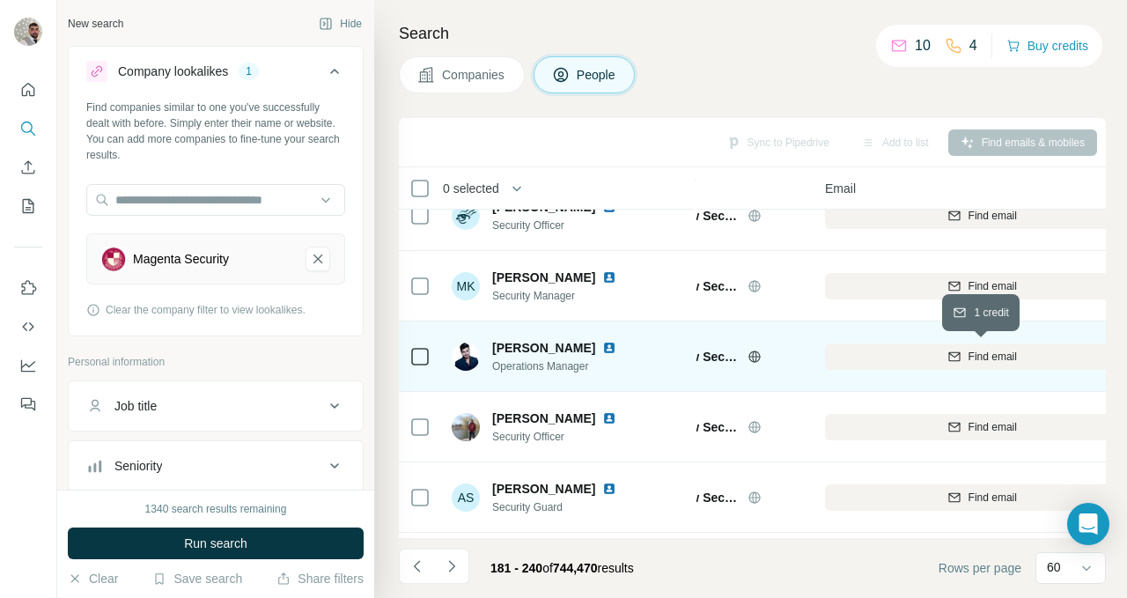
click at [895, 350] on div "Find email" at bounding box center [982, 357] width 314 height 16
click at [971, 354] on span "Find email" at bounding box center [992, 357] width 48 height 16
click at [970, 354] on span "Find email" at bounding box center [992, 357] width 48 height 16
click at [903, 40] on div "10" at bounding box center [910, 45] width 40 height 21
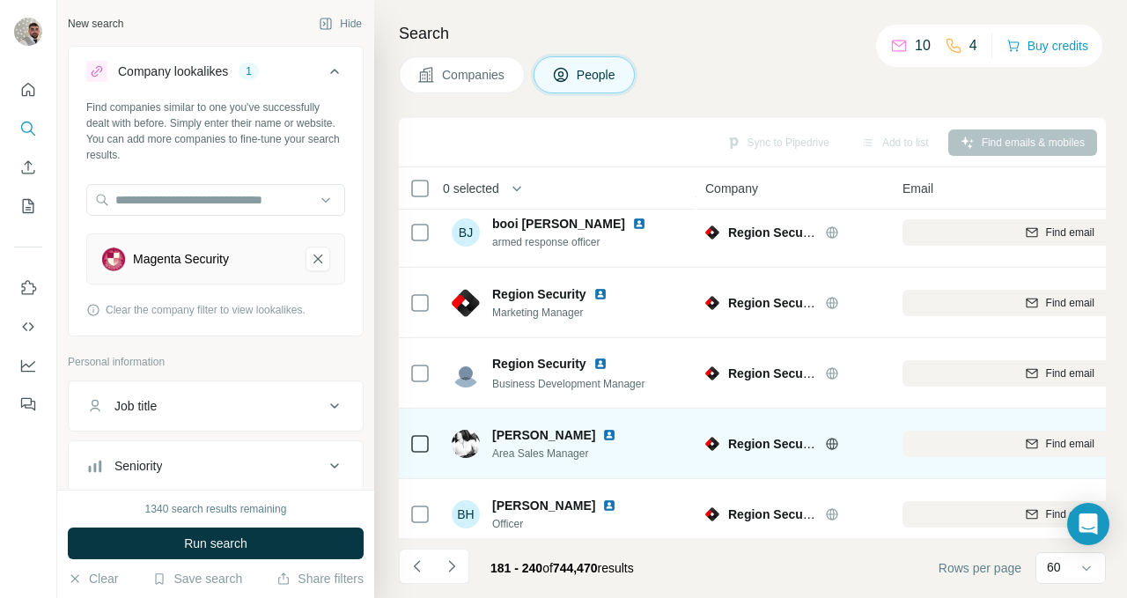
scroll to position [3557, 0]
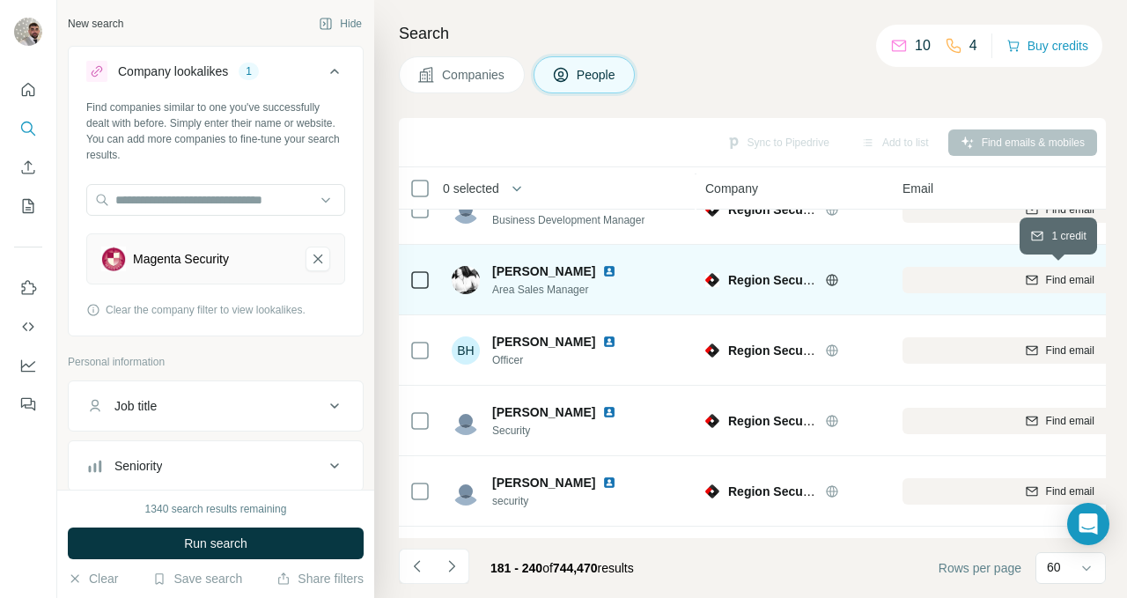
click at [981, 277] on div "Find email" at bounding box center [1059, 280] width 314 height 16
click at [428, 68] on icon at bounding box center [425, 74] width 15 height 15
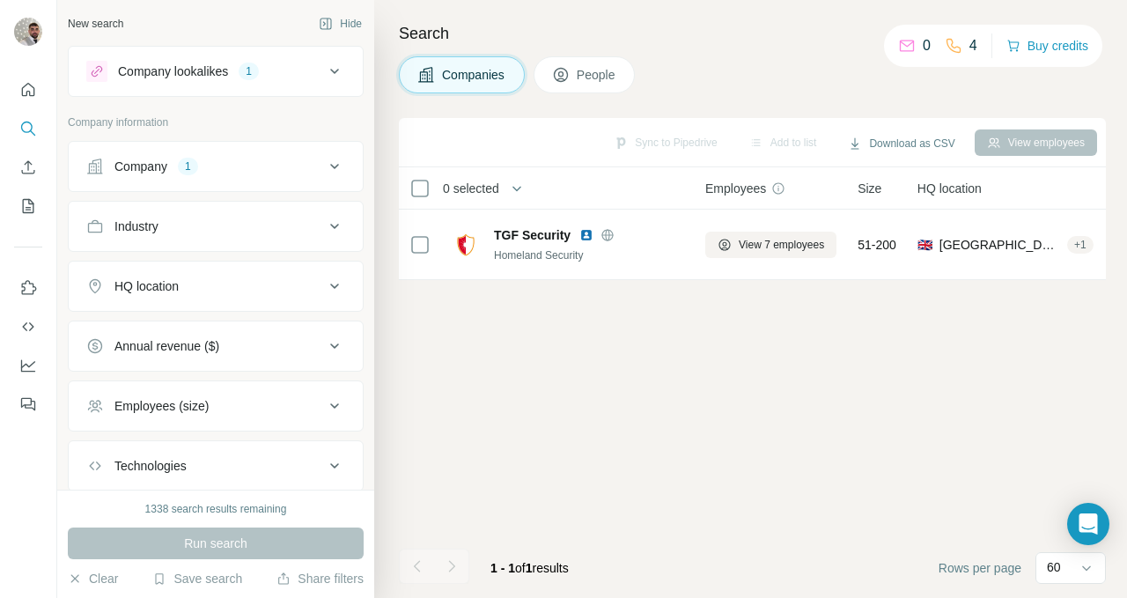
click at [321, 174] on div "Company 1" at bounding box center [205, 167] width 238 height 18
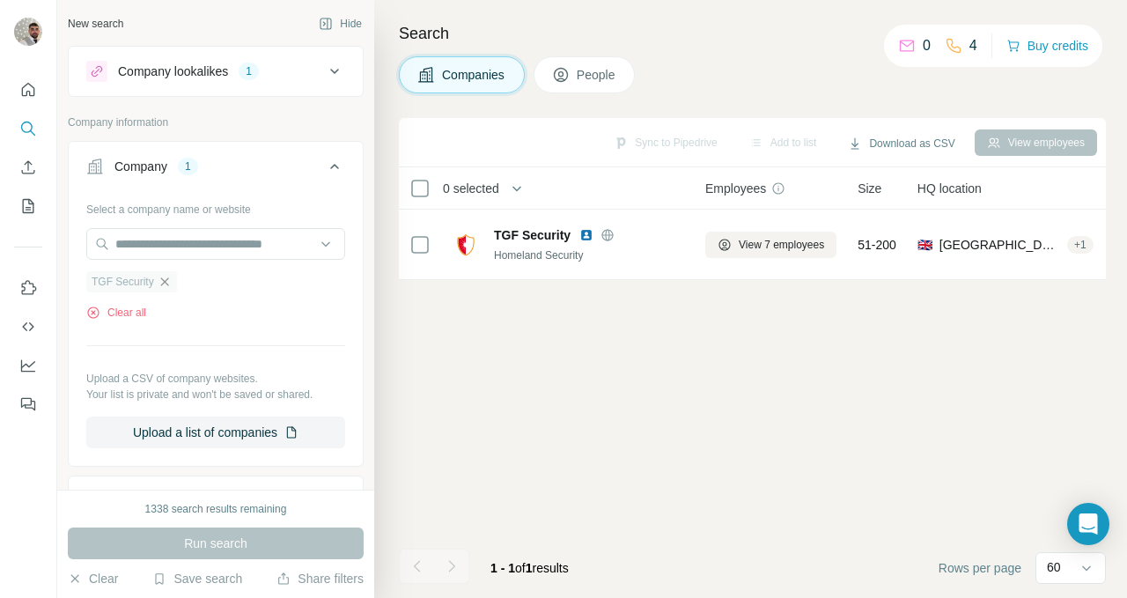
click at [159, 288] on icon "button" at bounding box center [165, 282] width 14 height 14
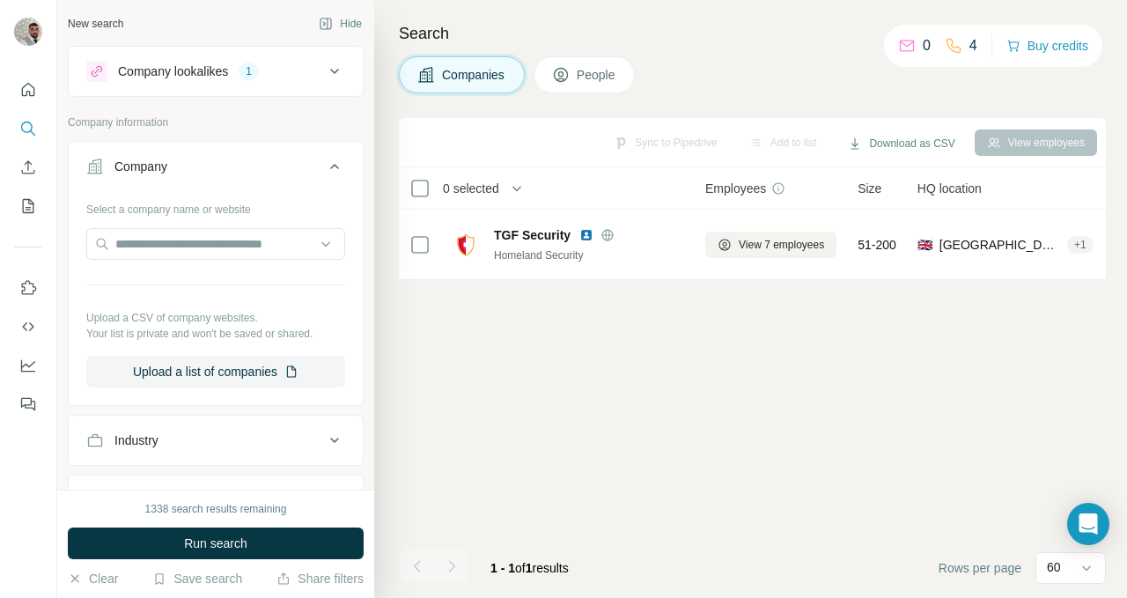
click at [313, 63] on div "Company lookalikes 1" at bounding box center [205, 71] width 238 height 21
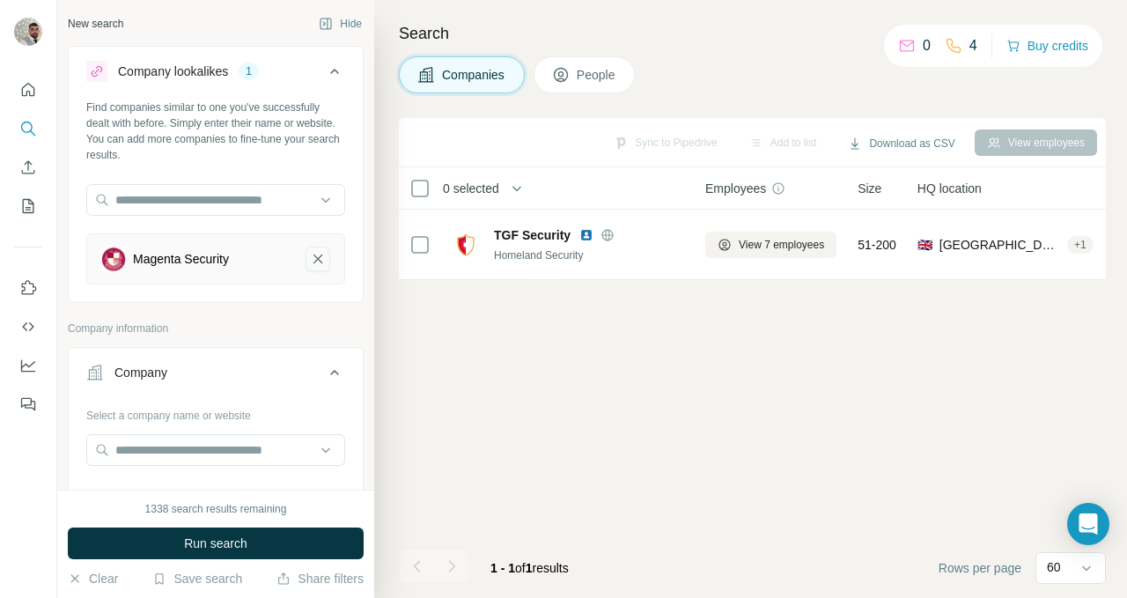
click at [311, 254] on icon "Magenta Security-remove-button" at bounding box center [318, 259] width 16 height 18
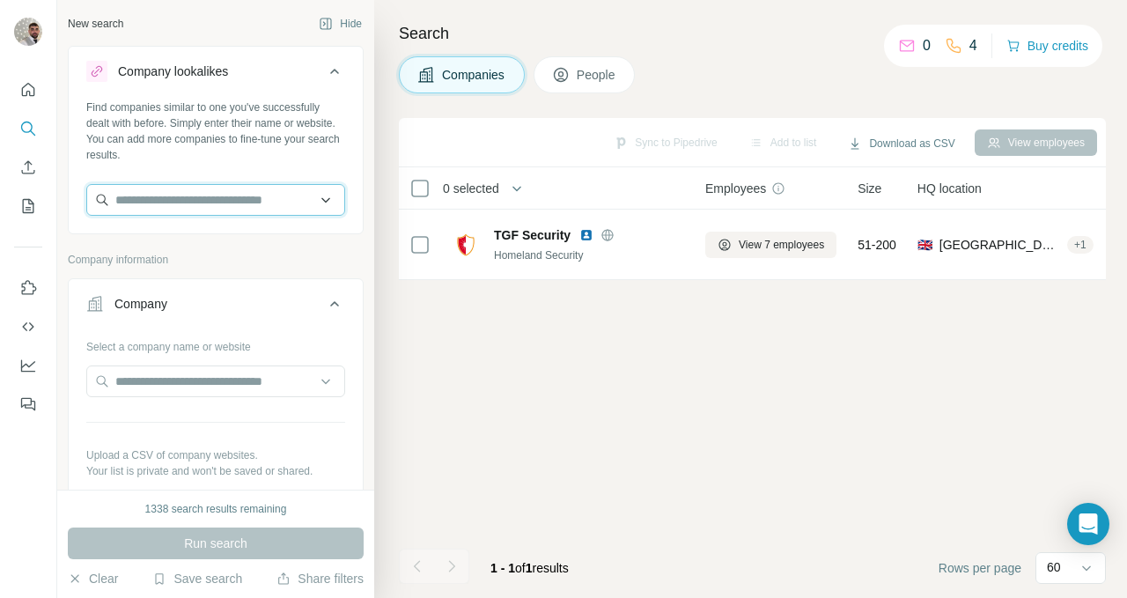
click at [251, 201] on input "text" at bounding box center [215, 200] width 259 height 32
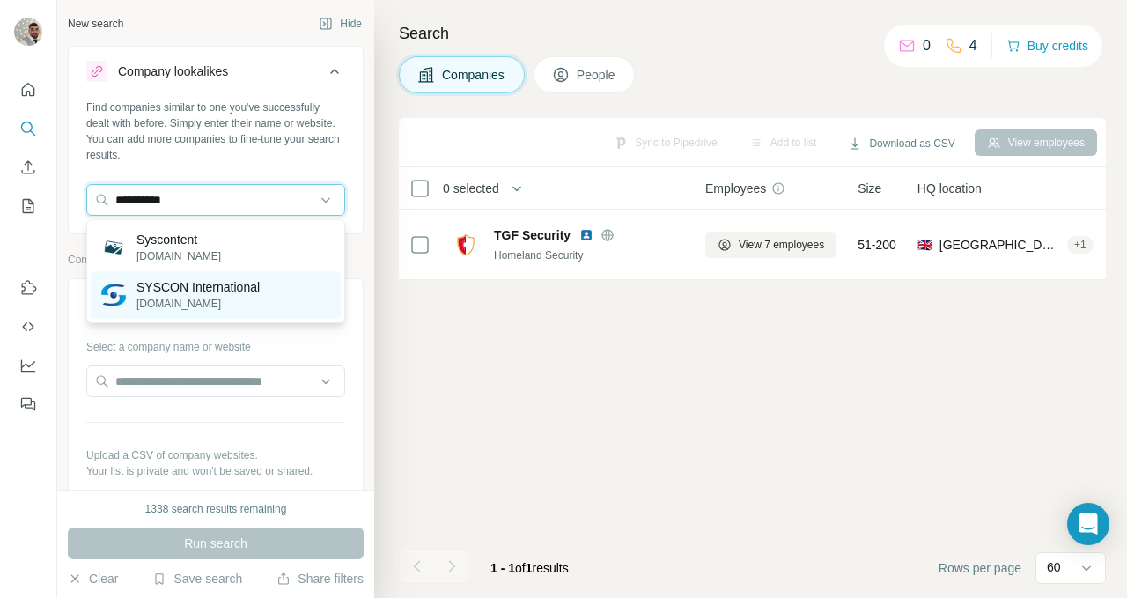
type input "**********"
click at [254, 278] on p "SYSCON International" at bounding box center [197, 287] width 123 height 18
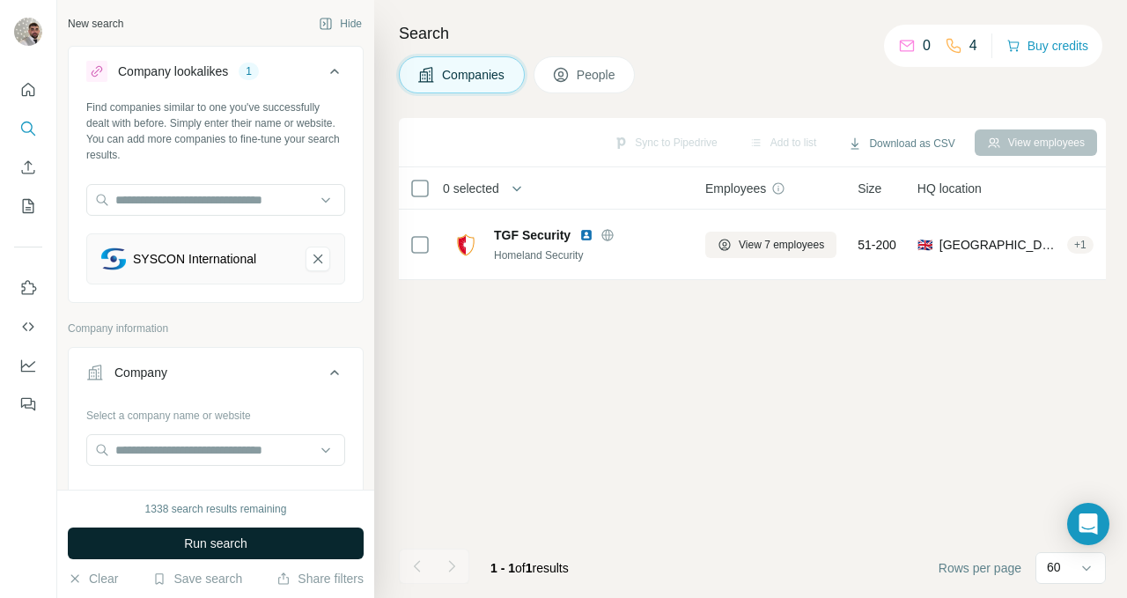
click at [239, 539] on span "Run search" at bounding box center [215, 543] width 63 height 18
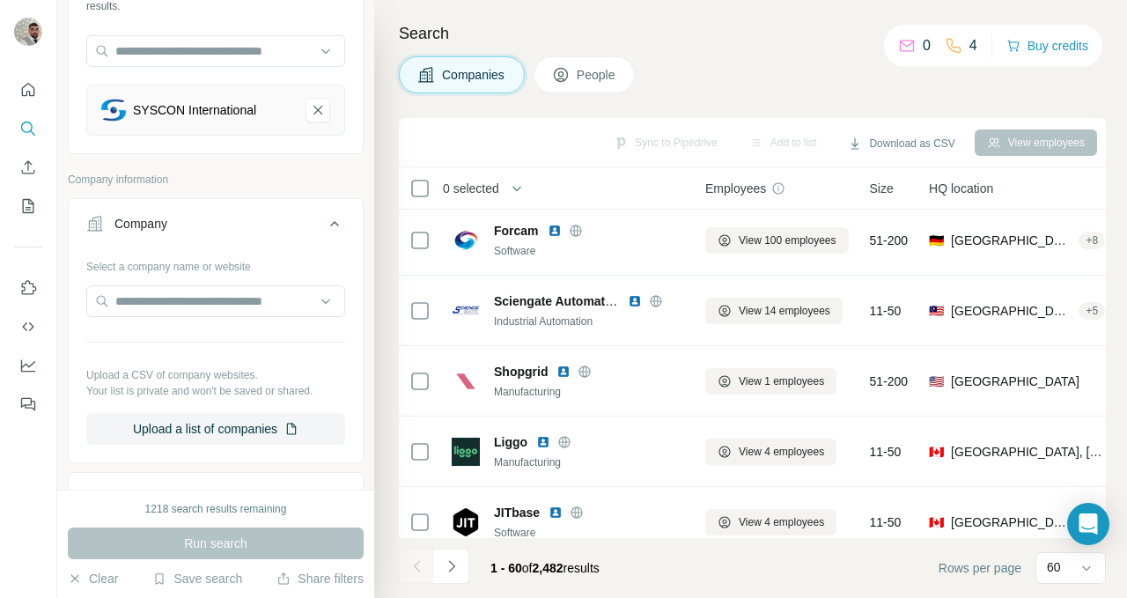
scroll to position [367, 0]
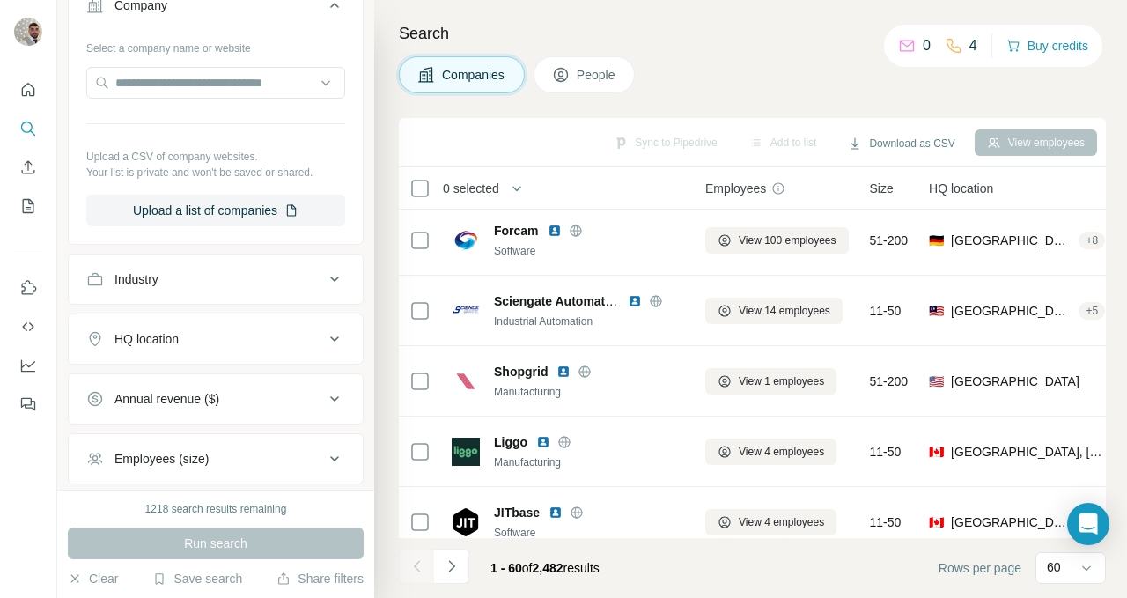
click at [180, 349] on button "HQ location" at bounding box center [216, 339] width 294 height 42
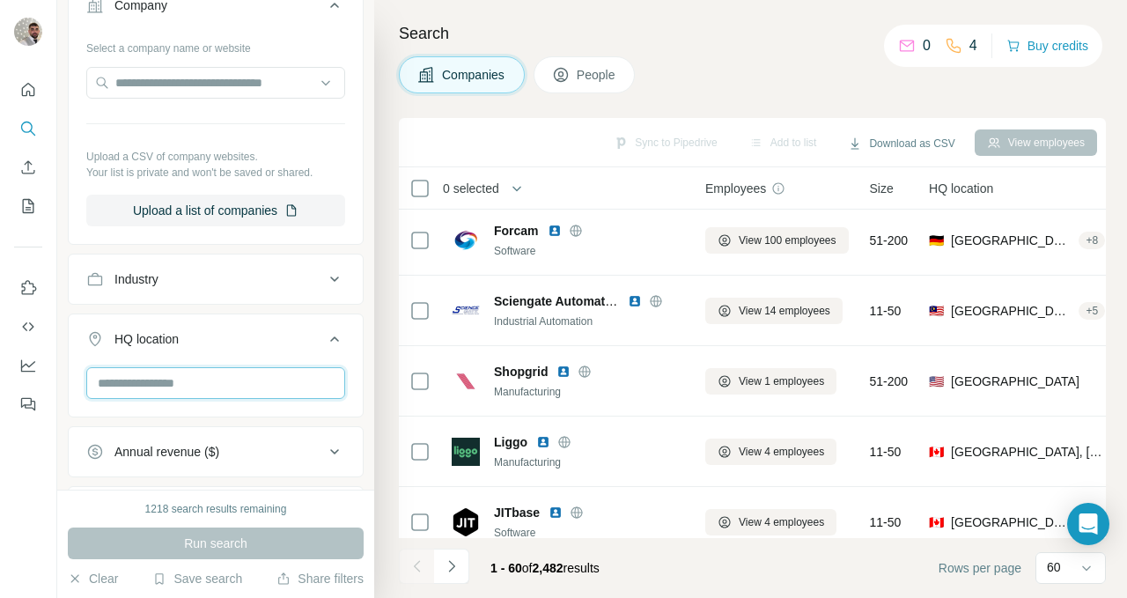
click at [191, 380] on input "text" at bounding box center [215, 383] width 259 height 32
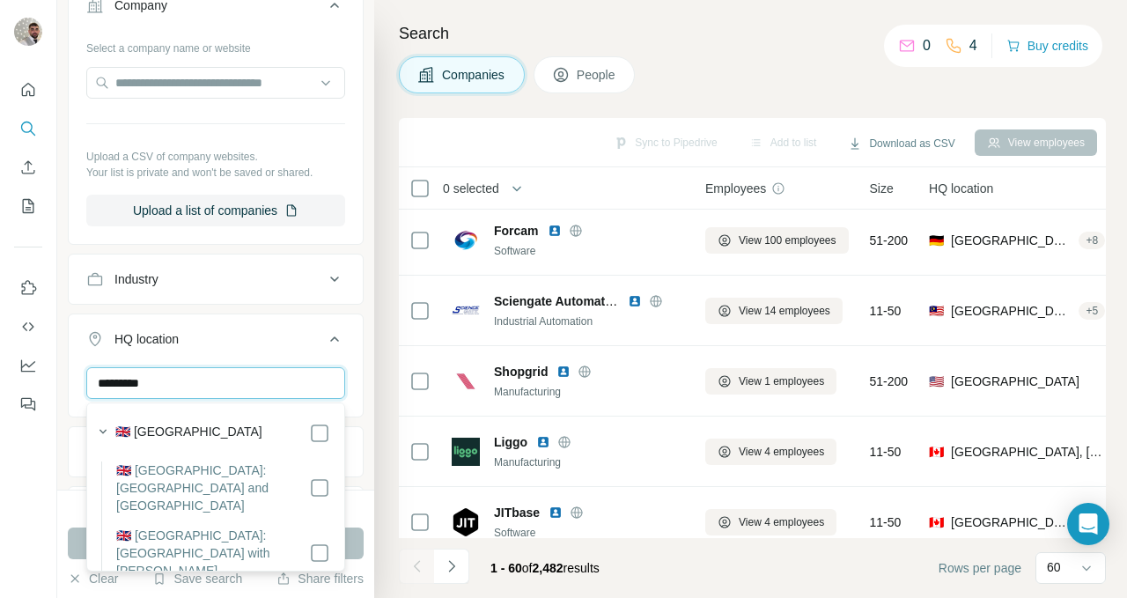
type input "*********"
click at [234, 431] on div "🇬🇧 United Kingdom" at bounding box center [222, 433] width 215 height 21
click at [200, 431] on label "🇬🇧 United Kingdom" at bounding box center [188, 433] width 147 height 21
